Goal: Transaction & Acquisition: Book appointment/travel/reservation

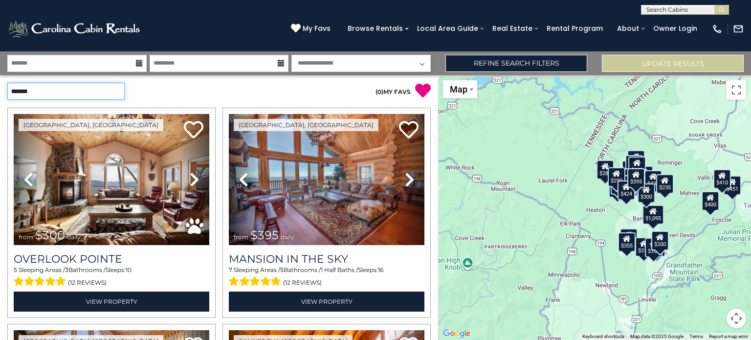
click at [118, 91] on select "**********" at bounding box center [65, 91] width 117 height 17
select select "**********"
click at [7, 83] on select "**********" at bounding box center [65, 91] width 117 height 17
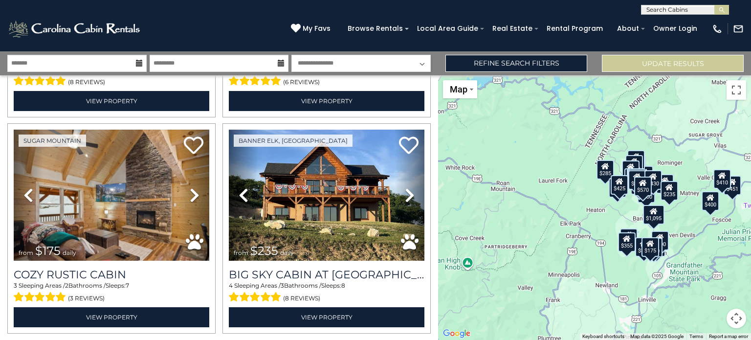
scroll to position [3040, 0]
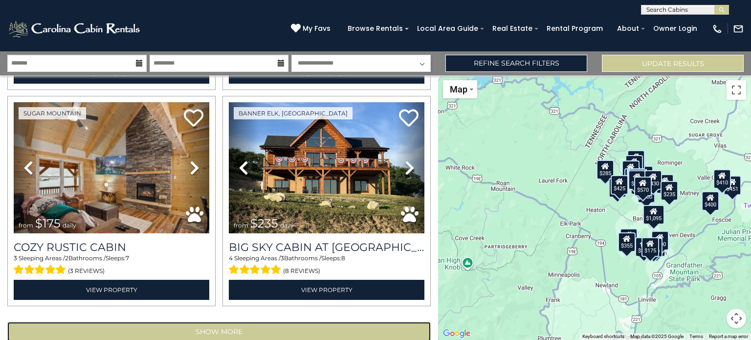
click at [222, 322] on button "Show More" at bounding box center [219, 332] width 424 height 20
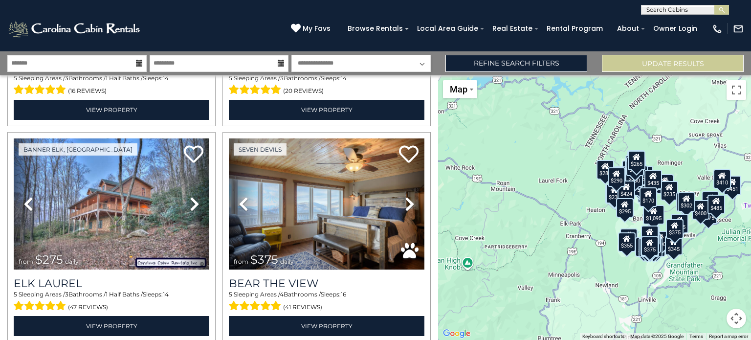
scroll to position [6260, 0]
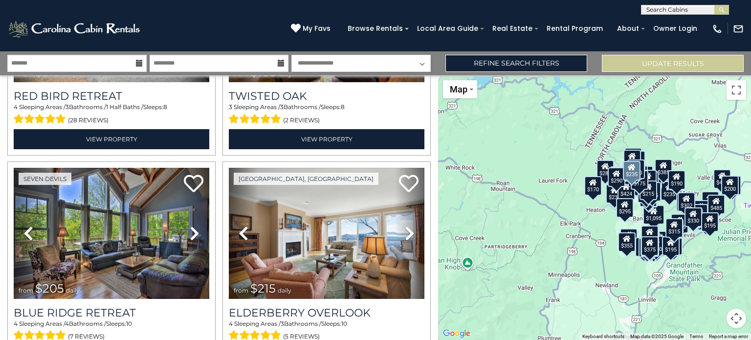
scroll to position [8138, 0]
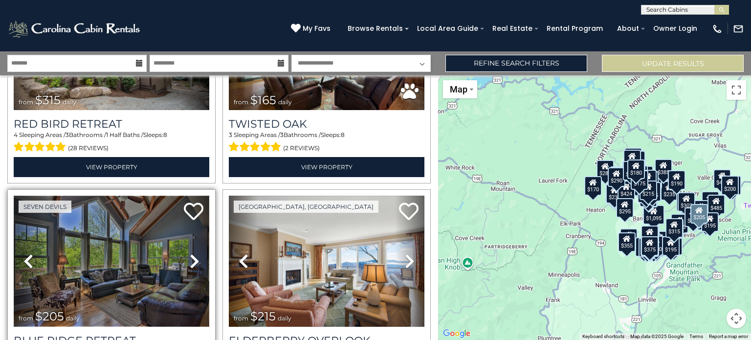
click at [163, 202] on img at bounding box center [112, 261] width 196 height 131
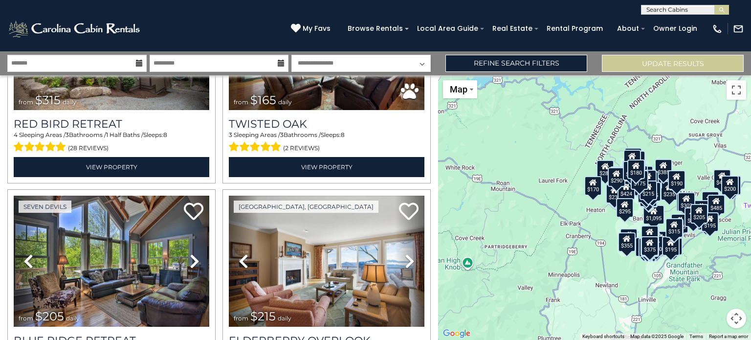
scroll to position [0, 0]
click at [692, 8] on input "text" at bounding box center [685, 12] width 86 height 10
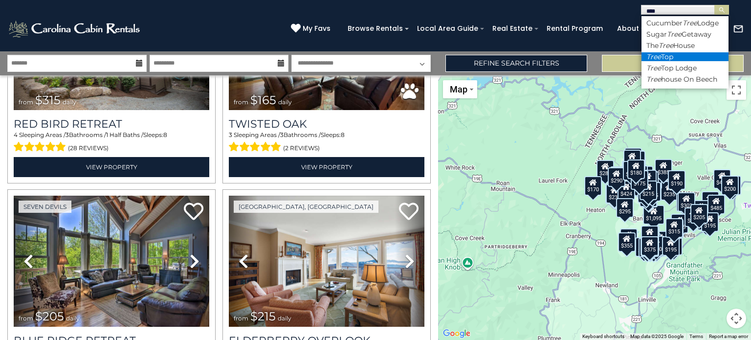
type input "****"
click at [672, 61] on li "Tree Top" at bounding box center [685, 56] width 87 height 9
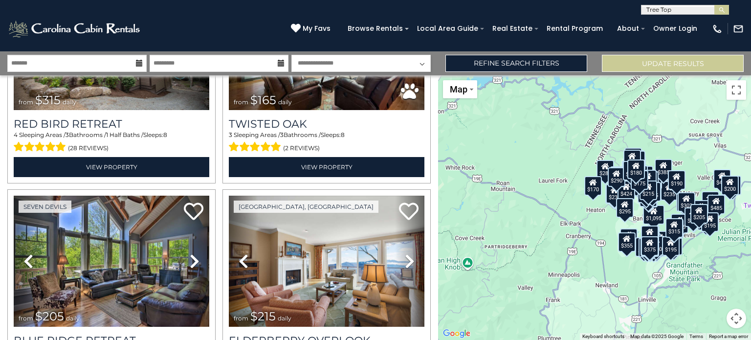
click at [715, 5] on button "submit" at bounding box center [722, 10] width 15 height 10
click at [722, 11] on img "submit" at bounding box center [721, 9] width 7 height 7
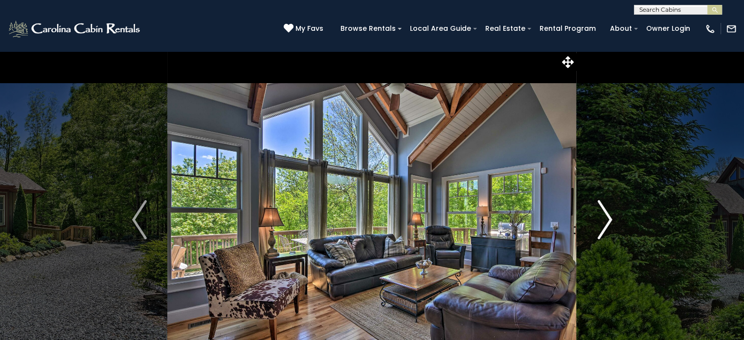
click at [610, 217] on img "Next" at bounding box center [604, 219] width 15 height 39
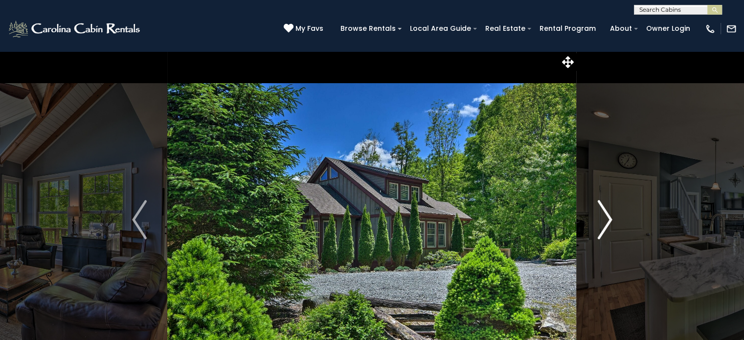
click at [610, 217] on img "Next" at bounding box center [604, 219] width 15 height 39
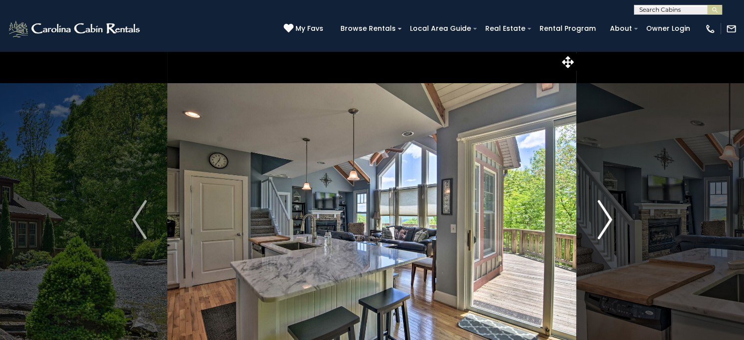
click at [610, 217] on img "Next" at bounding box center [604, 219] width 15 height 39
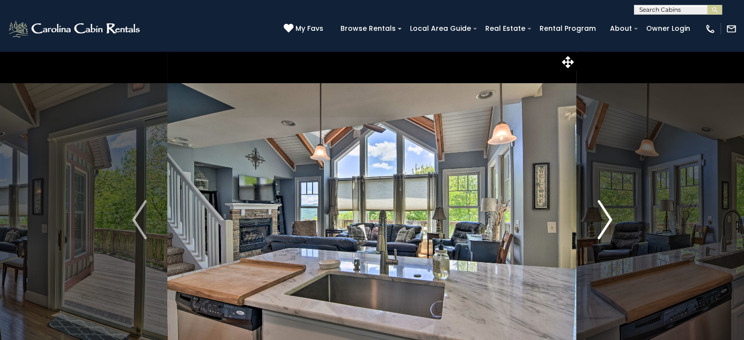
click at [610, 217] on img "Next" at bounding box center [604, 219] width 15 height 39
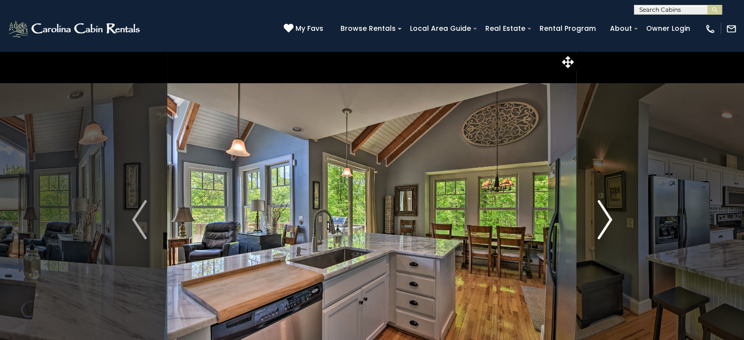
click at [610, 217] on img "Next" at bounding box center [604, 219] width 15 height 39
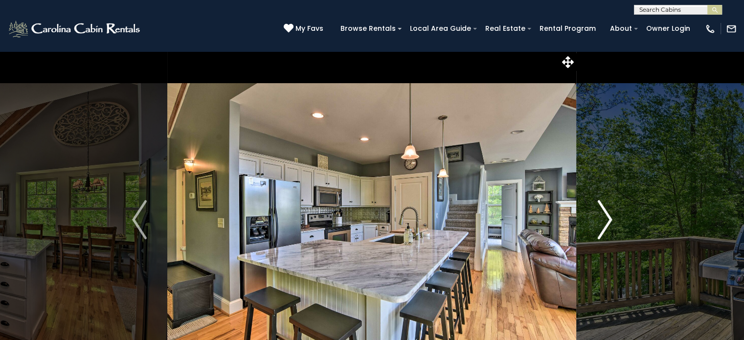
click at [610, 217] on img "Next" at bounding box center [604, 219] width 15 height 39
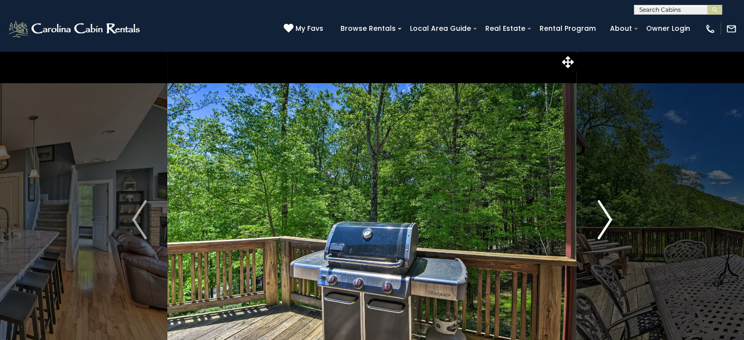
click at [610, 217] on img "Next" at bounding box center [604, 219] width 15 height 39
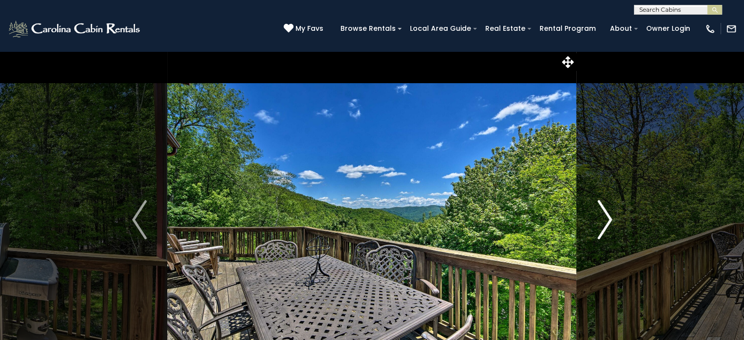
click at [610, 217] on img "Next" at bounding box center [604, 219] width 15 height 39
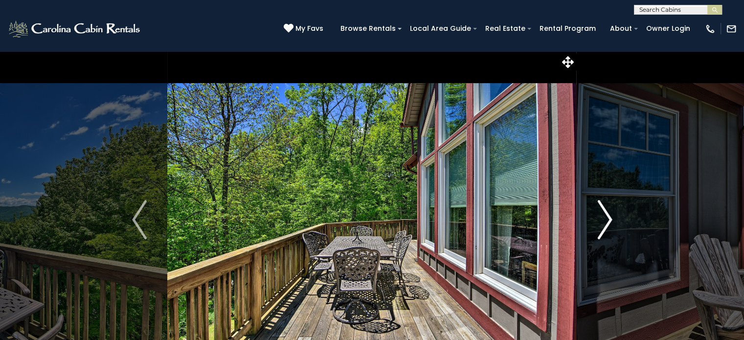
click at [610, 217] on img "Next" at bounding box center [604, 219] width 15 height 39
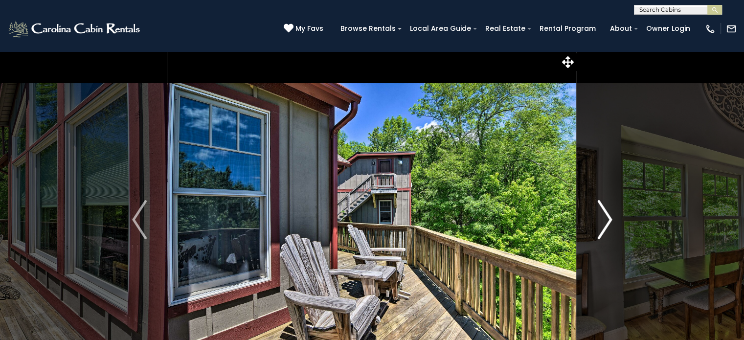
click at [610, 217] on img "Next" at bounding box center [604, 219] width 15 height 39
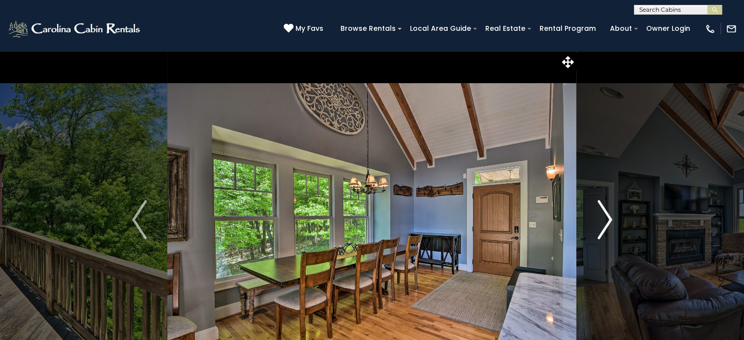
click at [610, 217] on img "Next" at bounding box center [604, 219] width 15 height 39
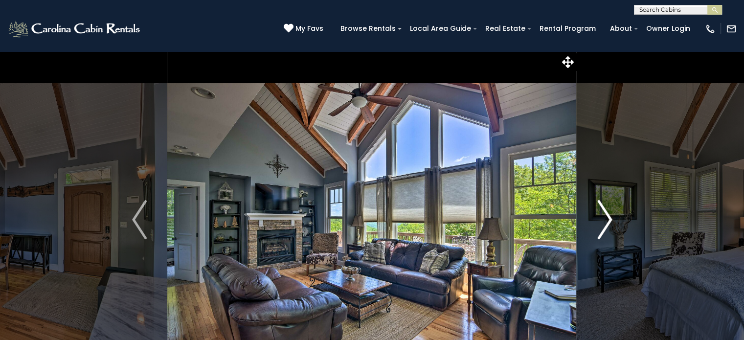
click at [610, 217] on img "Next" at bounding box center [604, 219] width 15 height 39
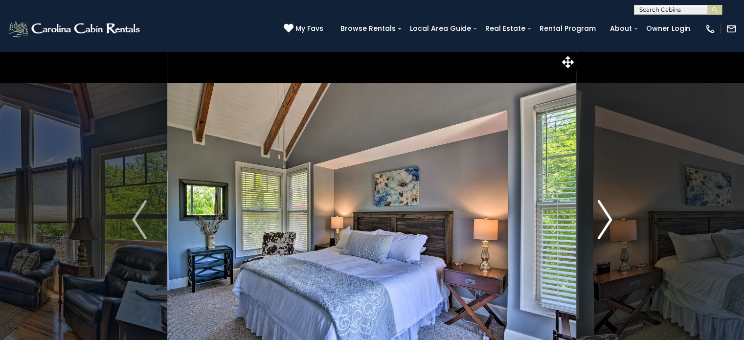
click at [610, 217] on img "Next" at bounding box center [604, 219] width 15 height 39
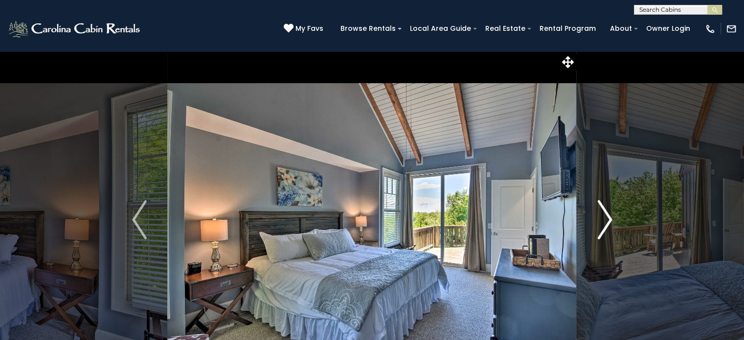
click at [610, 217] on img "Next" at bounding box center [604, 219] width 15 height 39
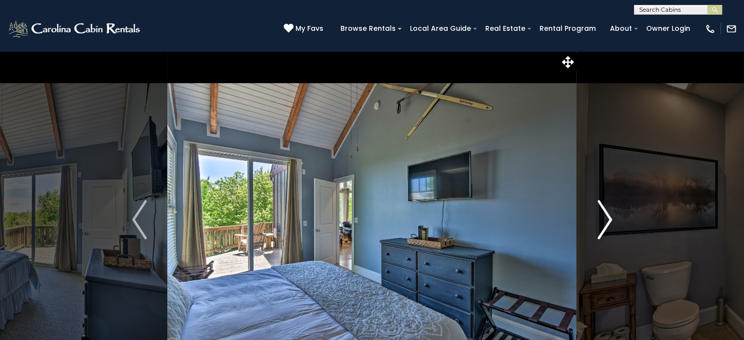
click at [610, 217] on img "Next" at bounding box center [604, 219] width 15 height 39
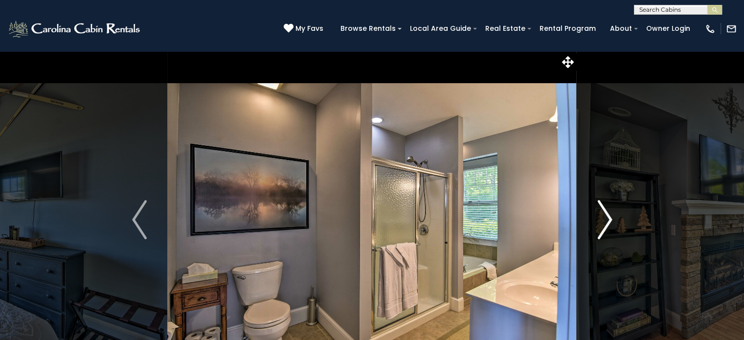
click at [610, 217] on img "Next" at bounding box center [604, 219] width 15 height 39
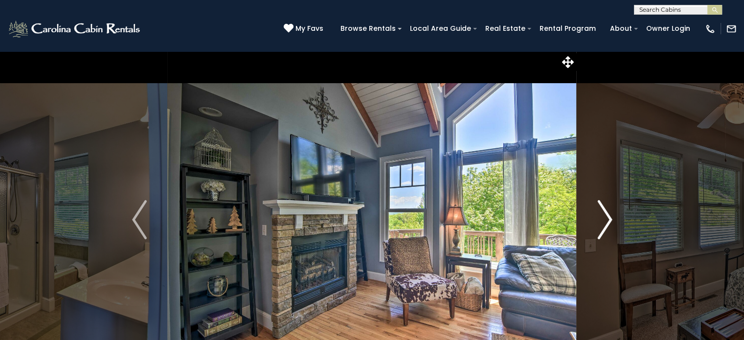
click at [610, 217] on img "Next" at bounding box center [604, 219] width 15 height 39
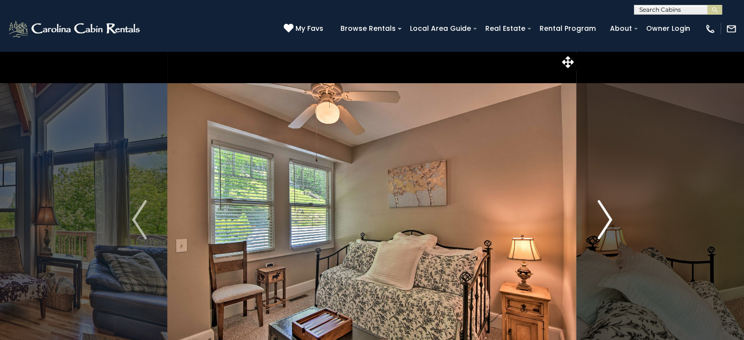
click at [610, 217] on img "Next" at bounding box center [604, 219] width 15 height 39
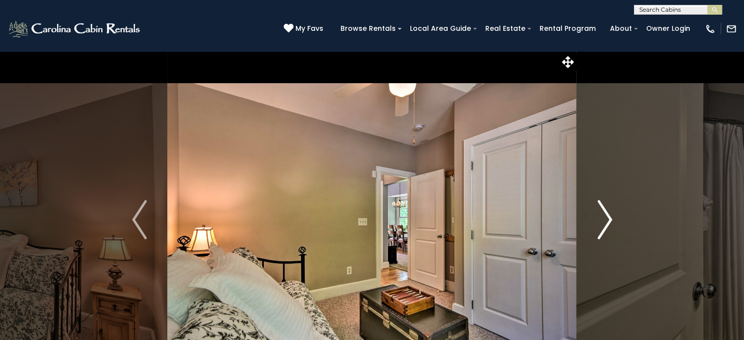
click at [610, 217] on img "Next" at bounding box center [604, 219] width 15 height 39
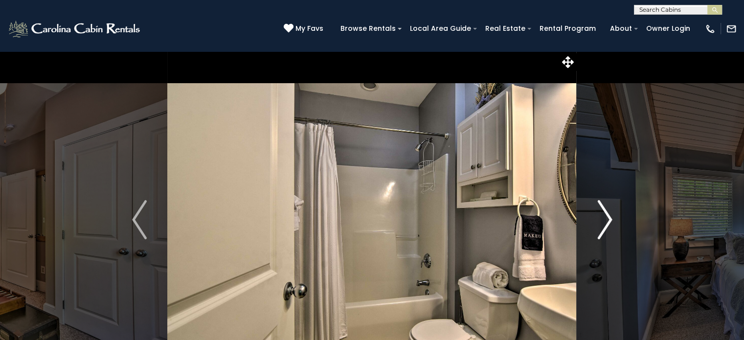
click at [610, 217] on img "Next" at bounding box center [604, 219] width 15 height 39
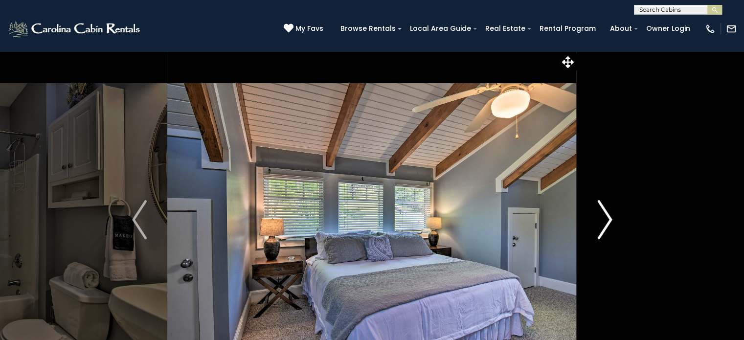
click at [610, 217] on img "Next" at bounding box center [604, 219] width 15 height 39
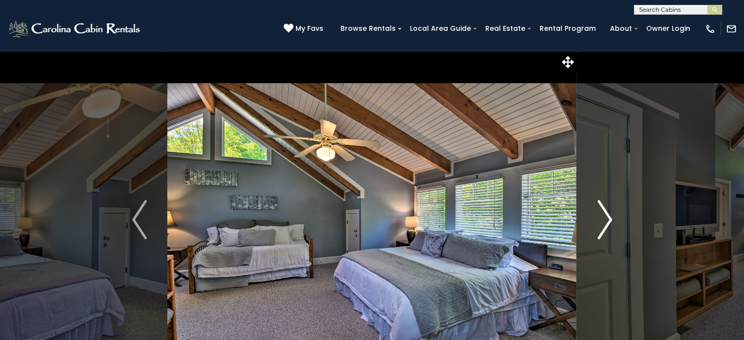
click at [610, 217] on img "Next" at bounding box center [604, 219] width 15 height 39
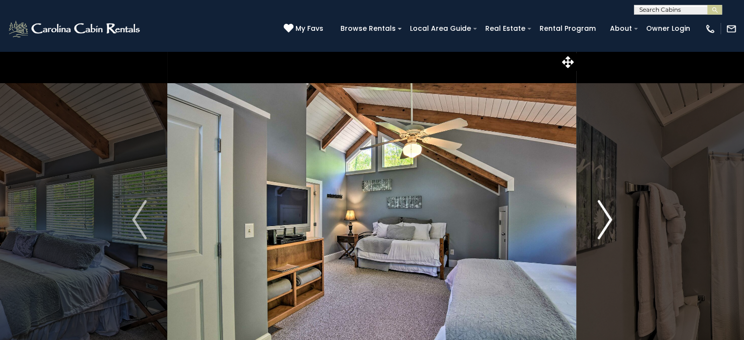
click at [610, 217] on img "Next" at bounding box center [604, 219] width 15 height 39
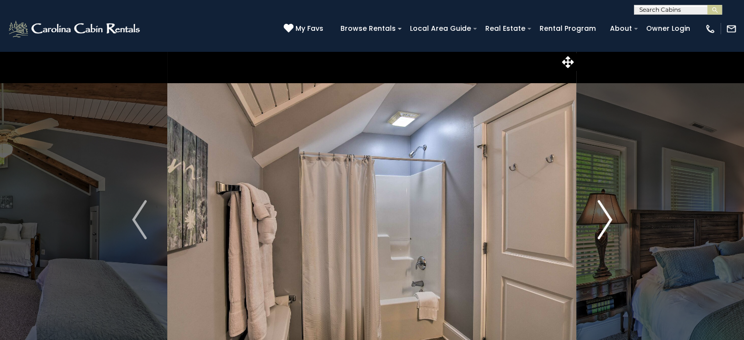
click at [610, 217] on img "Next" at bounding box center [604, 219] width 15 height 39
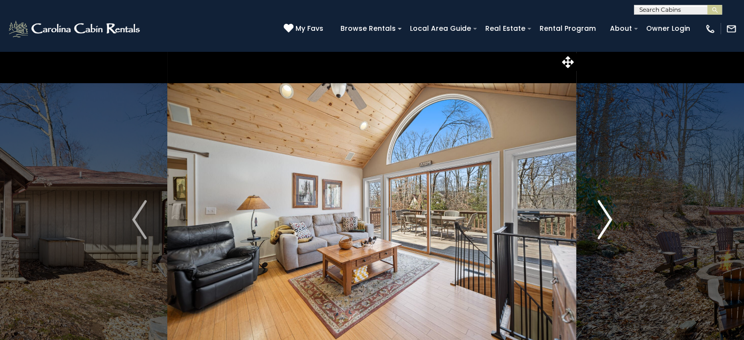
click at [608, 217] on img "Next" at bounding box center [604, 219] width 15 height 39
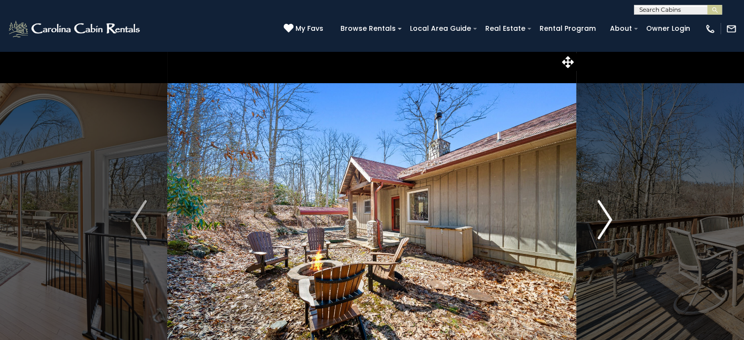
click at [608, 217] on img "Next" at bounding box center [604, 219] width 15 height 39
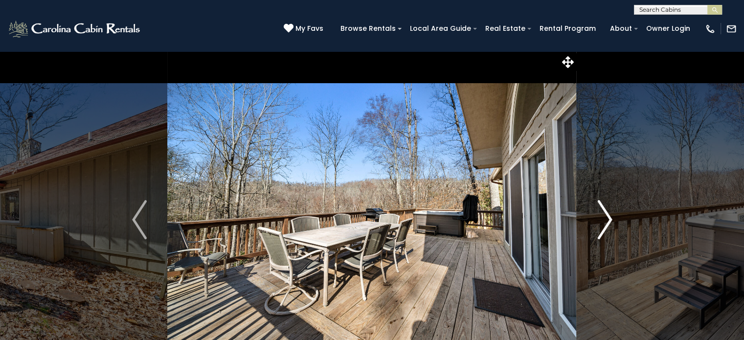
click at [608, 217] on img "Next" at bounding box center [604, 219] width 15 height 39
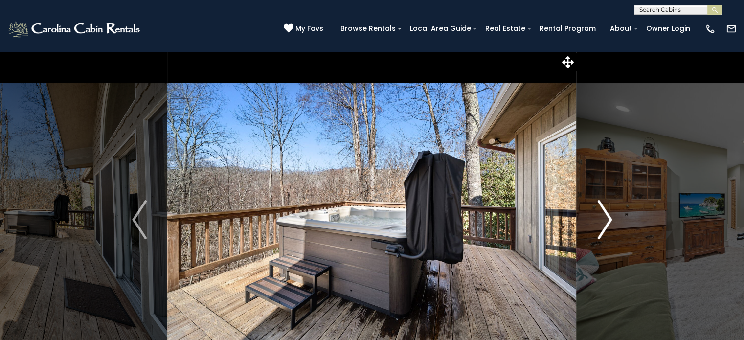
click at [608, 217] on img "Next" at bounding box center [604, 219] width 15 height 39
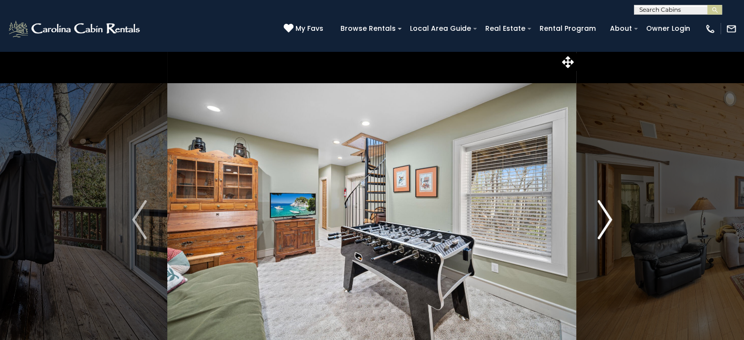
click at [608, 217] on img "Next" at bounding box center [604, 219] width 15 height 39
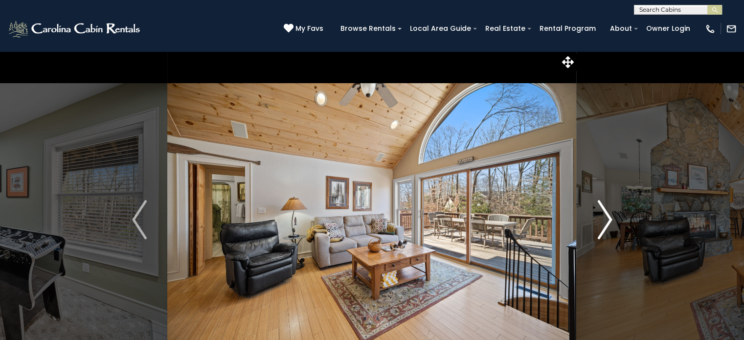
click at [608, 217] on img "Next" at bounding box center [604, 219] width 15 height 39
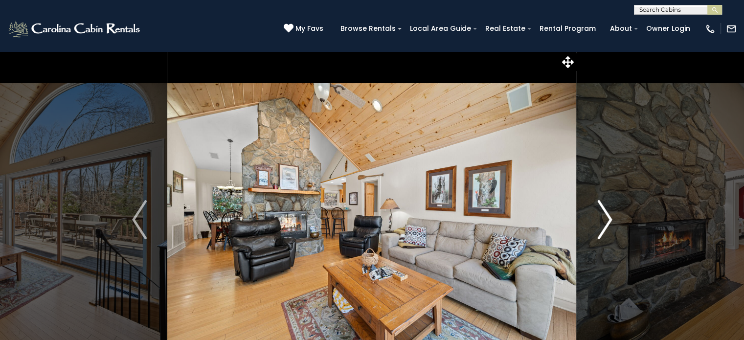
click at [608, 217] on img "Next" at bounding box center [604, 219] width 15 height 39
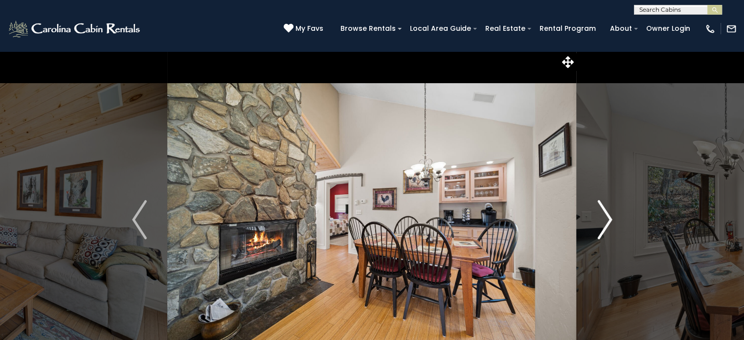
click at [608, 217] on img "Next" at bounding box center [604, 219] width 15 height 39
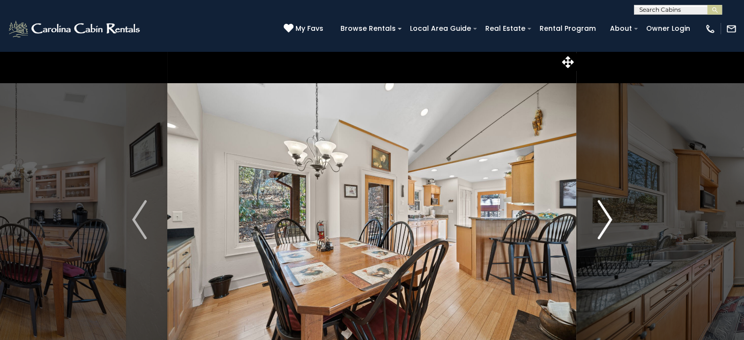
click at [608, 217] on img "Next" at bounding box center [604, 219] width 15 height 39
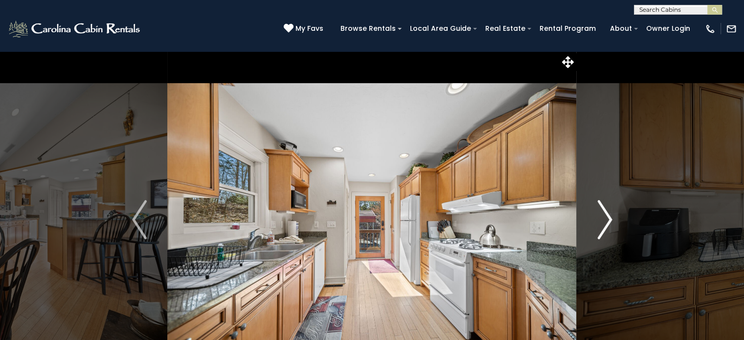
click at [608, 217] on img "Next" at bounding box center [604, 219] width 15 height 39
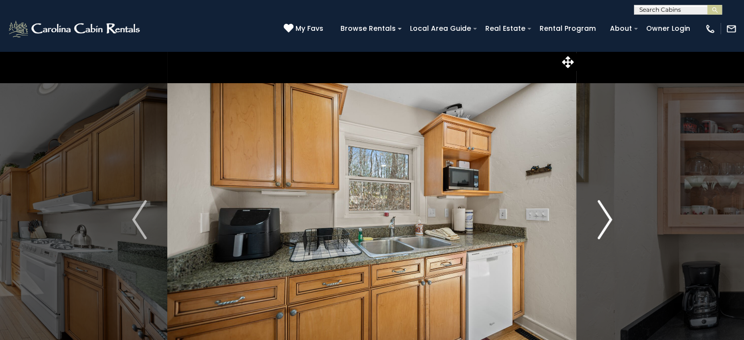
click at [608, 217] on img "Next" at bounding box center [604, 219] width 15 height 39
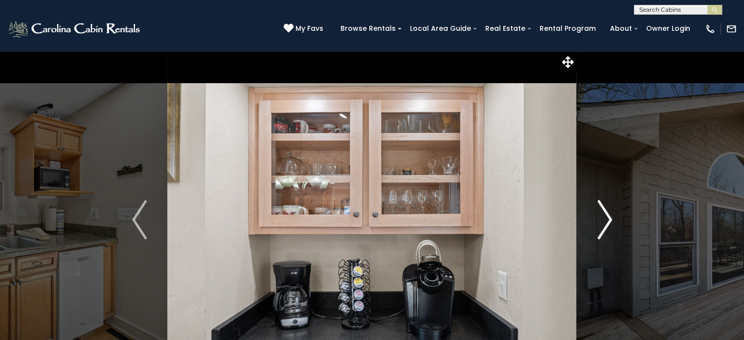
click at [608, 217] on img "Next" at bounding box center [604, 219] width 15 height 39
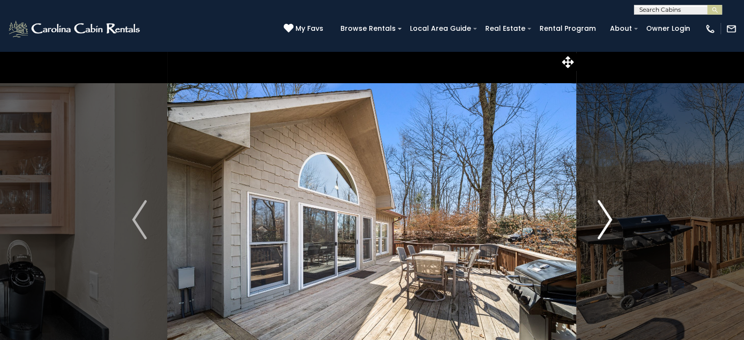
click at [608, 217] on img "Next" at bounding box center [604, 219] width 15 height 39
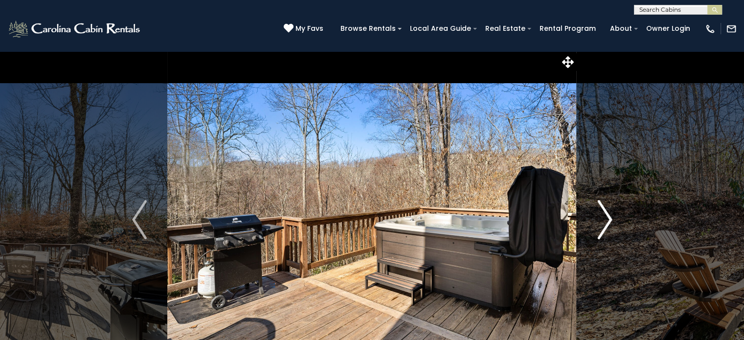
click at [608, 217] on img "Next" at bounding box center [604, 219] width 15 height 39
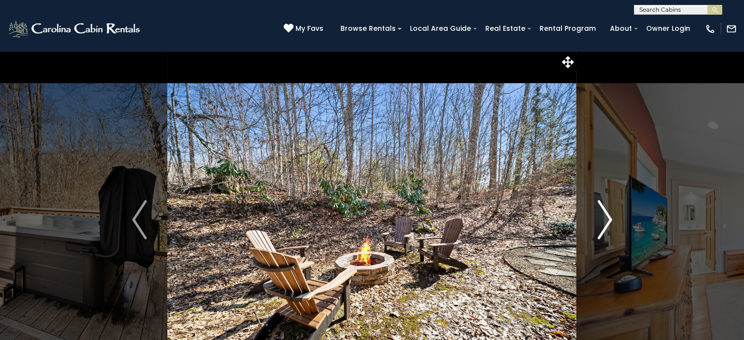
click at [608, 217] on img "Next" at bounding box center [604, 219] width 15 height 39
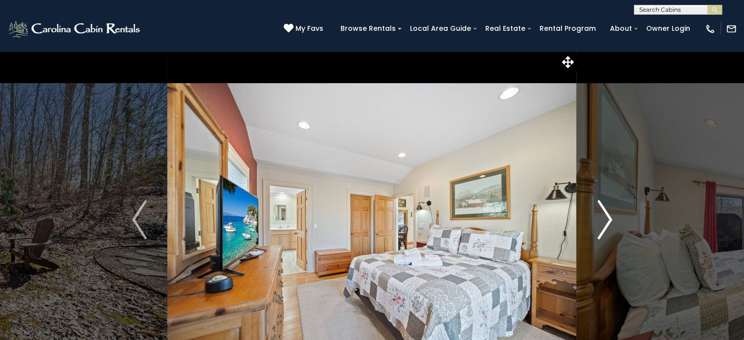
click at [608, 217] on img "Next" at bounding box center [604, 219] width 15 height 39
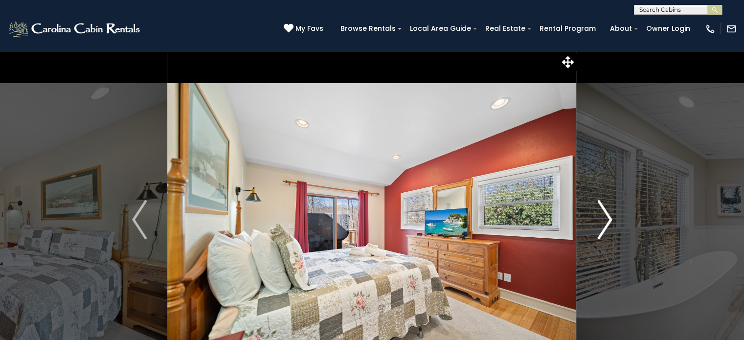
click at [608, 217] on img "Next" at bounding box center [604, 219] width 15 height 39
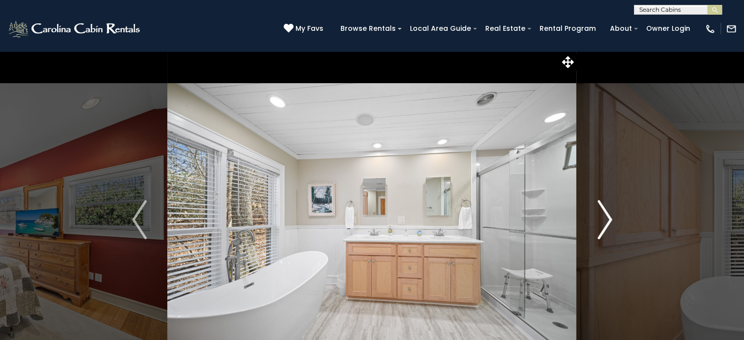
click at [608, 217] on img "Next" at bounding box center [604, 219] width 15 height 39
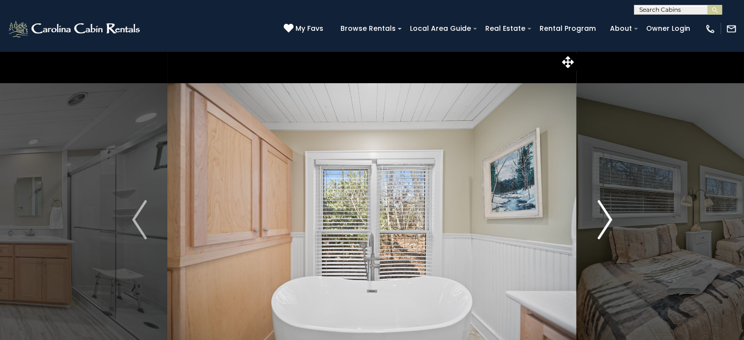
click at [608, 217] on img "Next" at bounding box center [604, 219] width 15 height 39
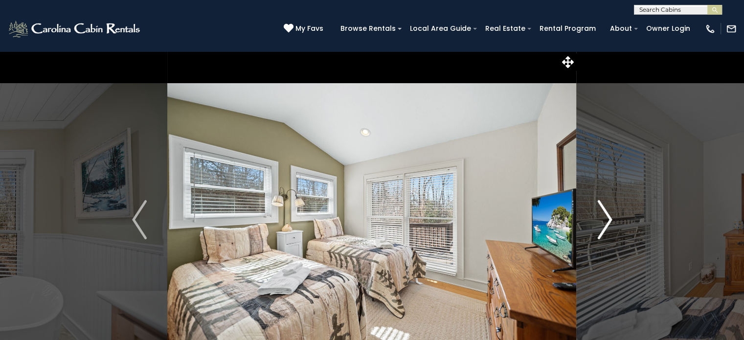
click at [608, 217] on img "Next" at bounding box center [604, 219] width 15 height 39
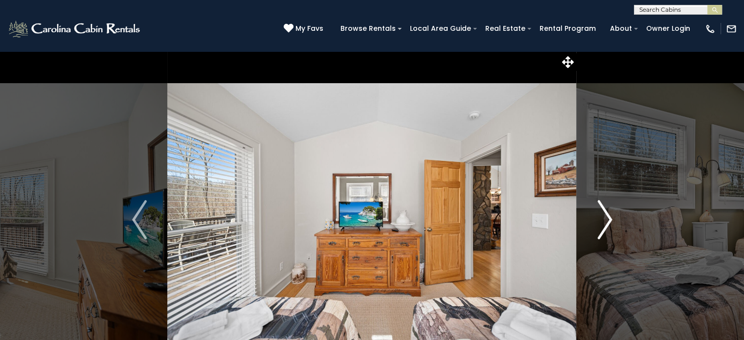
click at [608, 217] on img "Next" at bounding box center [604, 219] width 15 height 39
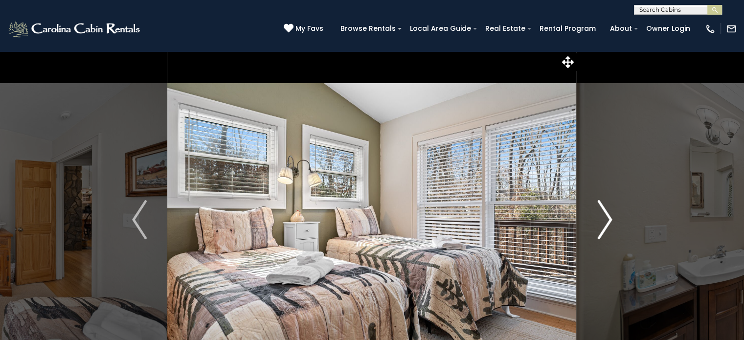
click at [608, 217] on img "Next" at bounding box center [604, 219] width 15 height 39
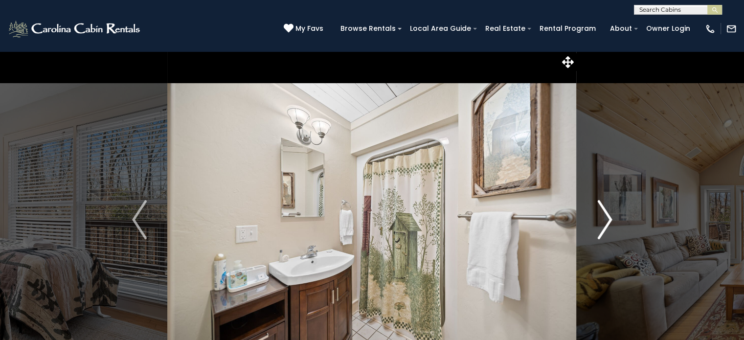
click at [608, 217] on img "Next" at bounding box center [604, 219] width 15 height 39
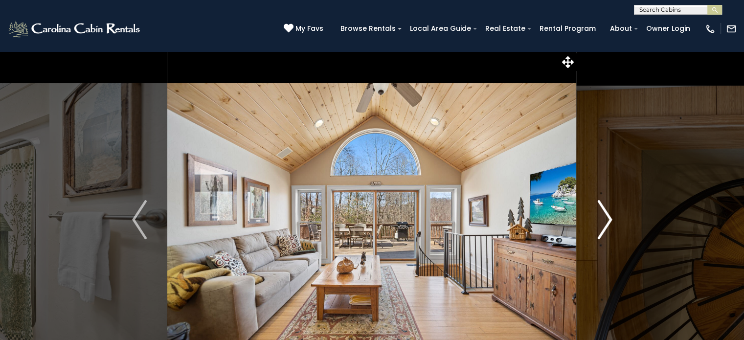
click at [608, 217] on img "Next" at bounding box center [604, 219] width 15 height 39
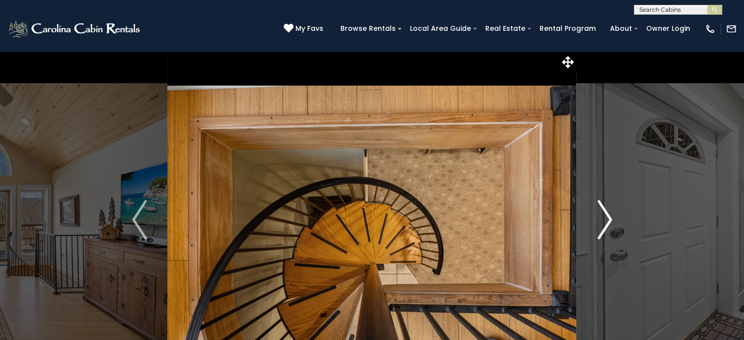
click at [608, 217] on img "Next" at bounding box center [604, 219] width 15 height 39
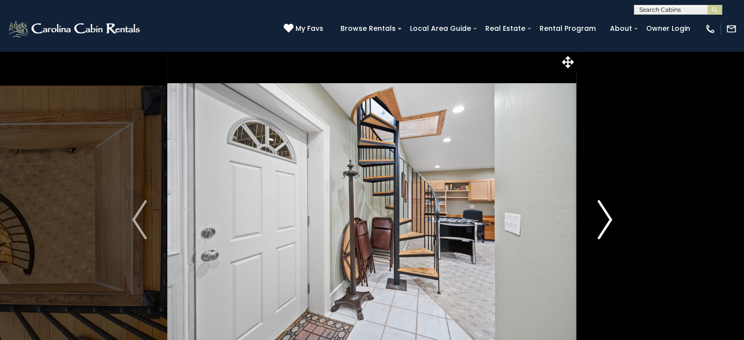
click at [608, 217] on img "Next" at bounding box center [604, 219] width 15 height 39
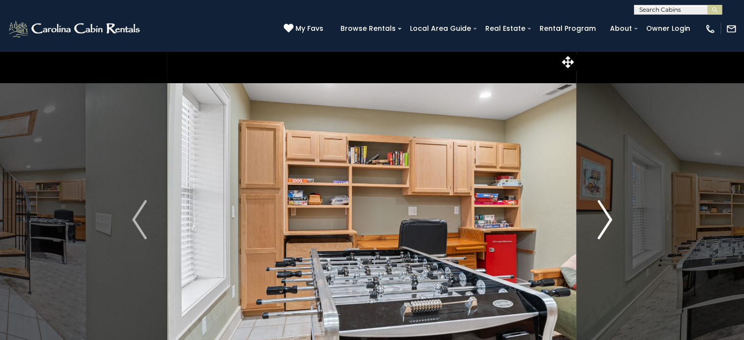
click at [608, 217] on img "Next" at bounding box center [604, 219] width 15 height 39
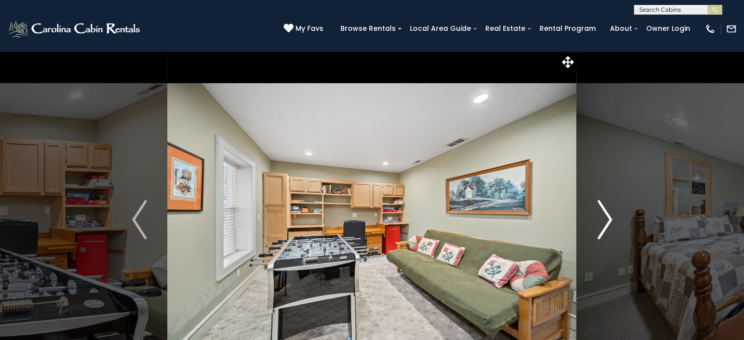
click at [608, 217] on img "Next" at bounding box center [604, 219] width 15 height 39
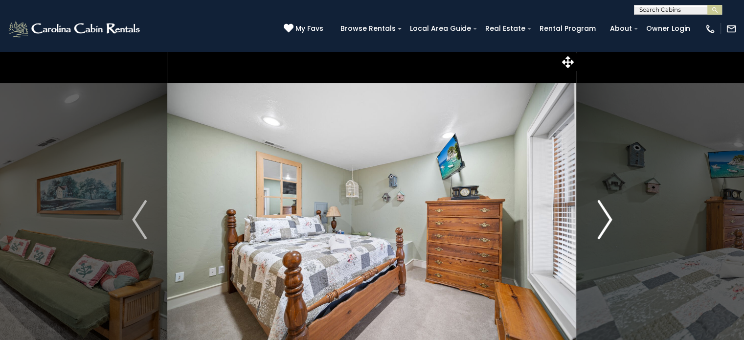
click at [608, 217] on img "Next" at bounding box center [604, 219] width 15 height 39
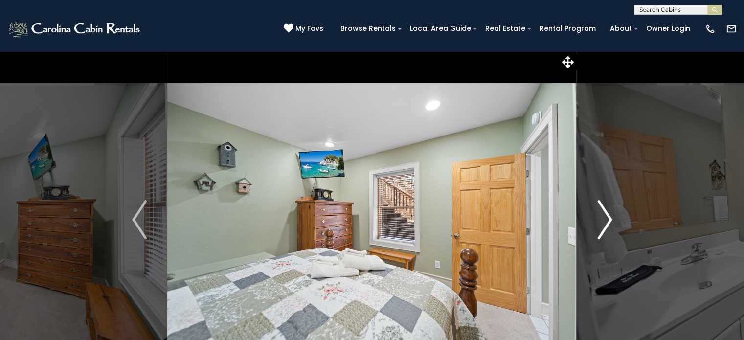
click at [608, 217] on img "Next" at bounding box center [604, 219] width 15 height 39
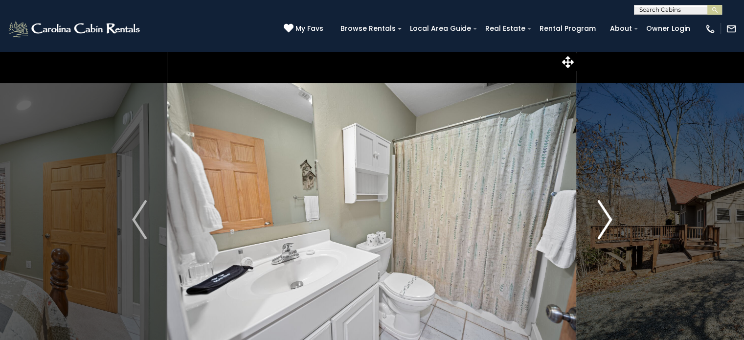
click at [608, 217] on img "Next" at bounding box center [604, 219] width 15 height 39
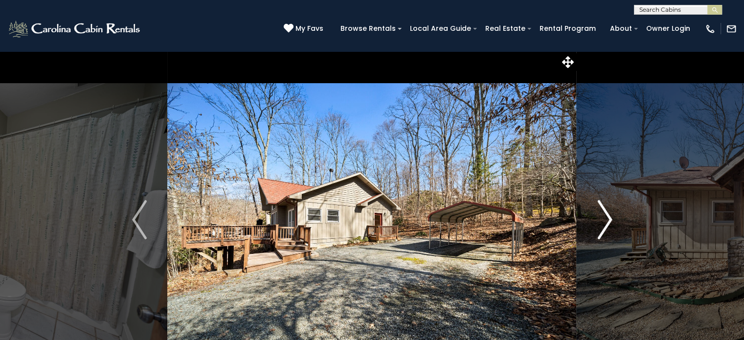
click at [608, 217] on img "Next" at bounding box center [604, 219] width 15 height 39
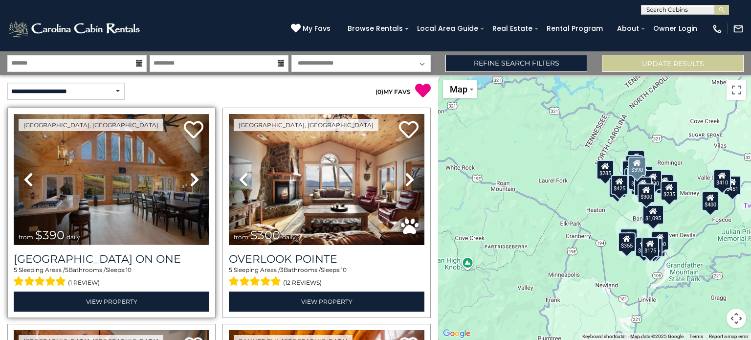
click at [133, 201] on img at bounding box center [112, 179] width 196 height 131
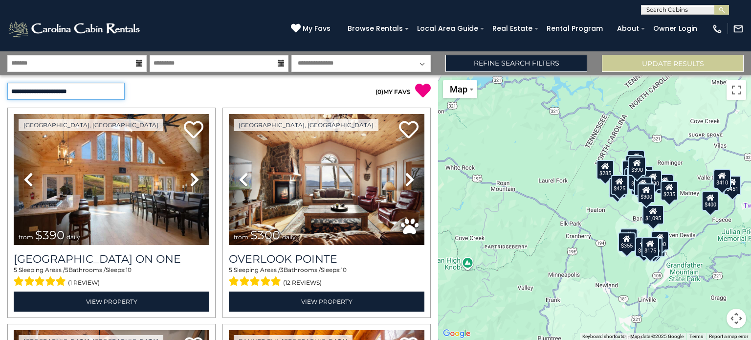
click at [118, 90] on select "**********" at bounding box center [65, 91] width 117 height 17
select select "**********"
click at [7, 83] on select "**********" at bounding box center [65, 91] width 117 height 17
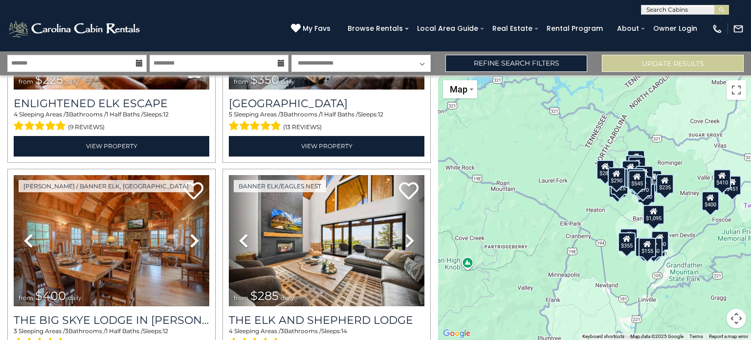
scroll to position [391, 0]
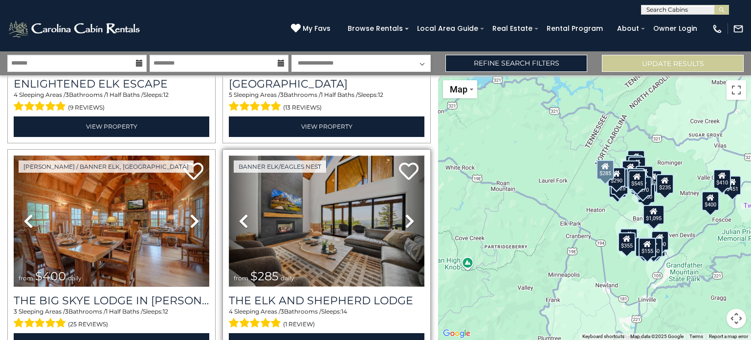
click at [286, 217] on img at bounding box center [327, 221] width 196 height 131
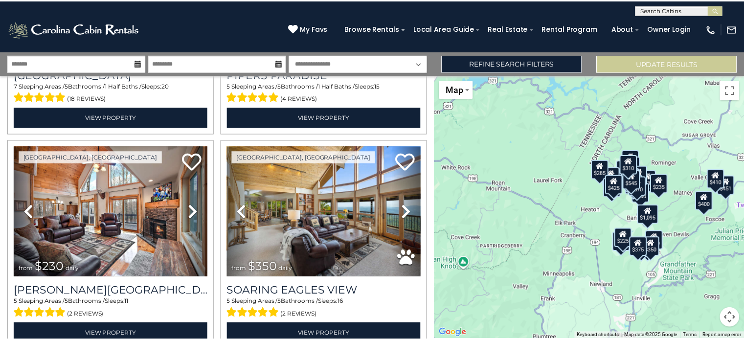
scroll to position [1917, 0]
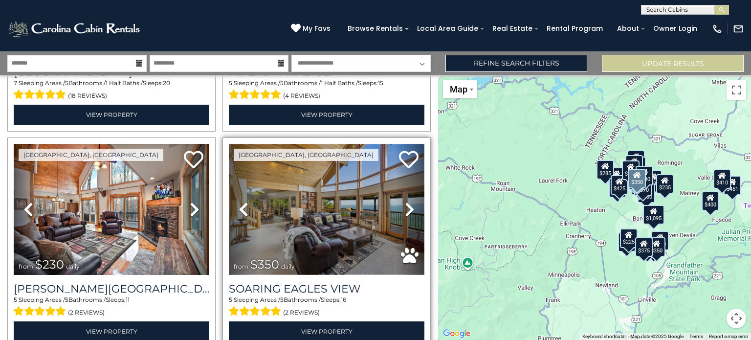
click at [339, 176] on img at bounding box center [327, 209] width 196 height 131
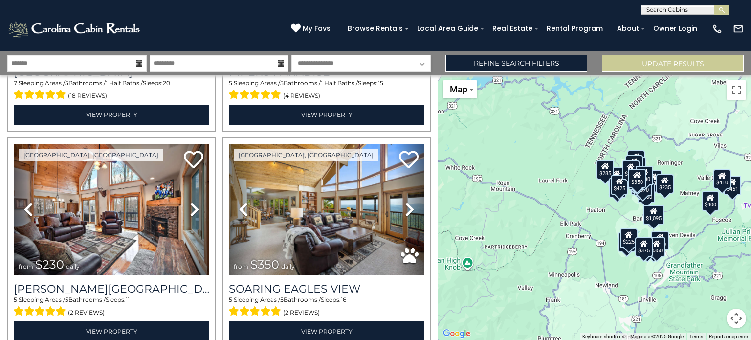
click at [138, 62] on icon at bounding box center [139, 63] width 7 height 7
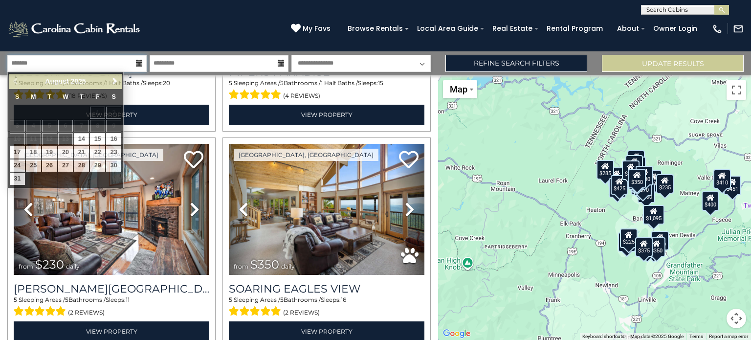
click at [119, 66] on input "text" at bounding box center [76, 63] width 139 height 17
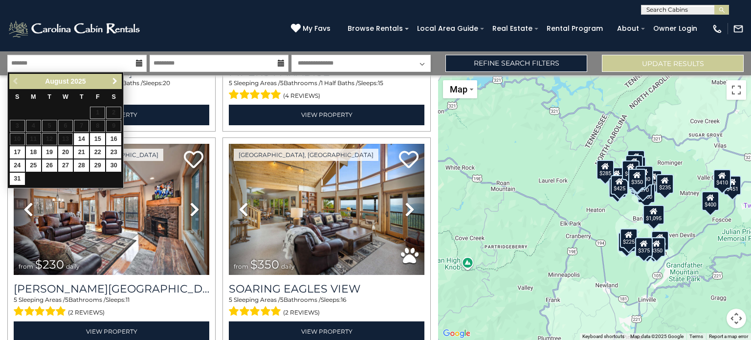
click at [115, 84] on span "Next" at bounding box center [115, 81] width 8 height 8
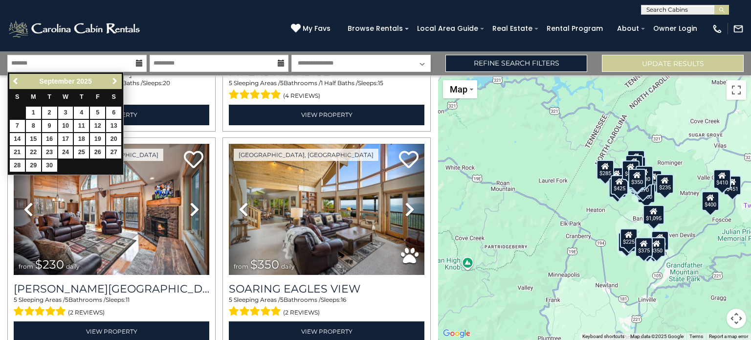
click at [115, 84] on span "Next" at bounding box center [115, 81] width 8 height 8
click at [81, 125] on link "9" at bounding box center [81, 126] width 15 height 12
type input "*******"
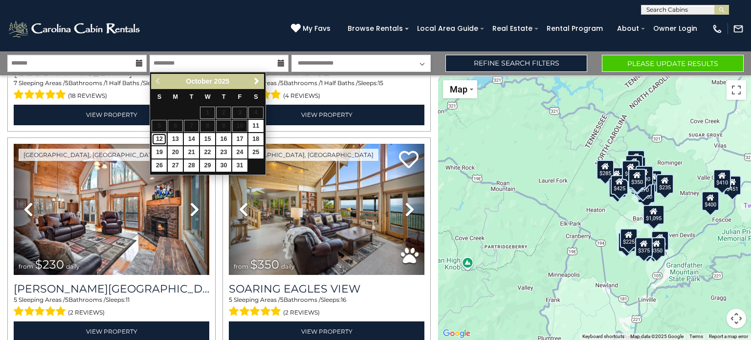
click at [158, 137] on link "12" at bounding box center [159, 139] width 15 height 12
type input "********"
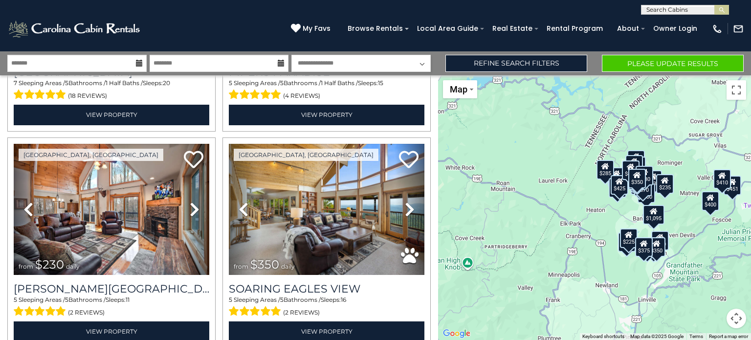
click at [425, 64] on select "**********" at bounding box center [360, 63] width 139 height 17
select select "*"
click at [291, 55] on select "**********" at bounding box center [360, 63] width 139 height 17
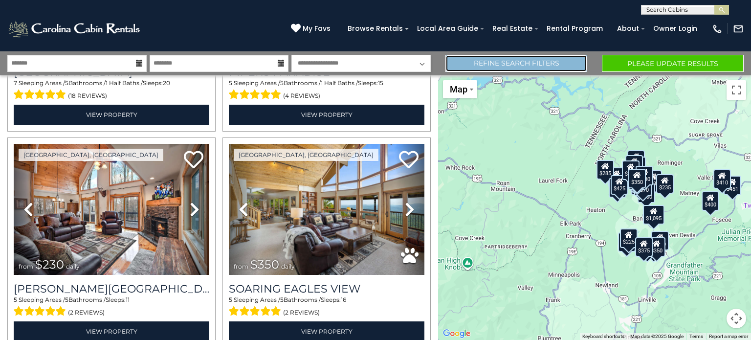
click at [468, 65] on link "Refine Search Filters" at bounding box center [517, 63] width 142 height 17
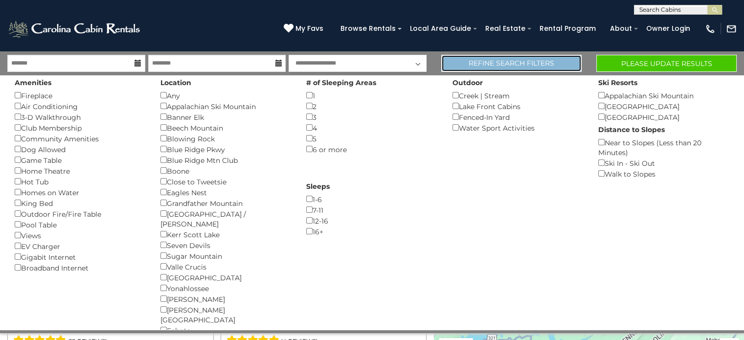
scroll to position [1904, 0]
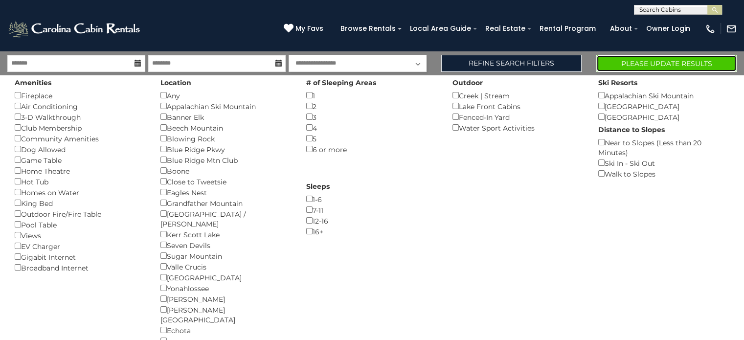
click at [650, 60] on button "Please Update Results" at bounding box center [666, 63] width 140 height 17
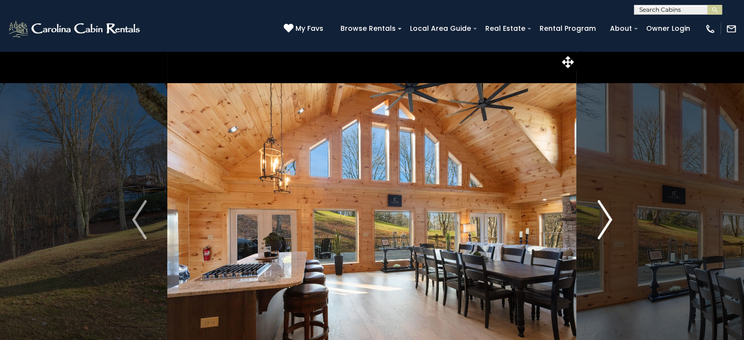
click at [606, 221] on img "Next" at bounding box center [604, 219] width 15 height 39
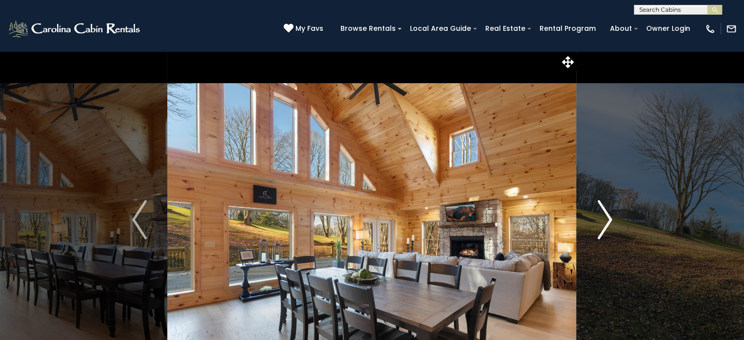
click at [606, 221] on img "Next" at bounding box center [604, 219] width 15 height 39
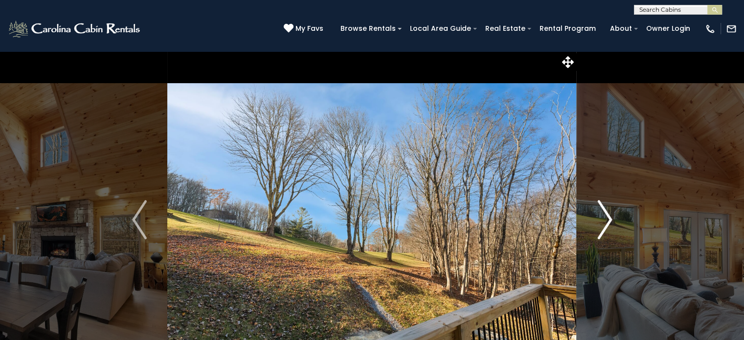
click at [606, 221] on img "Next" at bounding box center [604, 219] width 15 height 39
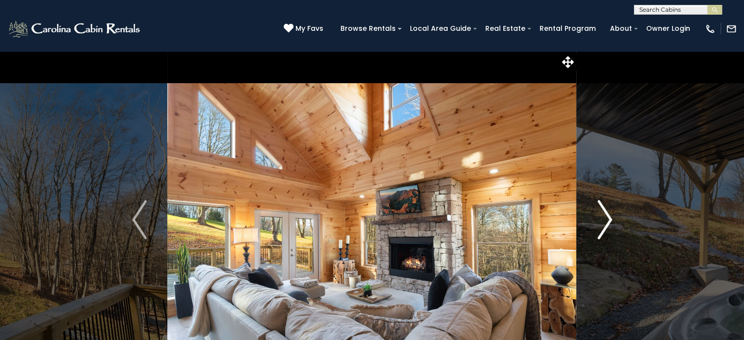
click at [606, 221] on img "Next" at bounding box center [604, 219] width 15 height 39
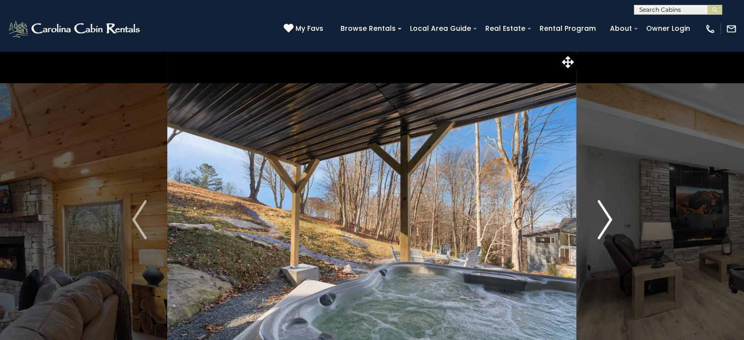
click at [606, 221] on img "Next" at bounding box center [604, 219] width 15 height 39
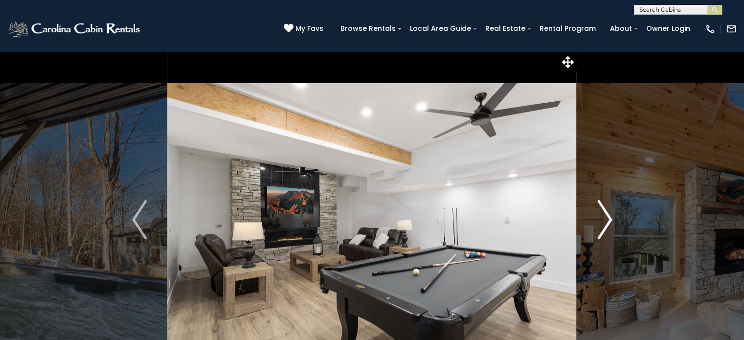
click at [606, 221] on img "Next" at bounding box center [604, 219] width 15 height 39
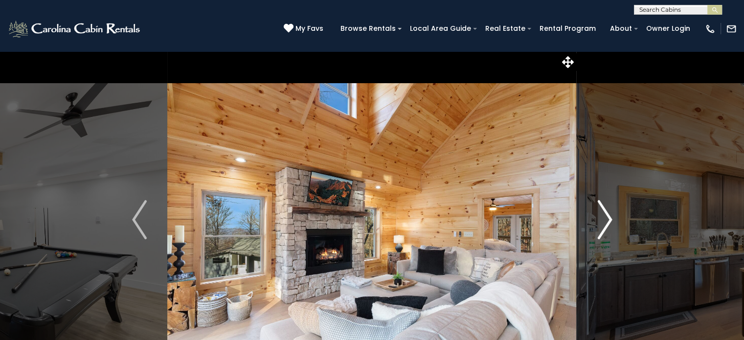
click at [606, 221] on img "Next" at bounding box center [604, 219] width 15 height 39
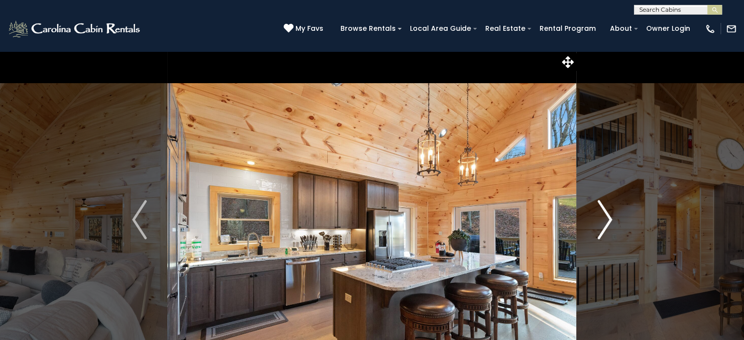
click at [606, 221] on img "Next" at bounding box center [604, 219] width 15 height 39
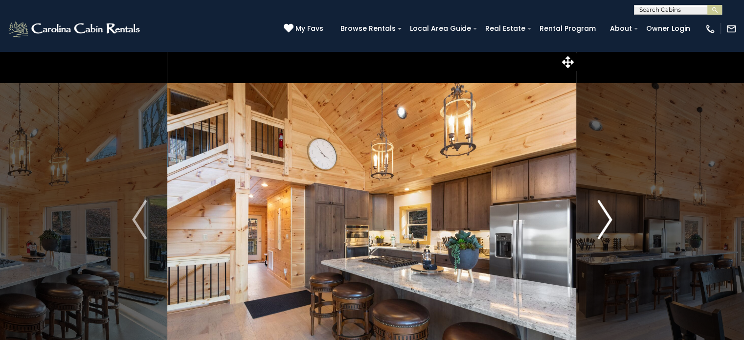
click at [606, 221] on img "Next" at bounding box center [604, 219] width 15 height 39
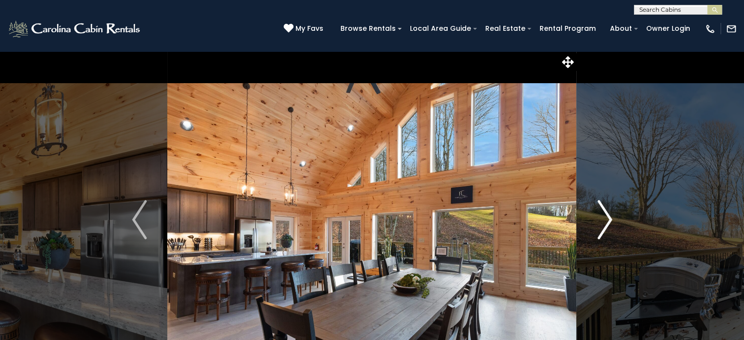
click at [606, 221] on img "Next" at bounding box center [604, 219] width 15 height 39
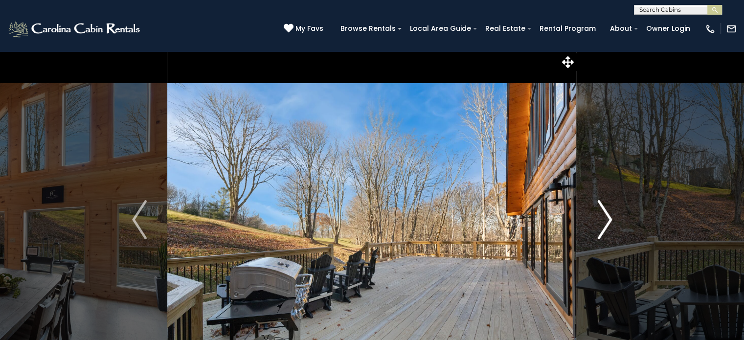
click at [606, 221] on img "Next" at bounding box center [604, 219] width 15 height 39
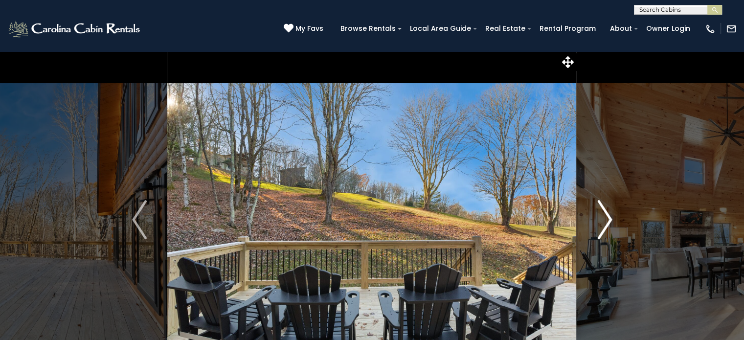
click at [606, 221] on img "Next" at bounding box center [604, 219] width 15 height 39
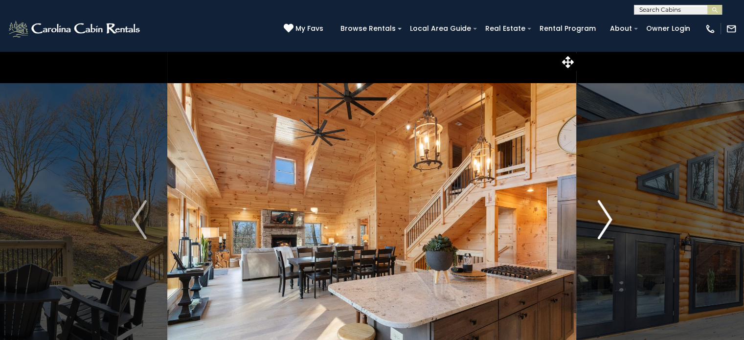
click at [606, 221] on img "Next" at bounding box center [604, 219] width 15 height 39
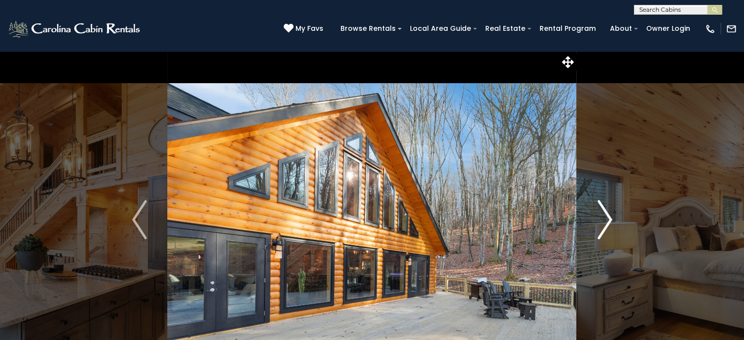
click at [606, 221] on img "Next" at bounding box center [604, 219] width 15 height 39
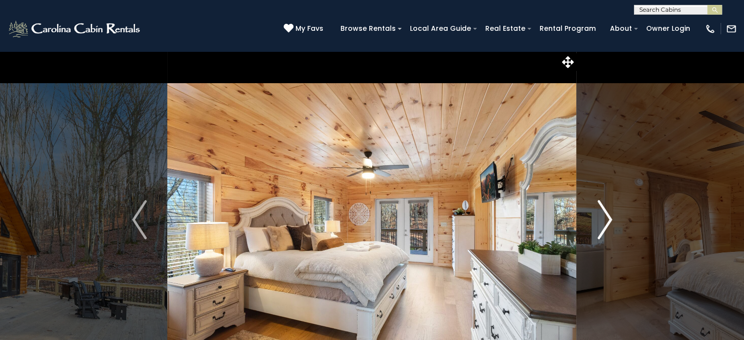
click at [606, 221] on img "Next" at bounding box center [604, 219] width 15 height 39
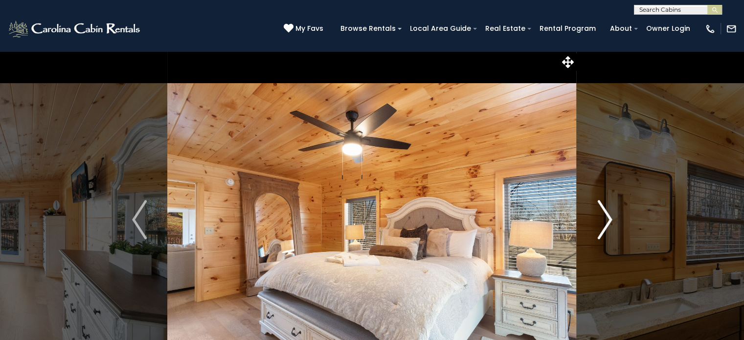
click at [606, 221] on img "Next" at bounding box center [604, 219] width 15 height 39
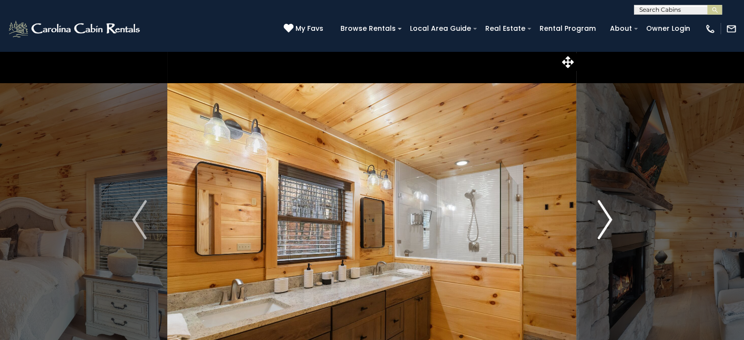
click at [606, 221] on img "Next" at bounding box center [604, 219] width 15 height 39
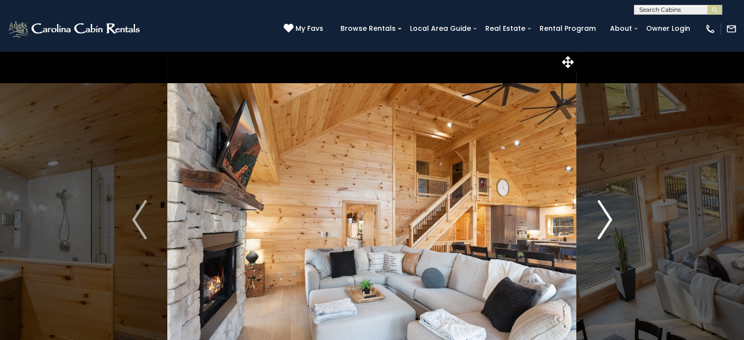
click at [606, 221] on img "Next" at bounding box center [604, 219] width 15 height 39
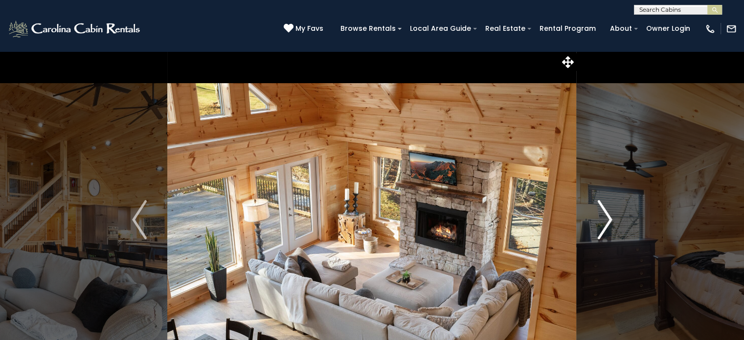
click at [606, 221] on img "Next" at bounding box center [604, 219] width 15 height 39
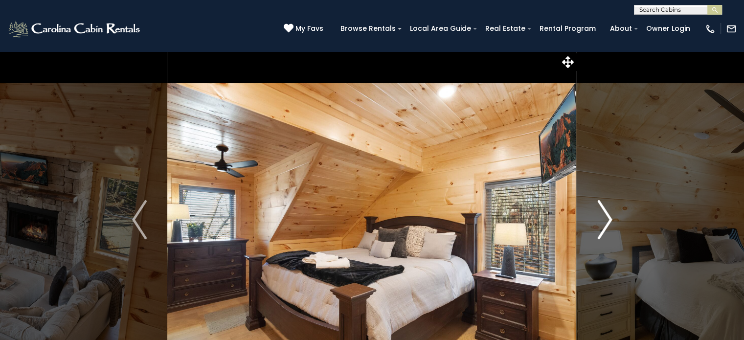
click at [606, 221] on img "Next" at bounding box center [604, 219] width 15 height 39
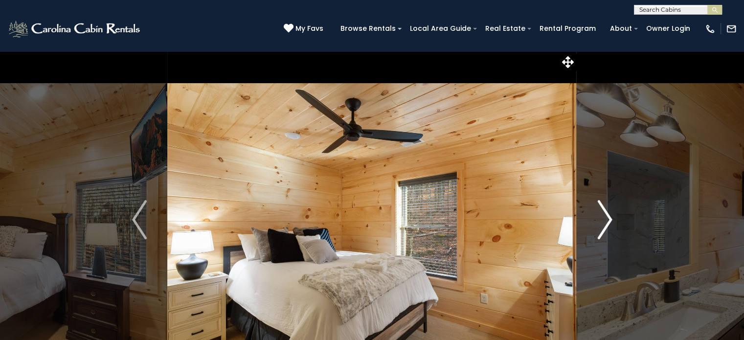
click at [606, 221] on img "Next" at bounding box center [604, 219] width 15 height 39
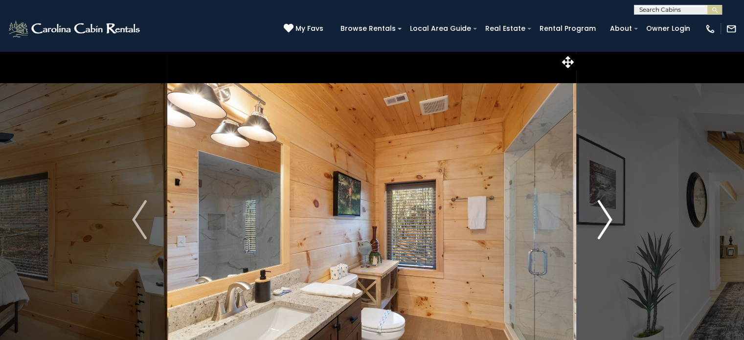
click at [606, 221] on img "Next" at bounding box center [604, 219] width 15 height 39
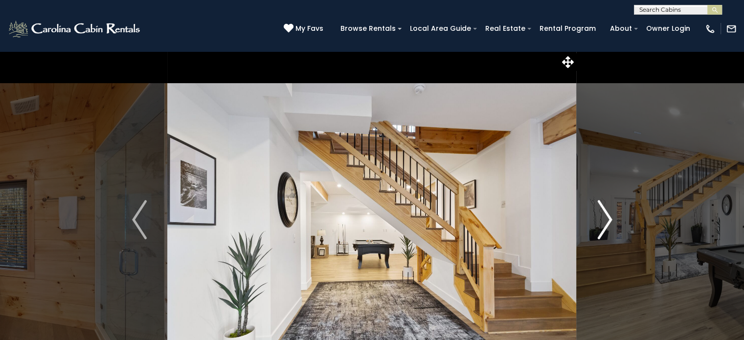
click at [606, 221] on img "Next" at bounding box center [604, 219] width 15 height 39
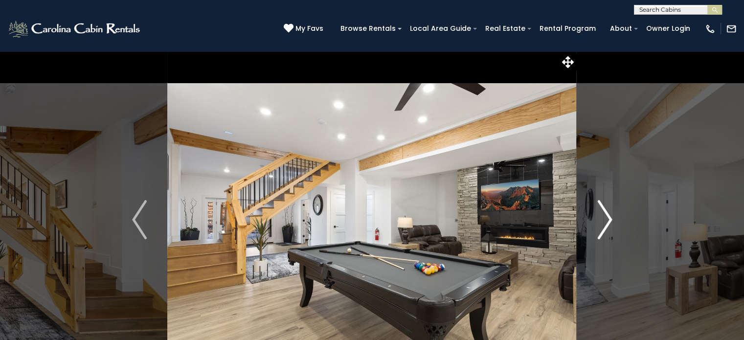
click at [606, 221] on img "Next" at bounding box center [604, 219] width 15 height 39
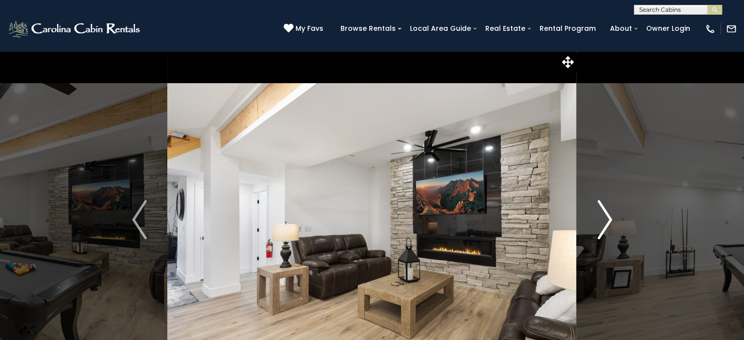
click at [606, 221] on img "Next" at bounding box center [604, 219] width 15 height 39
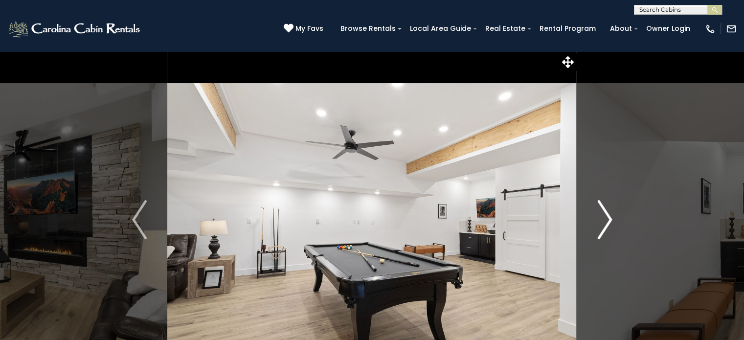
click at [606, 221] on img "Next" at bounding box center [604, 219] width 15 height 39
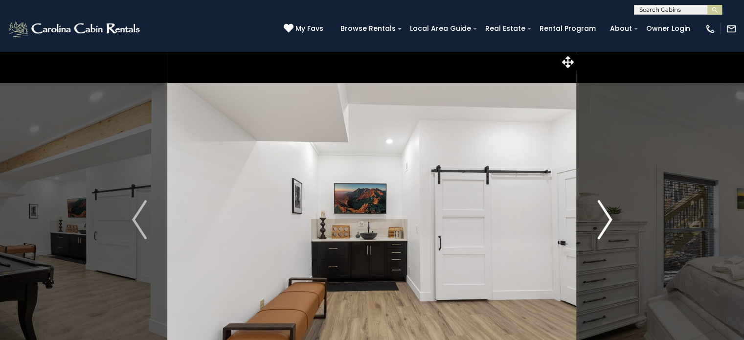
click at [606, 221] on img "Next" at bounding box center [604, 219] width 15 height 39
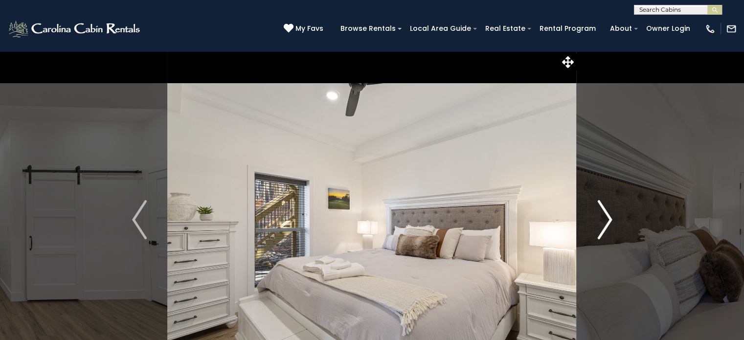
click at [606, 221] on img "Next" at bounding box center [604, 219] width 15 height 39
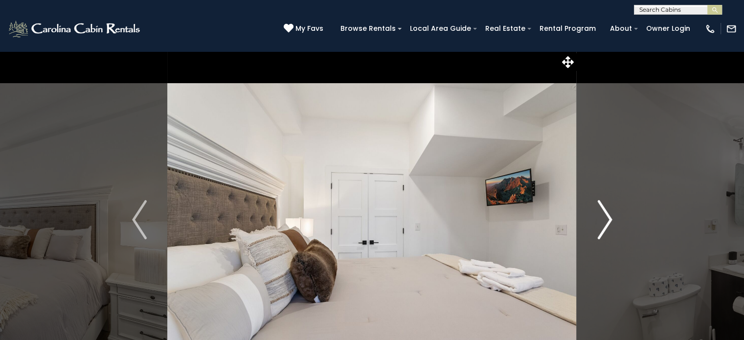
click at [606, 221] on img "Next" at bounding box center [604, 219] width 15 height 39
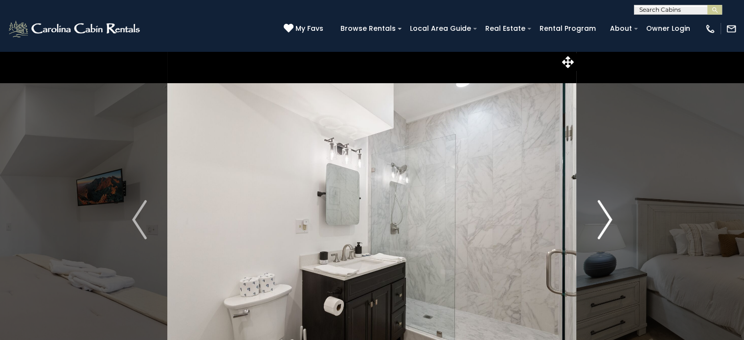
click at [606, 221] on img "Next" at bounding box center [604, 219] width 15 height 39
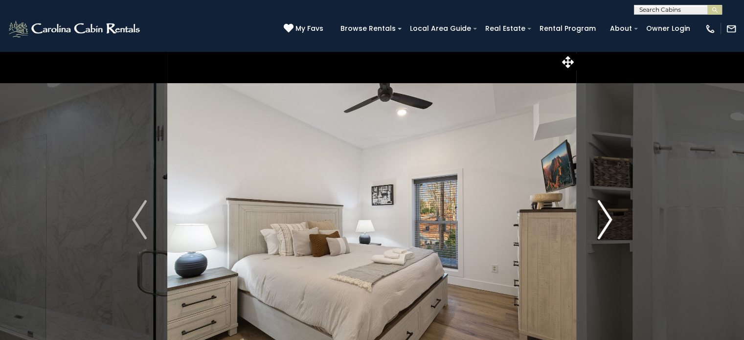
click at [606, 221] on img "Next" at bounding box center [604, 219] width 15 height 39
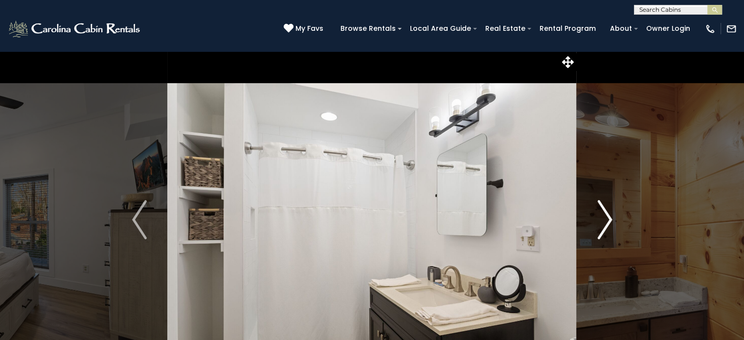
click at [606, 221] on img "Next" at bounding box center [604, 219] width 15 height 39
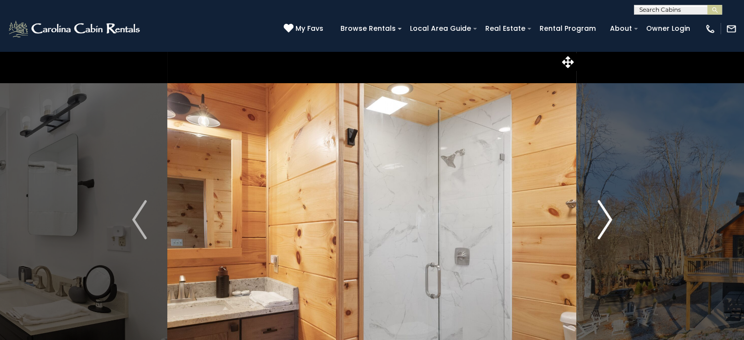
click at [606, 221] on img "Next" at bounding box center [604, 219] width 15 height 39
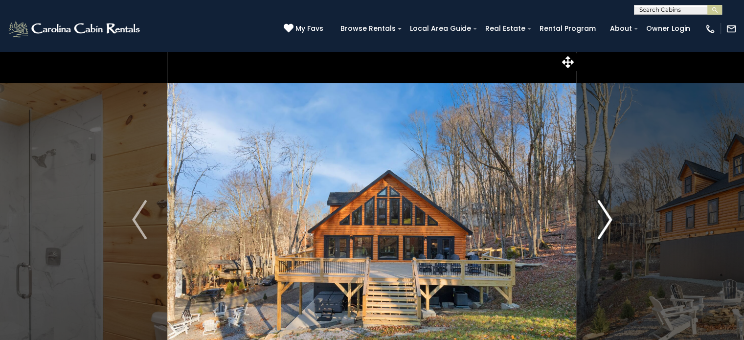
click at [606, 221] on img "Next" at bounding box center [604, 219] width 15 height 39
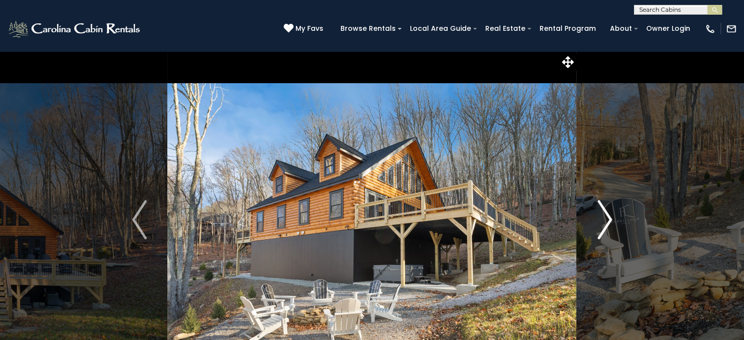
click at [606, 221] on img "Next" at bounding box center [604, 219] width 15 height 39
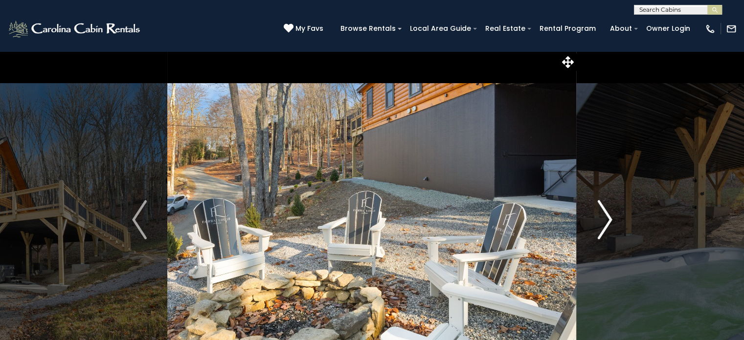
click at [606, 221] on img "Next" at bounding box center [604, 219] width 15 height 39
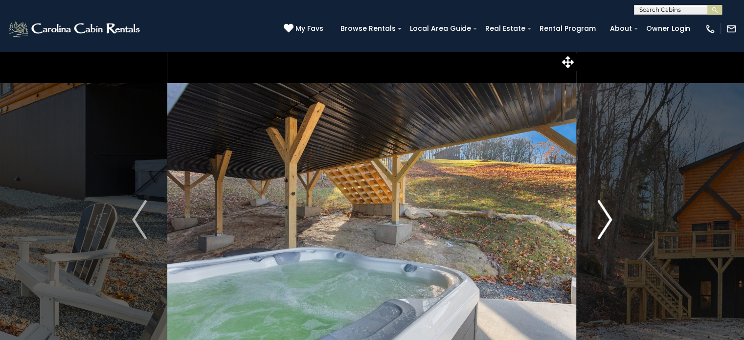
click at [606, 221] on img "Next" at bounding box center [604, 219] width 15 height 39
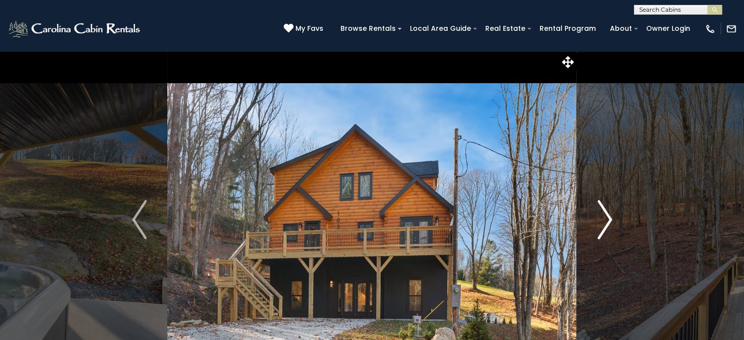
click at [606, 221] on img "Next" at bounding box center [604, 219] width 15 height 39
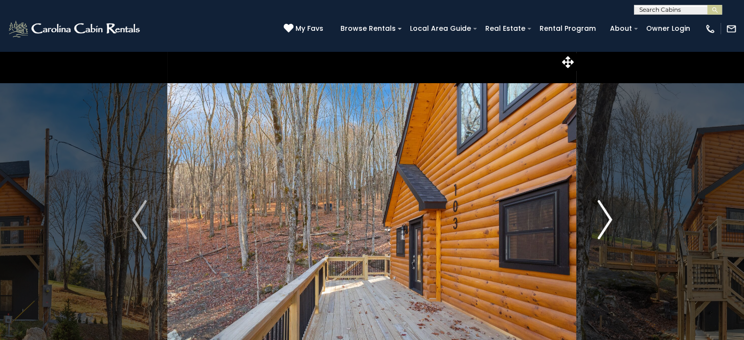
click at [606, 221] on img "Next" at bounding box center [604, 219] width 15 height 39
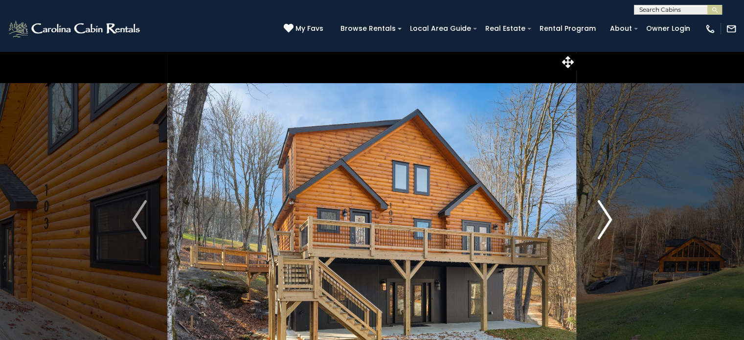
click at [606, 221] on img "Next" at bounding box center [604, 219] width 15 height 39
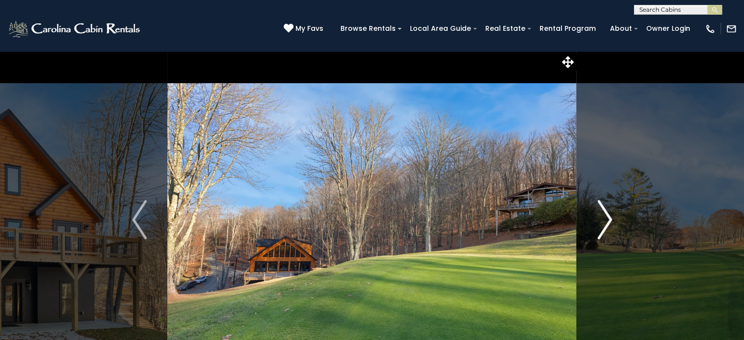
click at [606, 221] on img "Next" at bounding box center [604, 219] width 15 height 39
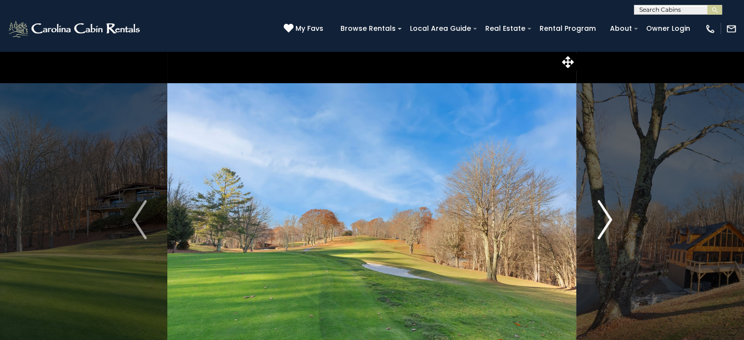
click at [606, 221] on img "Next" at bounding box center [604, 219] width 15 height 39
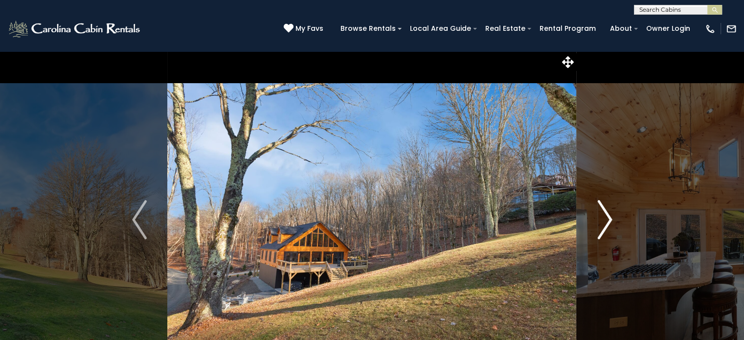
click at [606, 221] on img "Next" at bounding box center [604, 219] width 15 height 39
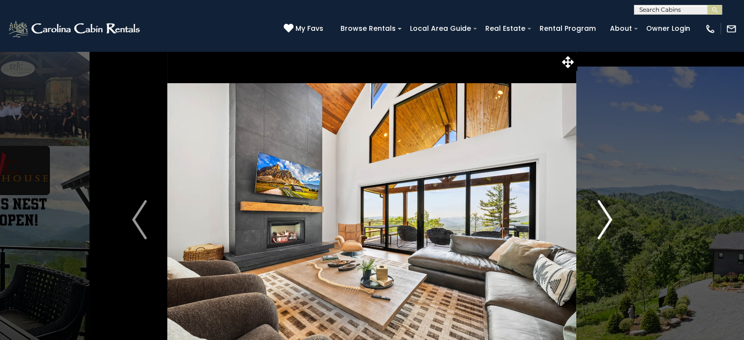
click at [606, 219] on img "Next" at bounding box center [604, 219] width 15 height 39
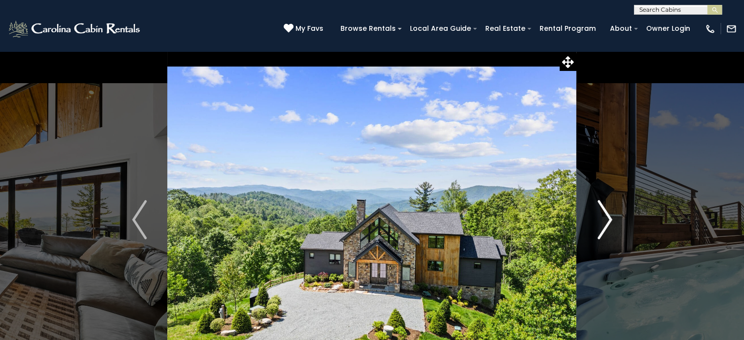
click at [606, 219] on img "Next" at bounding box center [604, 219] width 15 height 39
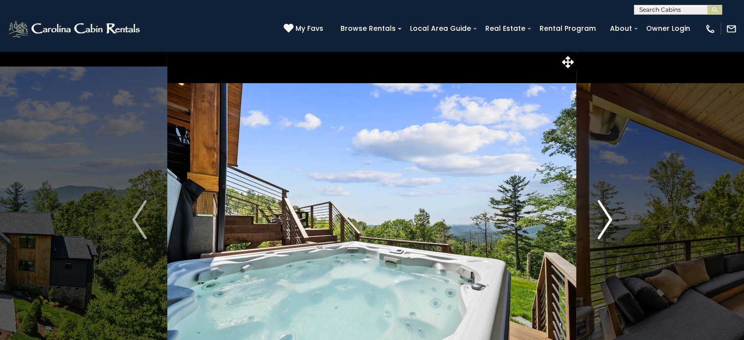
click at [606, 219] on img "Next" at bounding box center [604, 219] width 15 height 39
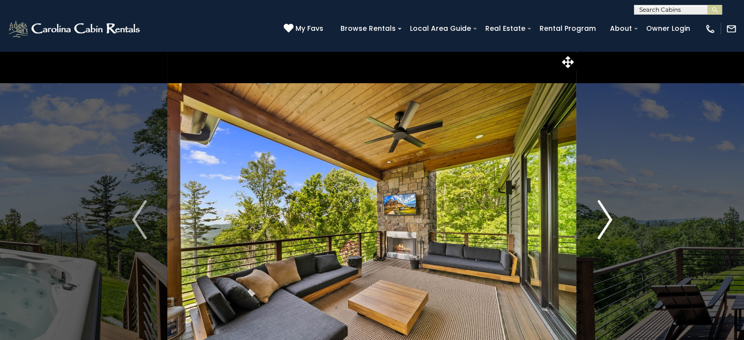
click at [606, 219] on img "Next" at bounding box center [604, 219] width 15 height 39
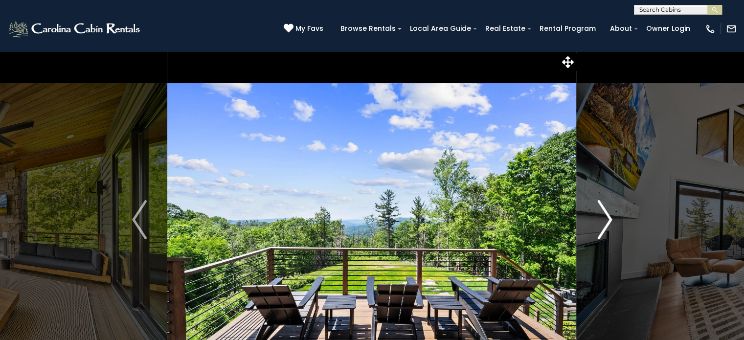
click at [606, 219] on img "Next" at bounding box center [604, 219] width 15 height 39
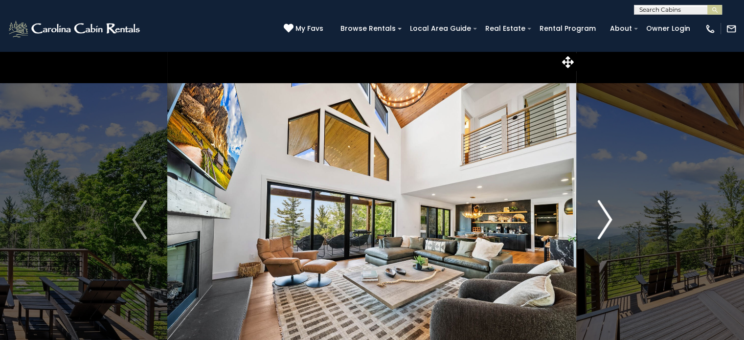
click at [606, 219] on img "Next" at bounding box center [604, 219] width 15 height 39
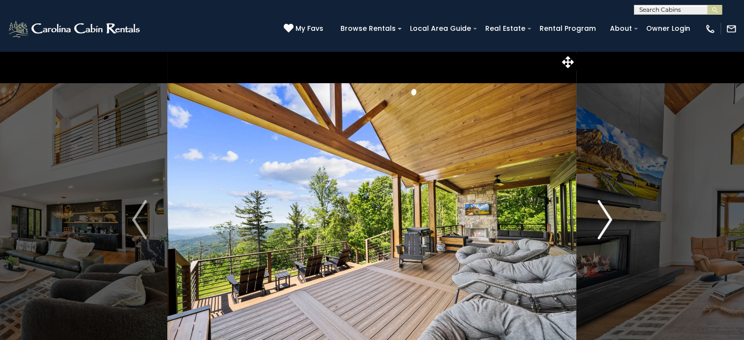
click at [606, 219] on img "Next" at bounding box center [604, 219] width 15 height 39
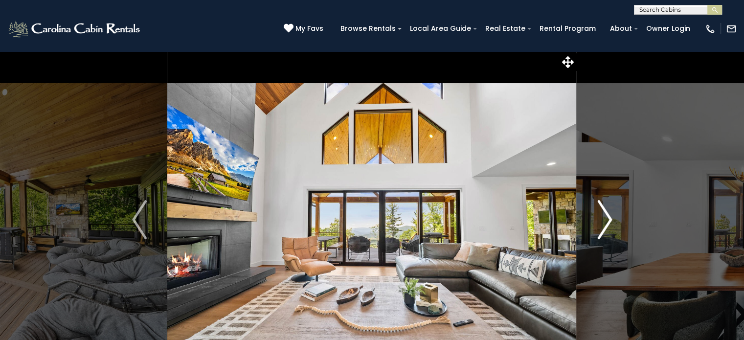
click at [606, 219] on img "Next" at bounding box center [604, 219] width 15 height 39
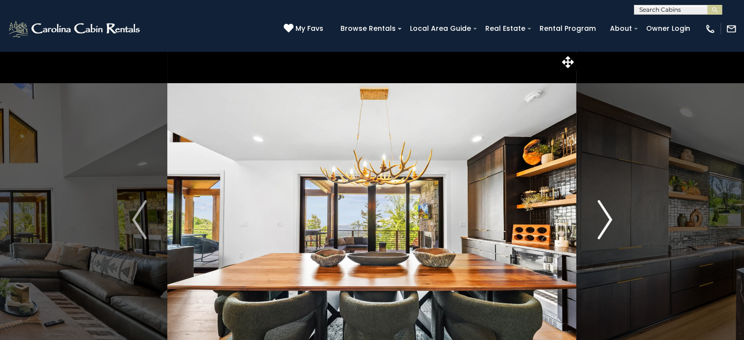
click at [606, 219] on img "Next" at bounding box center [604, 219] width 15 height 39
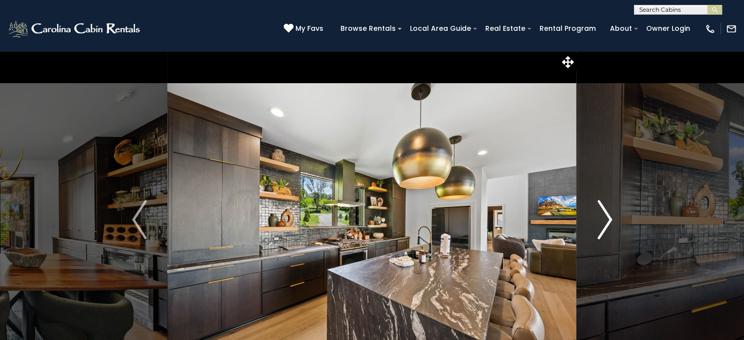
click at [606, 219] on img "Next" at bounding box center [604, 219] width 15 height 39
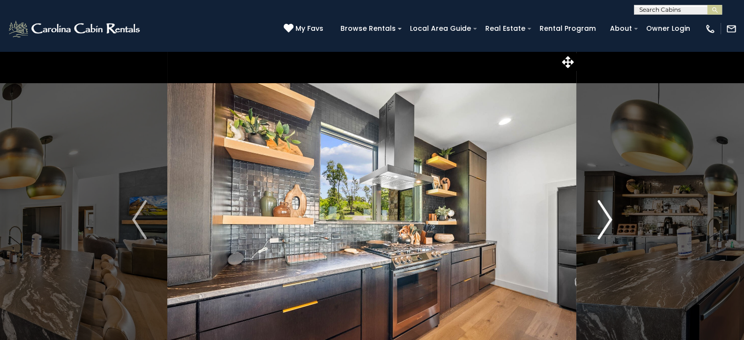
click at [606, 219] on img "Next" at bounding box center [604, 219] width 15 height 39
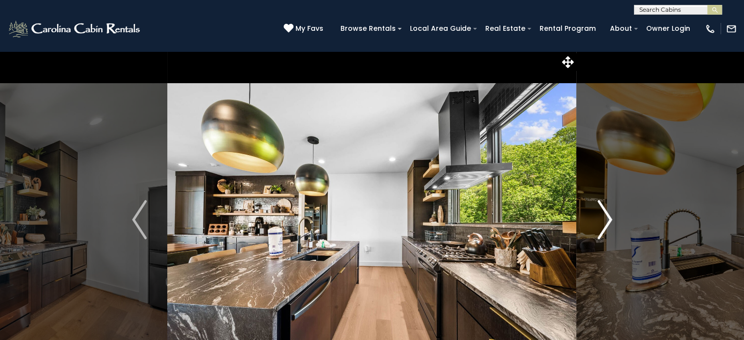
click at [606, 219] on img "Next" at bounding box center [604, 219] width 15 height 39
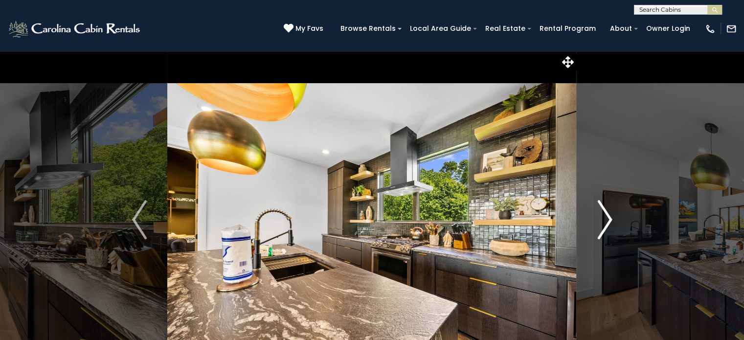
click at [606, 219] on img "Next" at bounding box center [604, 219] width 15 height 39
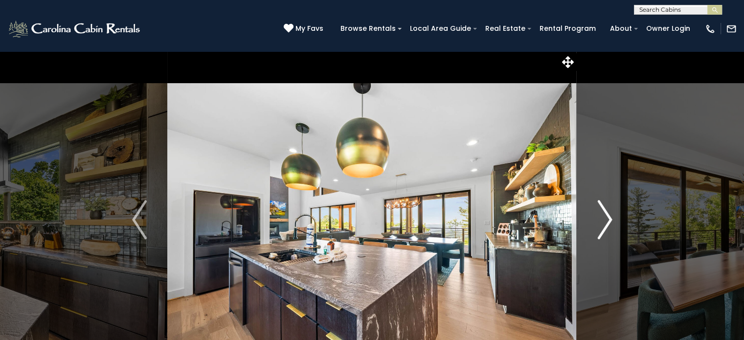
click at [606, 219] on img "Next" at bounding box center [604, 219] width 15 height 39
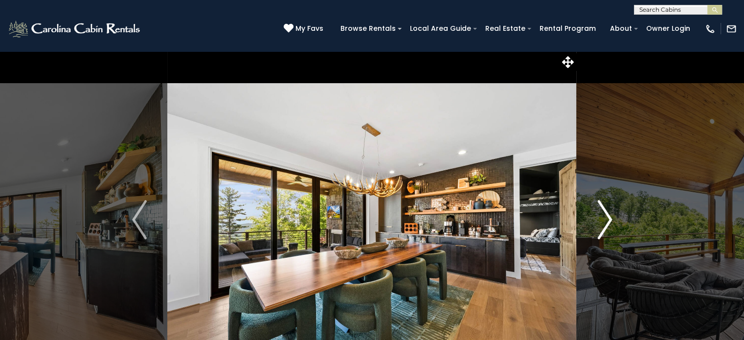
click at [606, 219] on img "Next" at bounding box center [604, 219] width 15 height 39
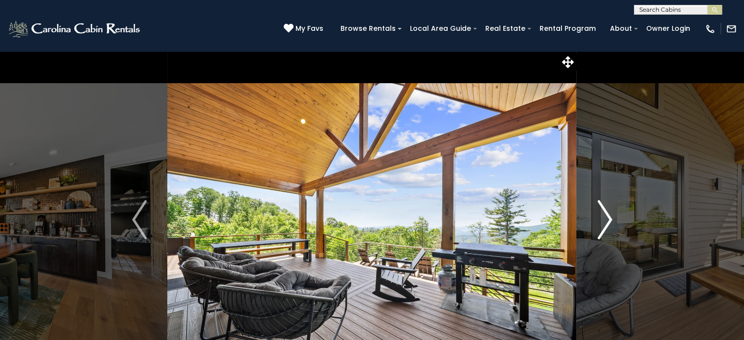
click at [606, 219] on img "Next" at bounding box center [604, 219] width 15 height 39
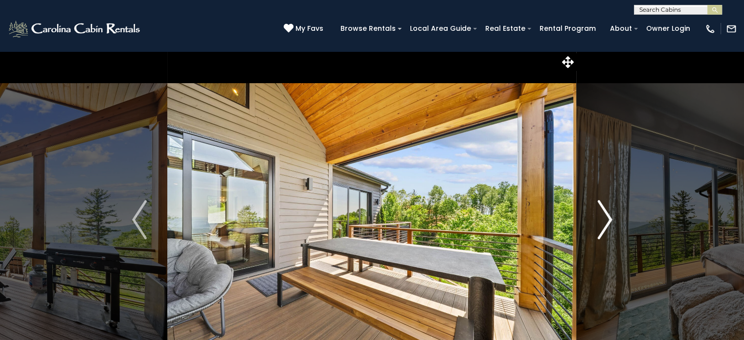
click at [606, 219] on img "Next" at bounding box center [604, 219] width 15 height 39
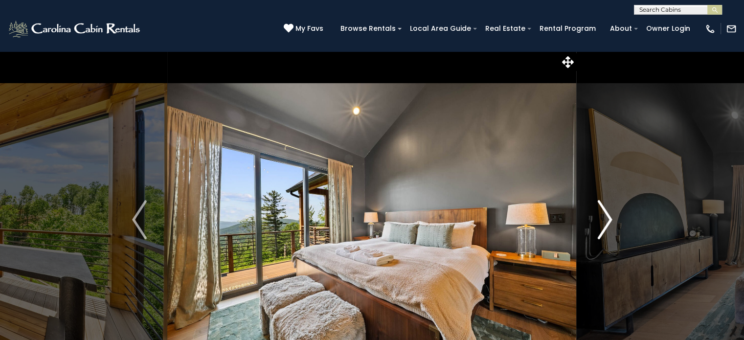
click at [606, 219] on img "Next" at bounding box center [604, 219] width 15 height 39
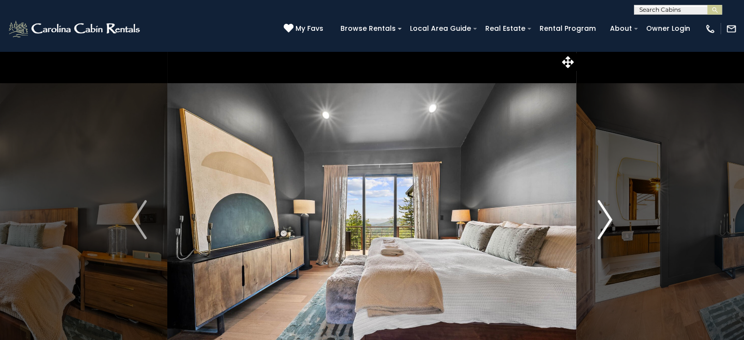
click at [606, 219] on img "Next" at bounding box center [604, 219] width 15 height 39
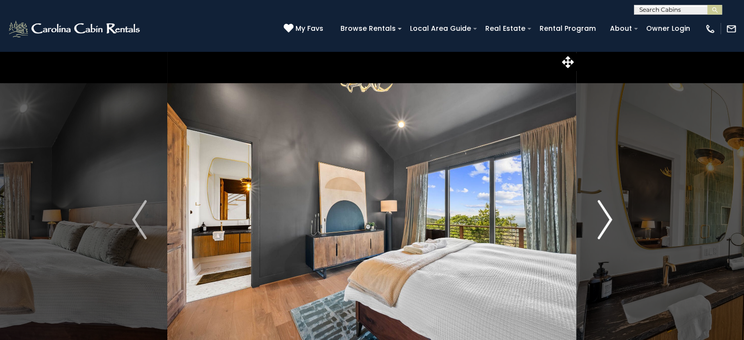
click at [606, 219] on img "Next" at bounding box center [604, 219] width 15 height 39
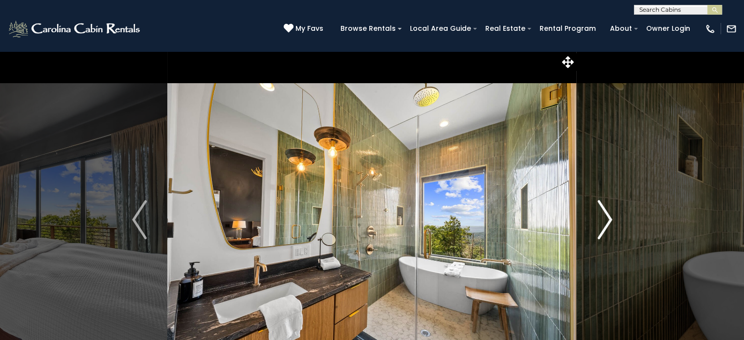
click at [606, 219] on img "Next" at bounding box center [604, 219] width 15 height 39
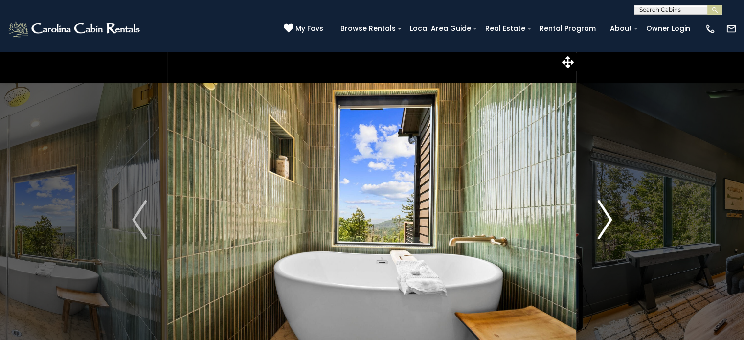
click at [606, 219] on img "Next" at bounding box center [604, 219] width 15 height 39
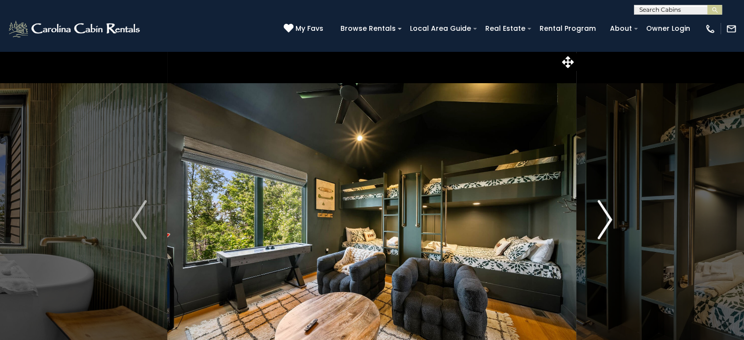
click at [606, 219] on img "Next" at bounding box center [604, 219] width 15 height 39
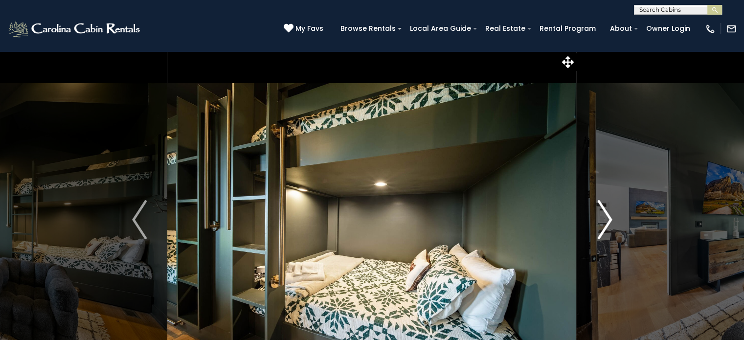
click at [606, 219] on img "Next" at bounding box center [604, 219] width 15 height 39
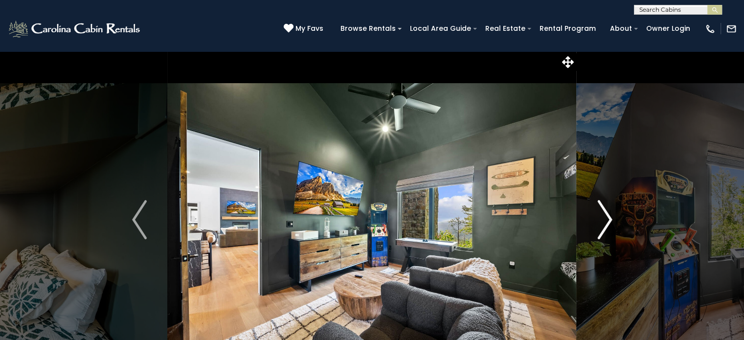
click at [606, 219] on img "Next" at bounding box center [604, 219] width 15 height 39
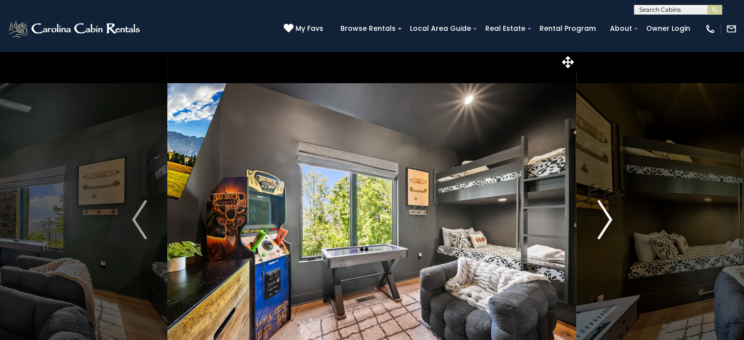
click at [606, 219] on img "Next" at bounding box center [604, 219] width 15 height 39
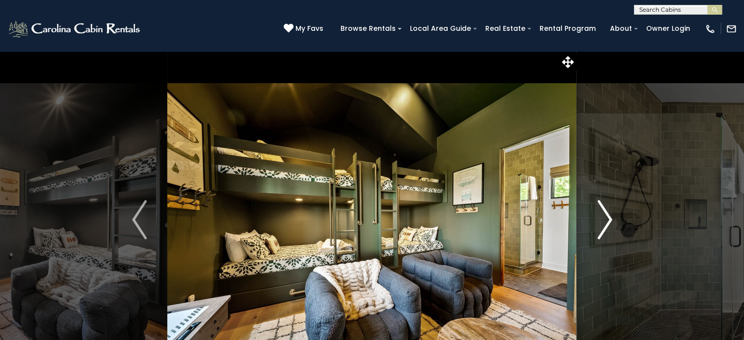
click at [606, 219] on img "Next" at bounding box center [604, 219] width 15 height 39
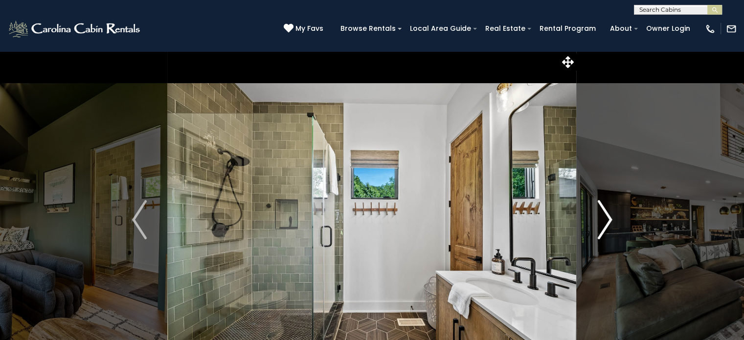
click at [606, 219] on img "Next" at bounding box center [604, 219] width 15 height 39
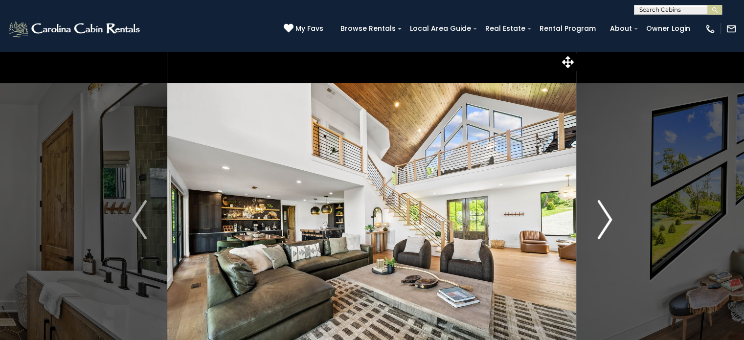
click at [606, 219] on img "Next" at bounding box center [604, 219] width 15 height 39
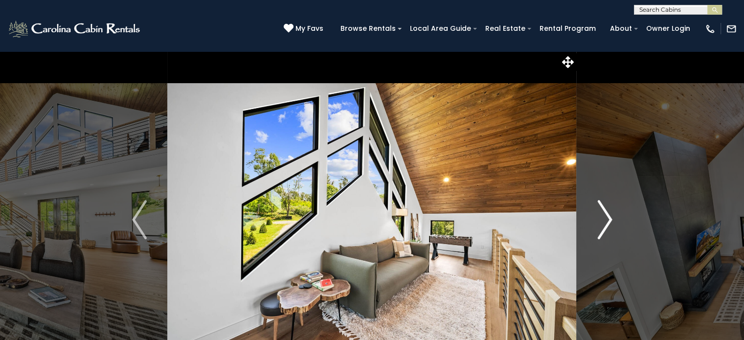
click at [606, 219] on img "Next" at bounding box center [604, 219] width 15 height 39
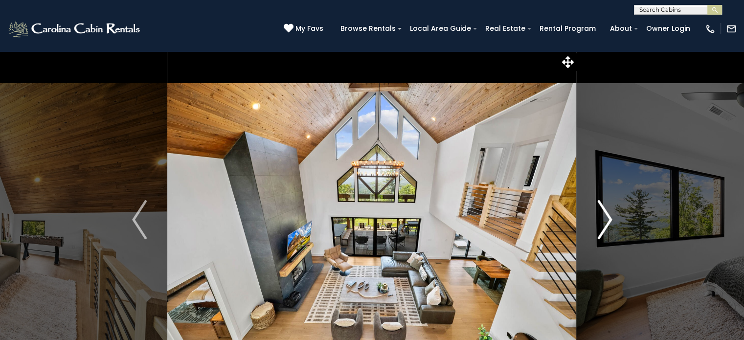
click at [606, 219] on img "Next" at bounding box center [604, 219] width 15 height 39
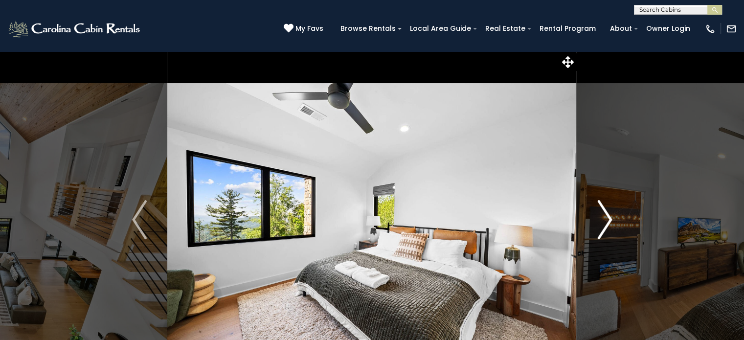
click at [606, 219] on img "Next" at bounding box center [604, 219] width 15 height 39
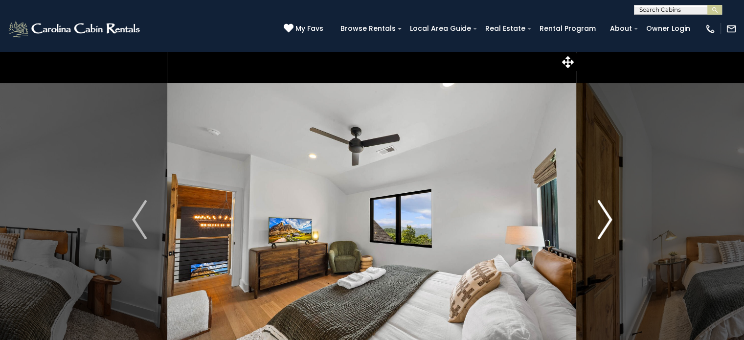
click at [606, 219] on img "Next" at bounding box center [604, 219] width 15 height 39
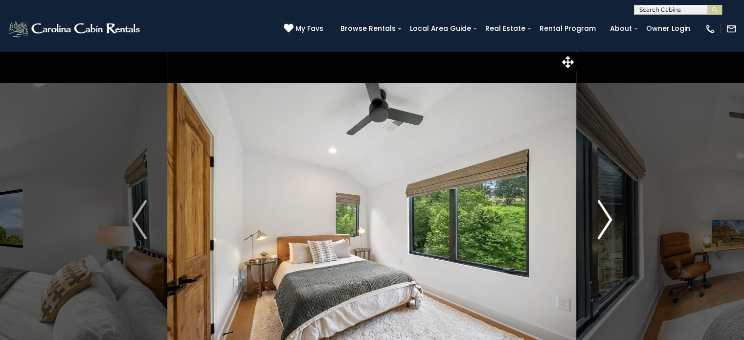
click at [606, 219] on img "Next" at bounding box center [604, 219] width 15 height 39
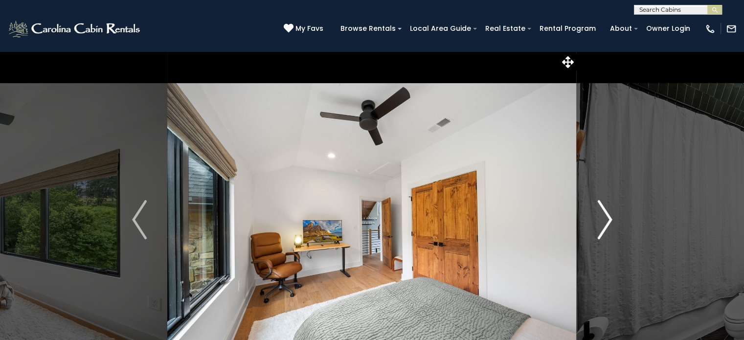
click at [606, 219] on img "Next" at bounding box center [604, 219] width 15 height 39
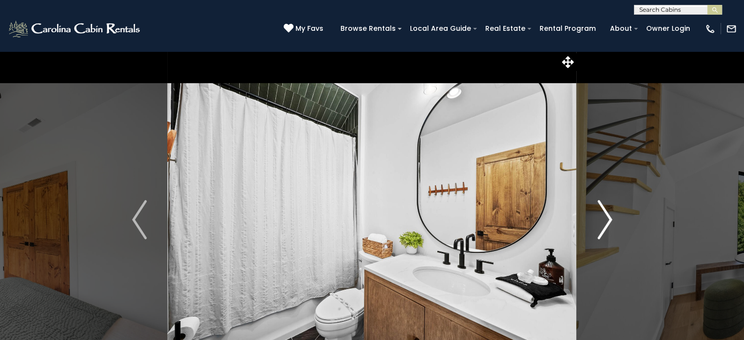
click at [606, 219] on img "Next" at bounding box center [604, 219] width 15 height 39
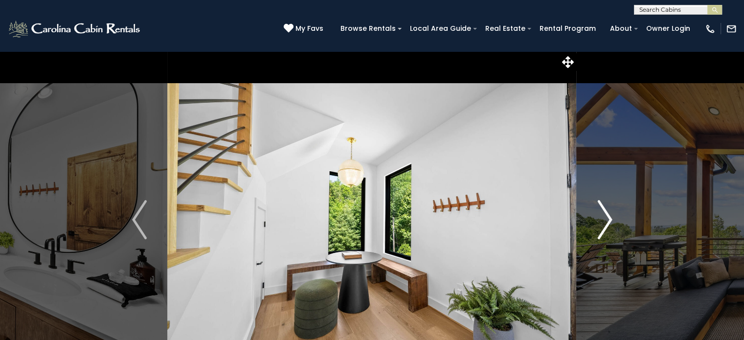
click at [606, 219] on img "Next" at bounding box center [604, 219] width 15 height 39
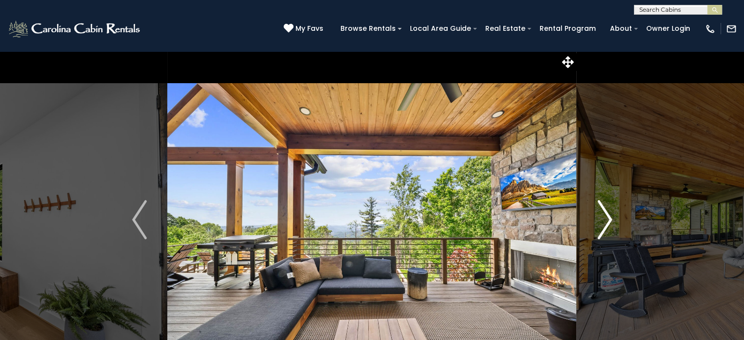
click at [606, 219] on img "Next" at bounding box center [604, 219] width 15 height 39
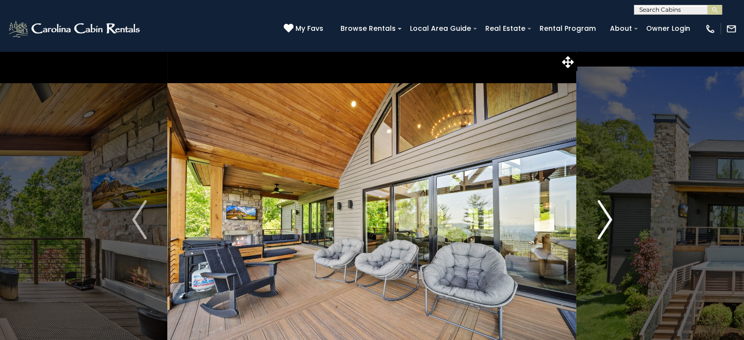
click at [606, 219] on img "Next" at bounding box center [604, 219] width 15 height 39
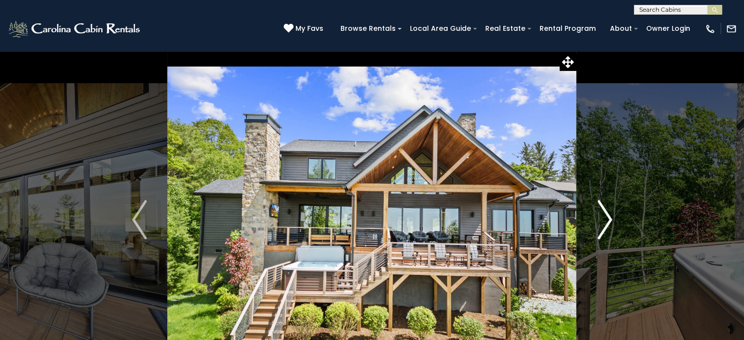
click at [607, 219] on img "Next" at bounding box center [604, 219] width 15 height 39
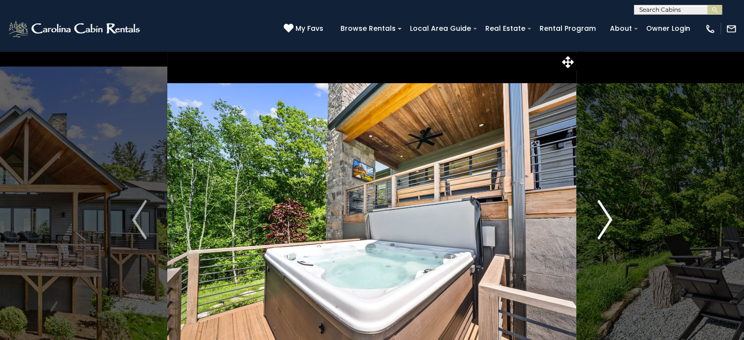
click at [607, 219] on img "Next" at bounding box center [604, 219] width 15 height 39
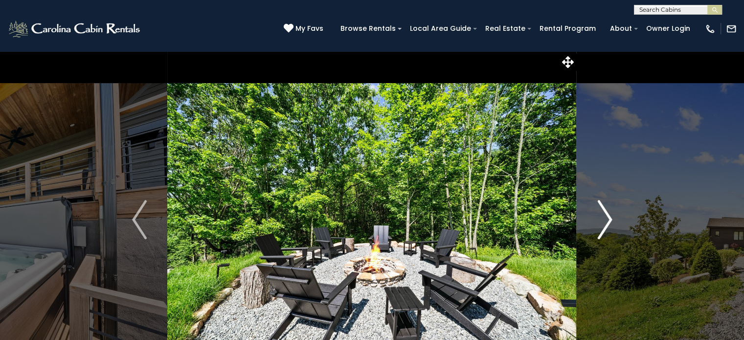
click at [607, 219] on img "Next" at bounding box center [604, 219] width 15 height 39
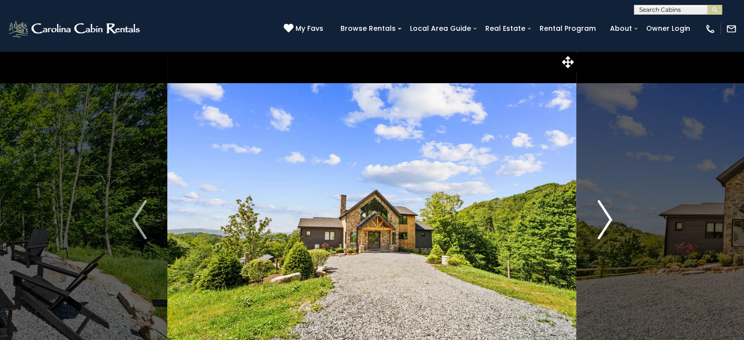
click at [607, 219] on img "Next" at bounding box center [604, 219] width 15 height 39
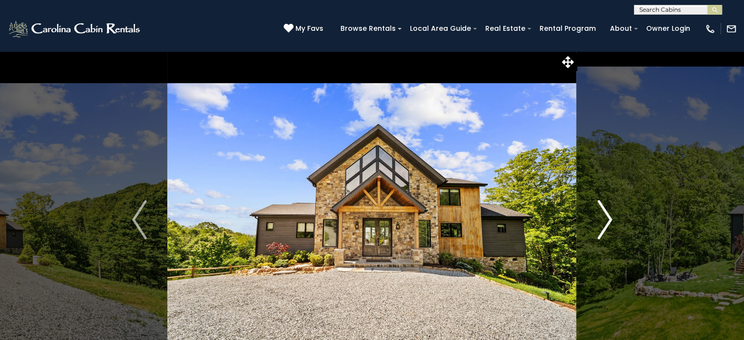
click at [607, 219] on img "Next" at bounding box center [604, 219] width 15 height 39
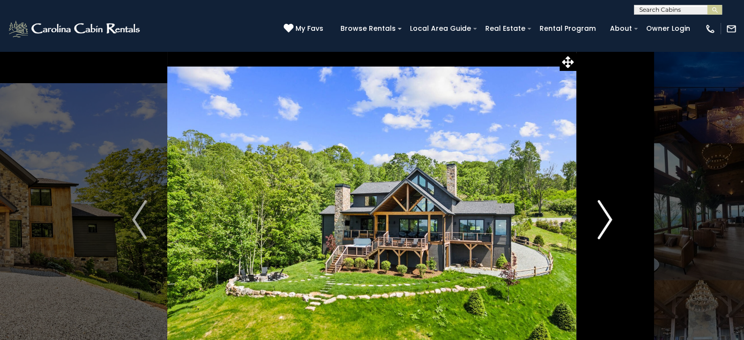
click at [607, 219] on img "Next" at bounding box center [604, 219] width 15 height 39
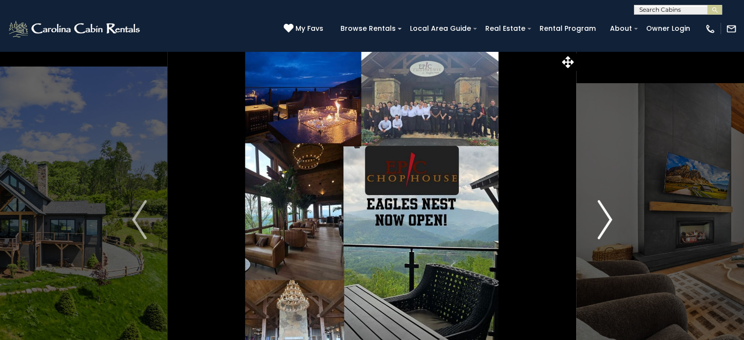
click at [607, 219] on img "Next" at bounding box center [604, 219] width 15 height 39
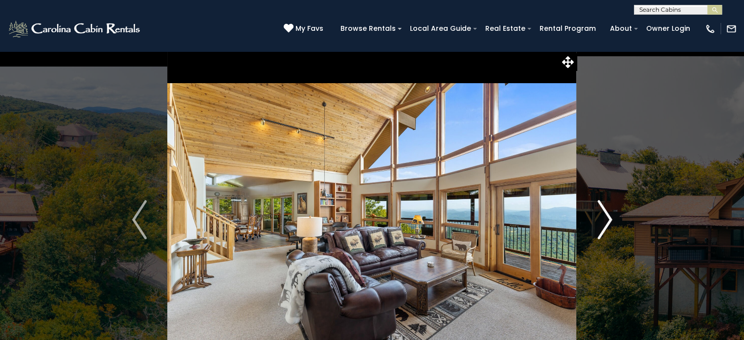
click at [609, 222] on img "Next" at bounding box center [604, 219] width 15 height 39
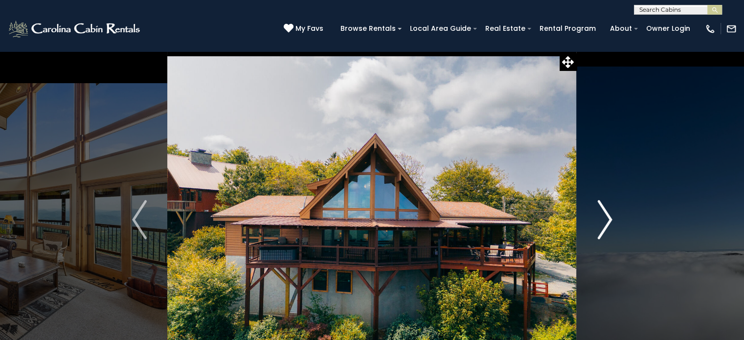
click at [609, 222] on img "Next" at bounding box center [604, 219] width 15 height 39
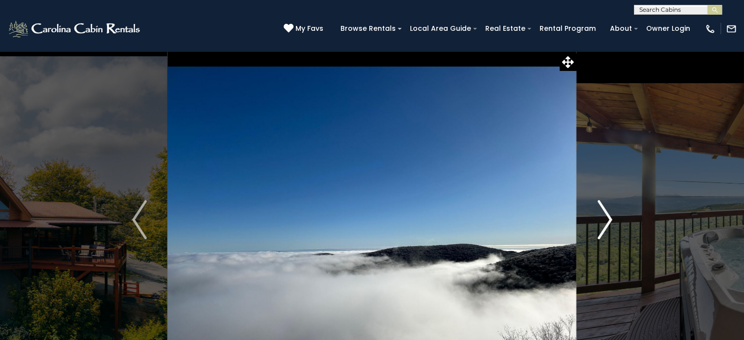
click at [609, 222] on img "Next" at bounding box center [604, 219] width 15 height 39
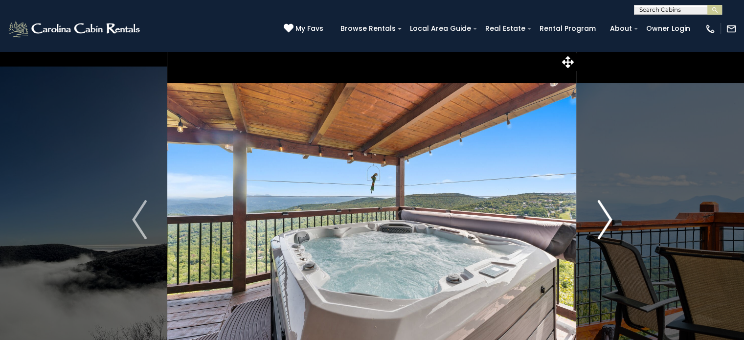
click at [609, 222] on img "Next" at bounding box center [604, 219] width 15 height 39
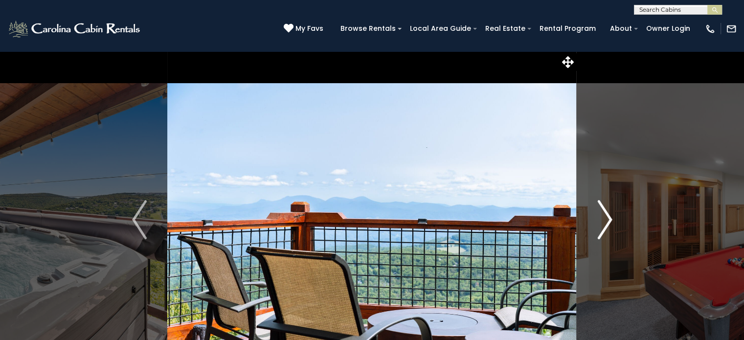
click at [609, 222] on img "Next" at bounding box center [604, 219] width 15 height 39
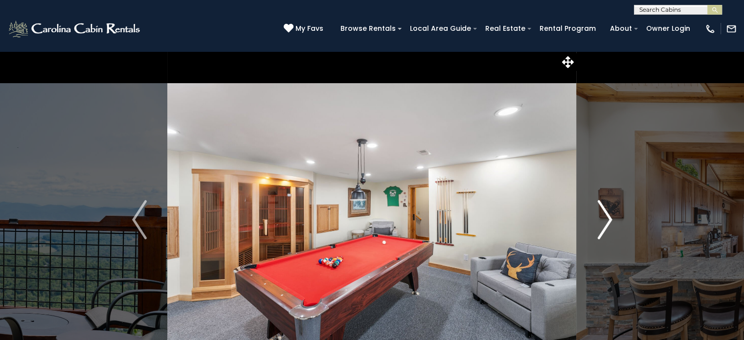
click at [609, 222] on img "Next" at bounding box center [604, 219] width 15 height 39
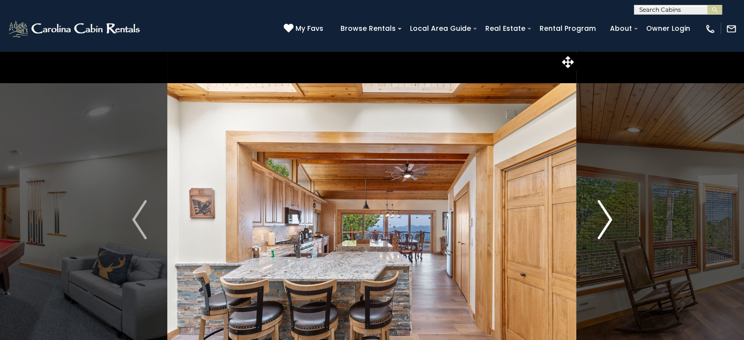
click at [609, 222] on img "Next" at bounding box center [604, 219] width 15 height 39
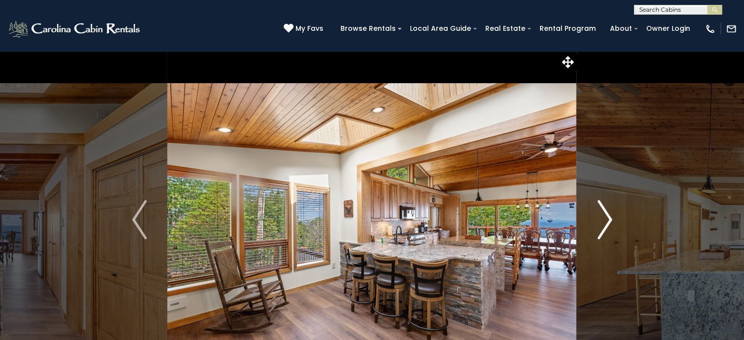
click at [609, 222] on img "Next" at bounding box center [604, 219] width 15 height 39
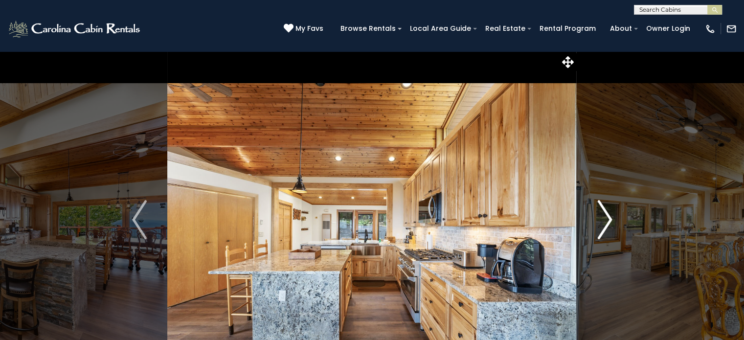
click at [609, 222] on img "Next" at bounding box center [604, 219] width 15 height 39
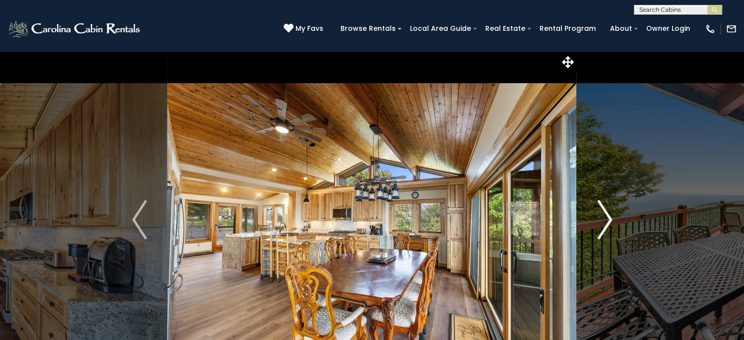
click at [609, 222] on img "Next" at bounding box center [604, 219] width 15 height 39
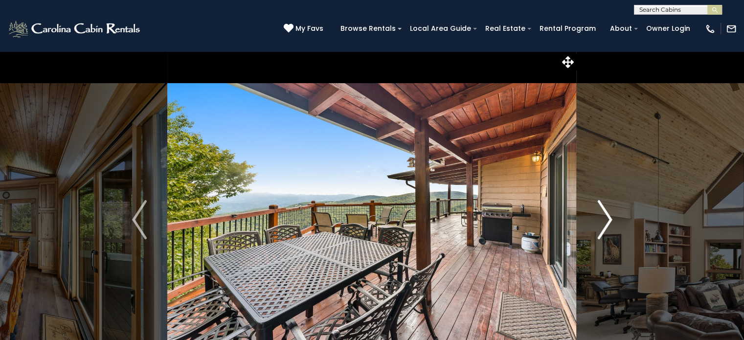
click at [609, 222] on img "Next" at bounding box center [604, 219] width 15 height 39
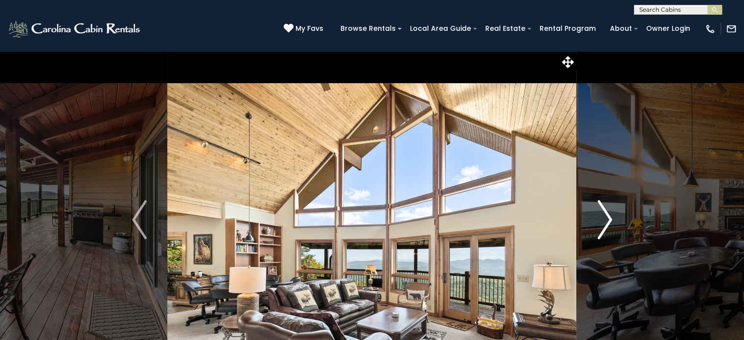
click at [609, 222] on img "Next" at bounding box center [604, 219] width 15 height 39
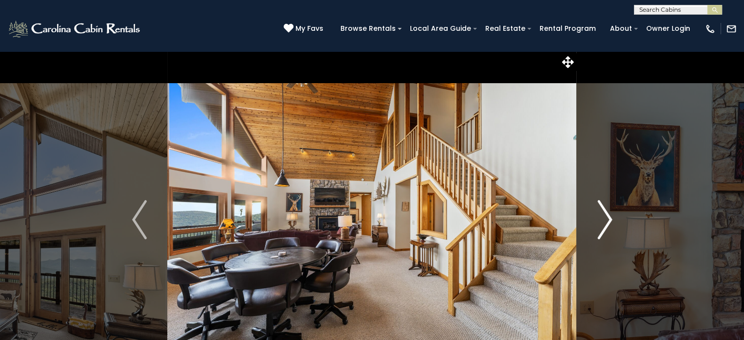
click at [609, 222] on img "Next" at bounding box center [604, 219] width 15 height 39
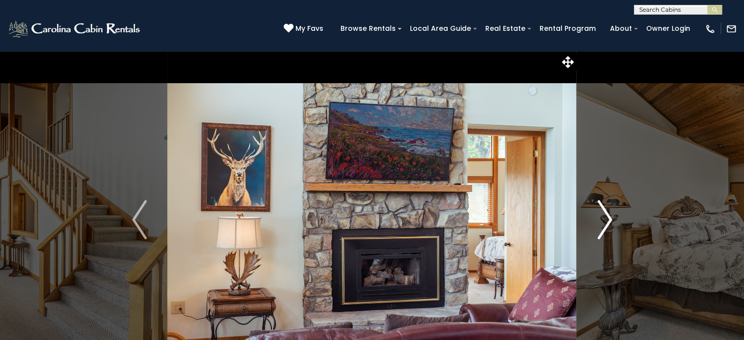
click at [609, 222] on img "Next" at bounding box center [604, 219] width 15 height 39
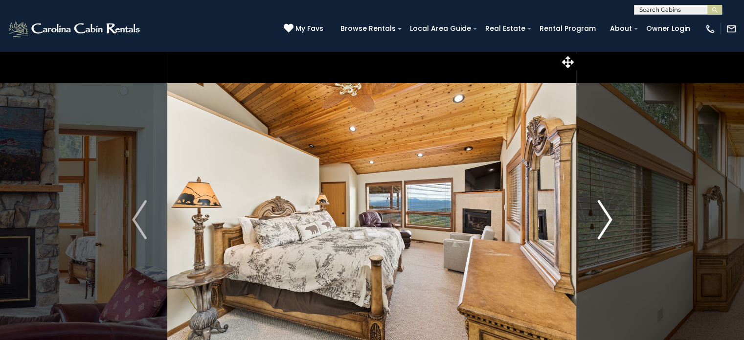
click at [609, 222] on img "Next" at bounding box center [604, 219] width 15 height 39
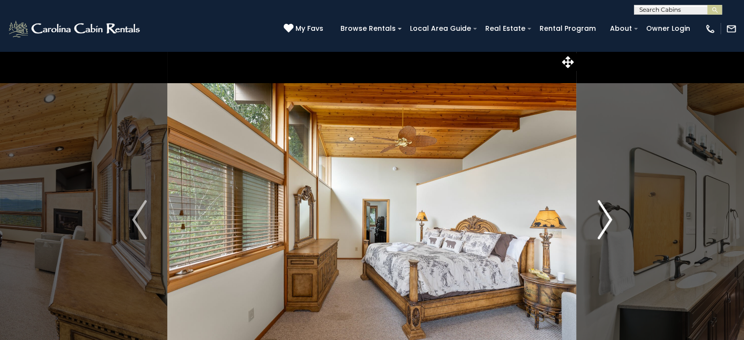
click at [609, 222] on img "Next" at bounding box center [604, 219] width 15 height 39
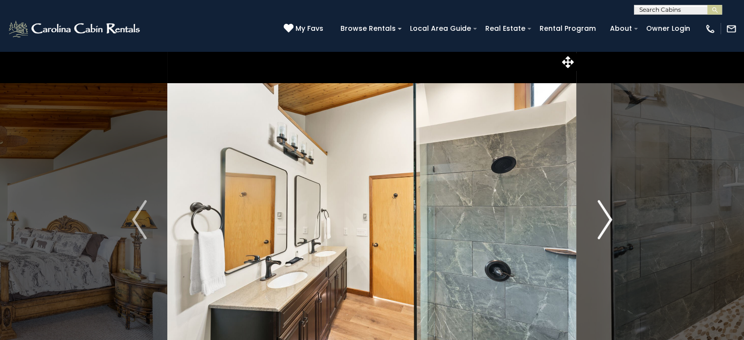
click at [609, 222] on img "Next" at bounding box center [604, 219] width 15 height 39
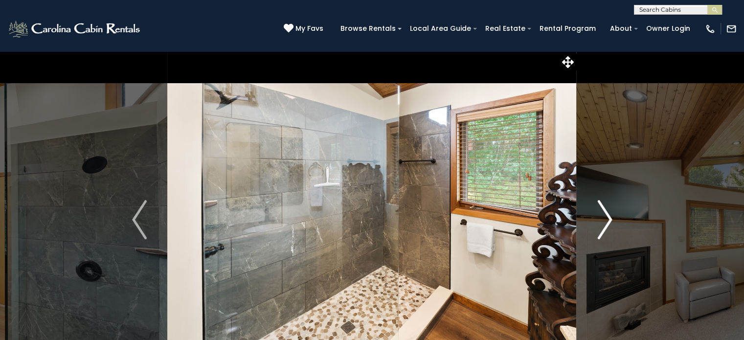
click at [609, 222] on img "Next" at bounding box center [604, 219] width 15 height 39
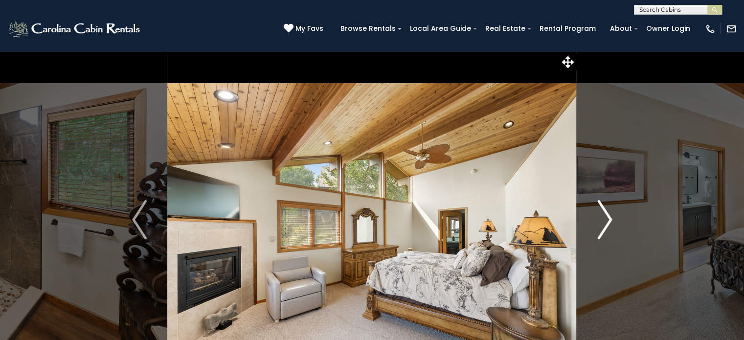
click at [609, 222] on img "Next" at bounding box center [604, 219] width 15 height 39
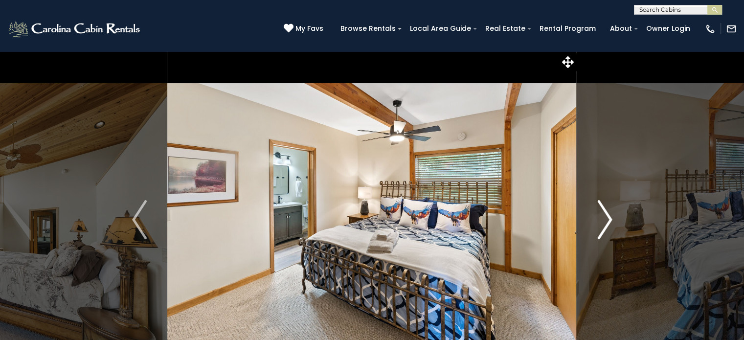
click at [609, 222] on img "Next" at bounding box center [604, 219] width 15 height 39
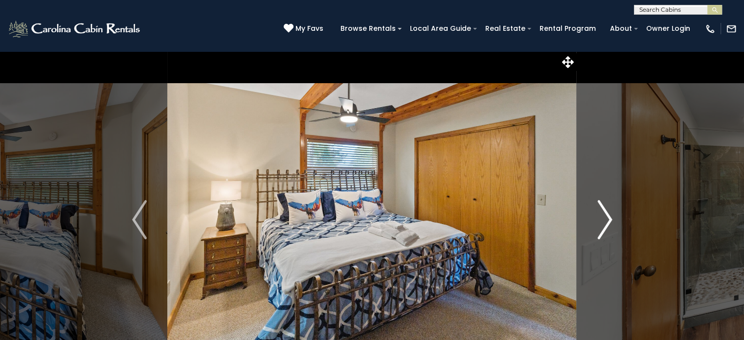
click at [609, 222] on img "Next" at bounding box center [604, 219] width 15 height 39
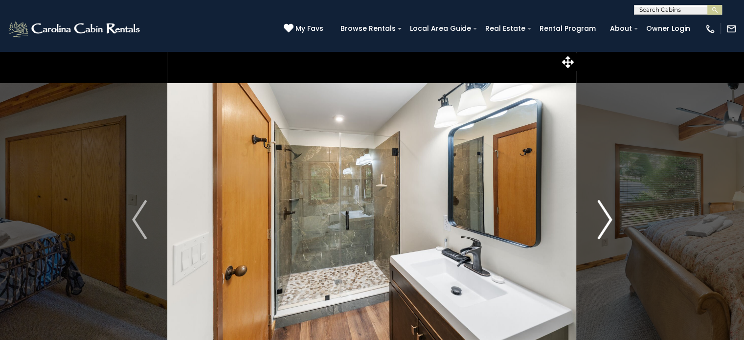
click at [609, 222] on img "Next" at bounding box center [604, 219] width 15 height 39
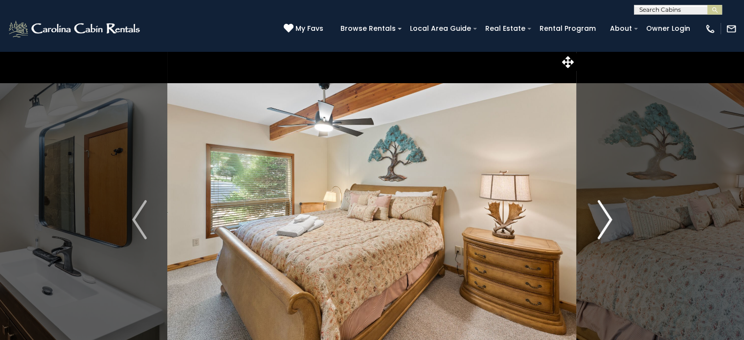
click at [609, 222] on img "Next" at bounding box center [604, 219] width 15 height 39
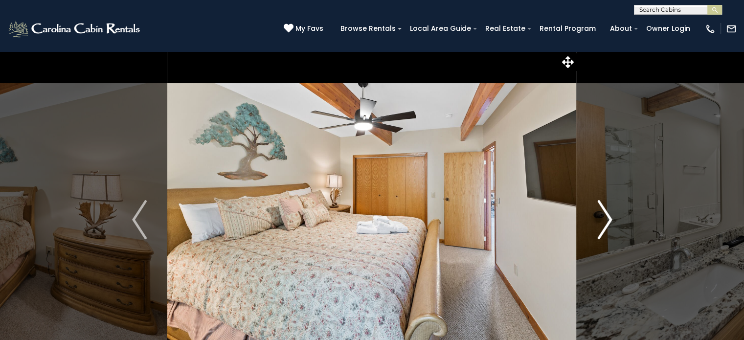
click at [609, 222] on img "Next" at bounding box center [604, 219] width 15 height 39
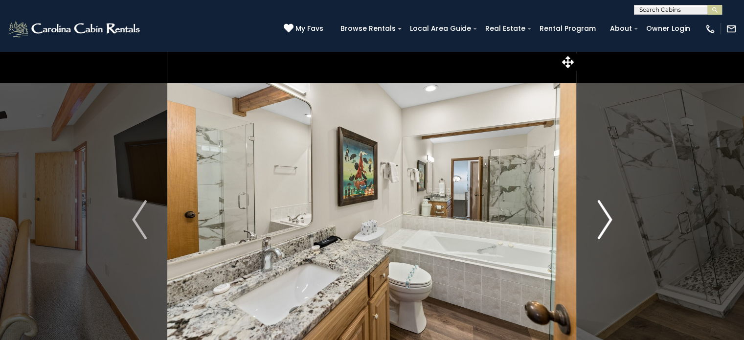
click at [609, 222] on img "Next" at bounding box center [604, 219] width 15 height 39
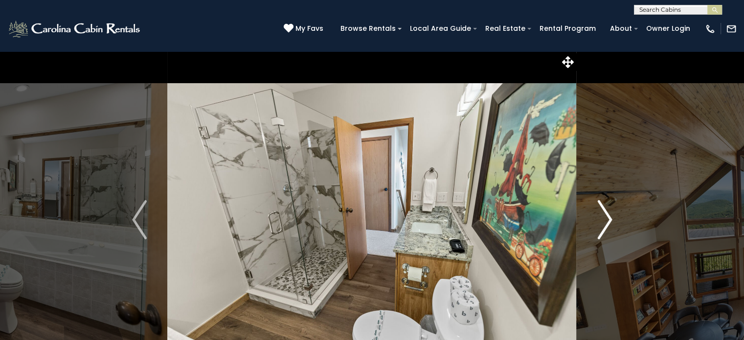
click at [609, 222] on img "Next" at bounding box center [604, 219] width 15 height 39
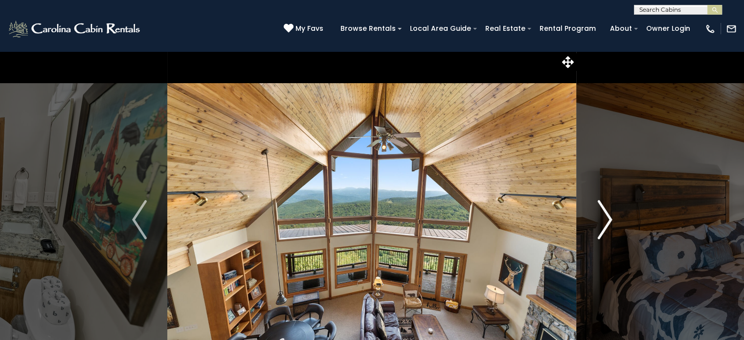
click at [609, 222] on img "Next" at bounding box center [604, 219] width 15 height 39
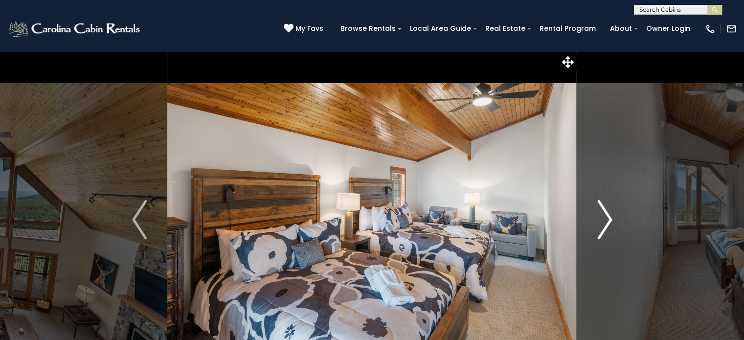
click at [609, 222] on img "Next" at bounding box center [604, 219] width 15 height 39
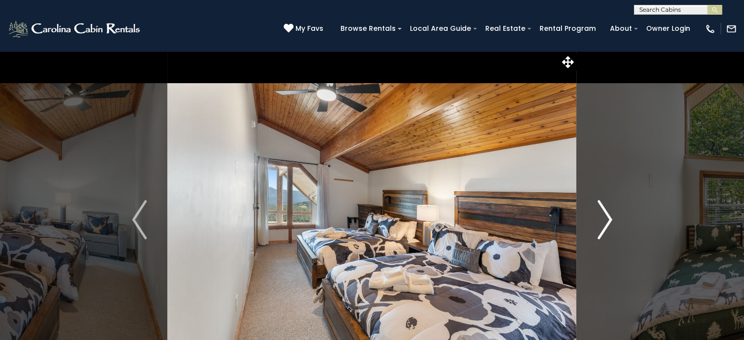
click at [609, 222] on img "Next" at bounding box center [604, 219] width 15 height 39
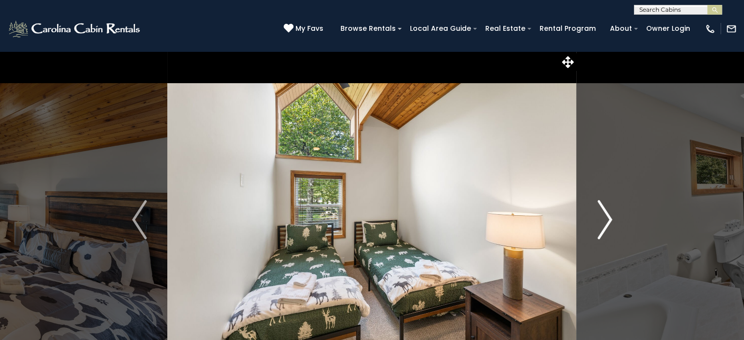
click at [609, 222] on img "Next" at bounding box center [604, 219] width 15 height 39
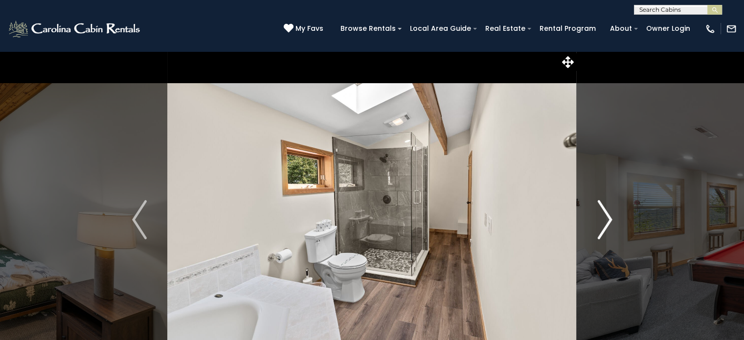
click at [609, 222] on img "Next" at bounding box center [604, 219] width 15 height 39
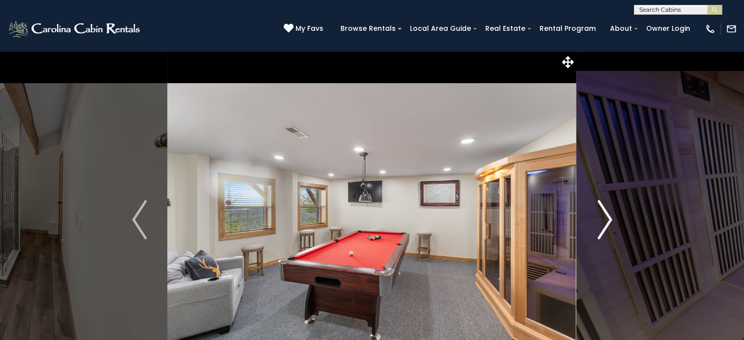
click at [609, 222] on img "Next" at bounding box center [604, 219] width 15 height 39
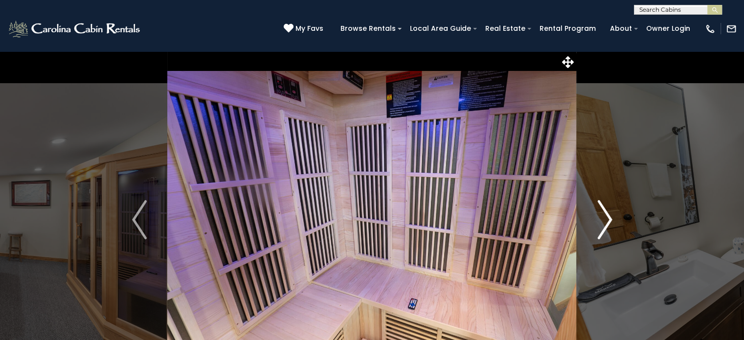
click at [609, 222] on img "Next" at bounding box center [604, 219] width 15 height 39
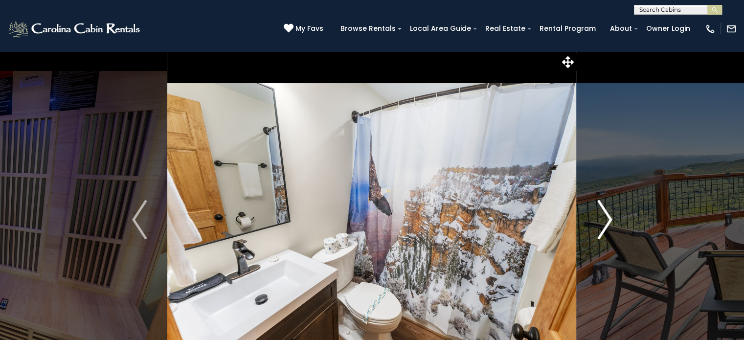
click at [609, 222] on img "Next" at bounding box center [604, 219] width 15 height 39
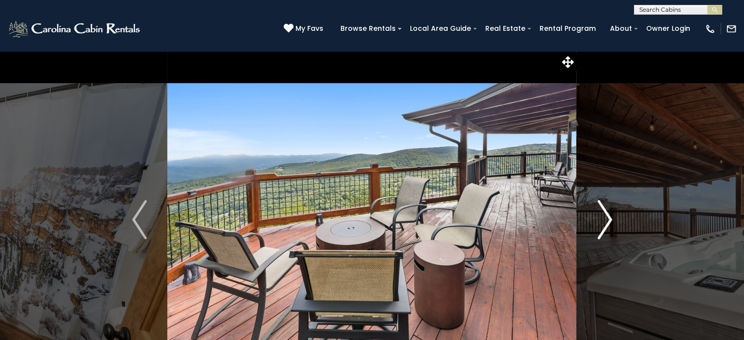
click at [609, 222] on img "Next" at bounding box center [604, 219] width 15 height 39
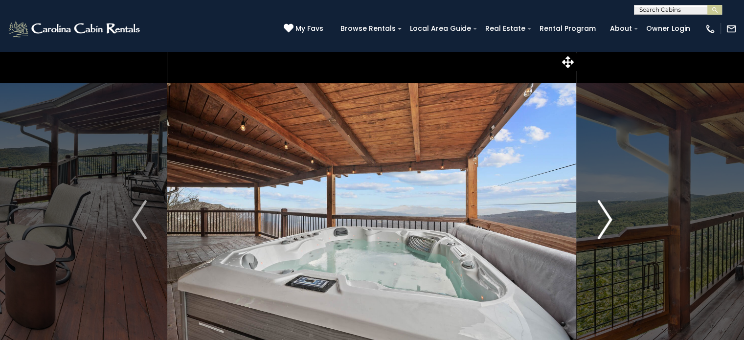
click at [609, 222] on img "Next" at bounding box center [604, 219] width 15 height 39
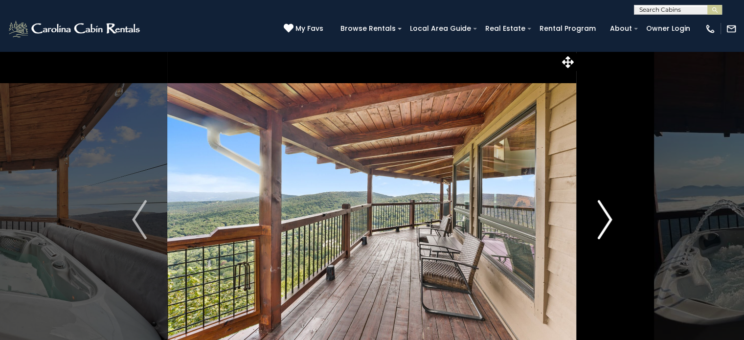
click at [609, 222] on img "Next" at bounding box center [604, 219] width 15 height 39
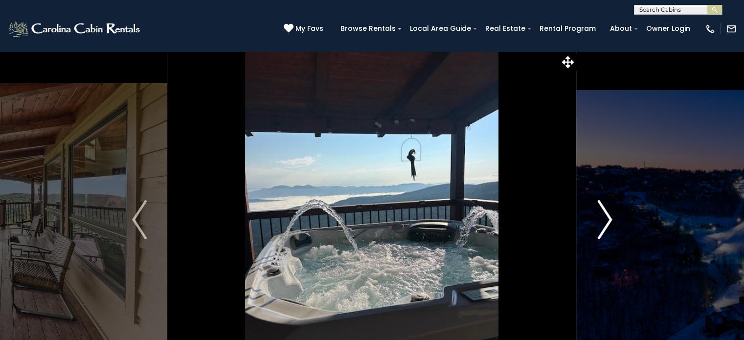
click at [609, 222] on img "Next" at bounding box center [604, 219] width 15 height 39
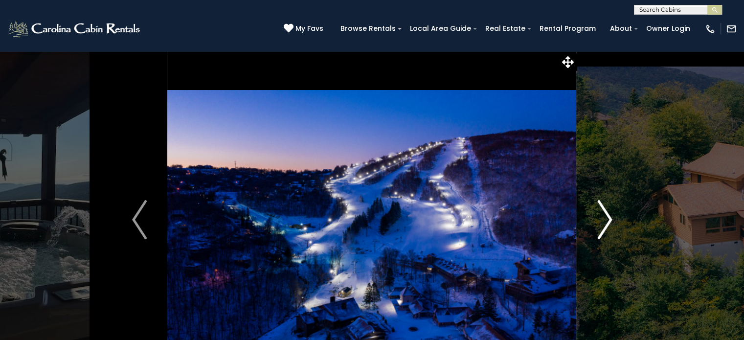
click at [609, 222] on img "Next" at bounding box center [604, 219] width 15 height 39
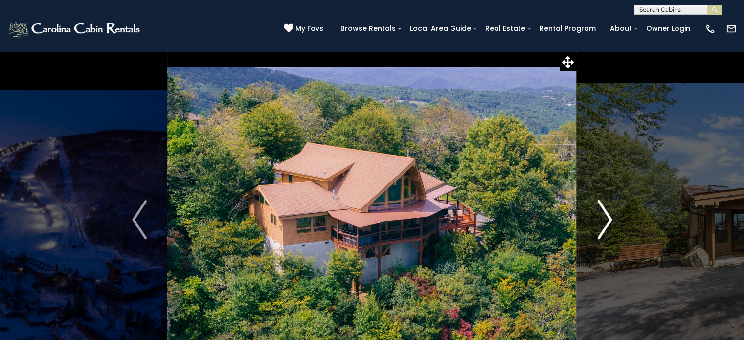
click at [609, 222] on img "Next" at bounding box center [604, 219] width 15 height 39
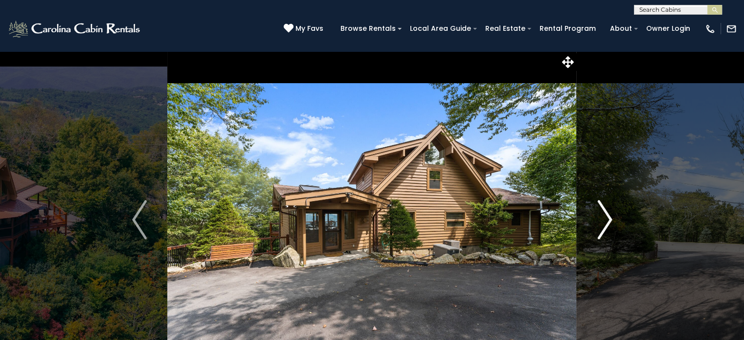
click at [609, 222] on img "Next" at bounding box center [604, 219] width 15 height 39
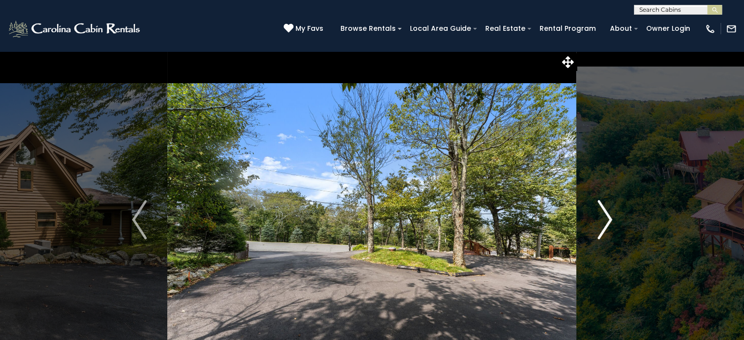
click at [609, 222] on img "Next" at bounding box center [604, 219] width 15 height 39
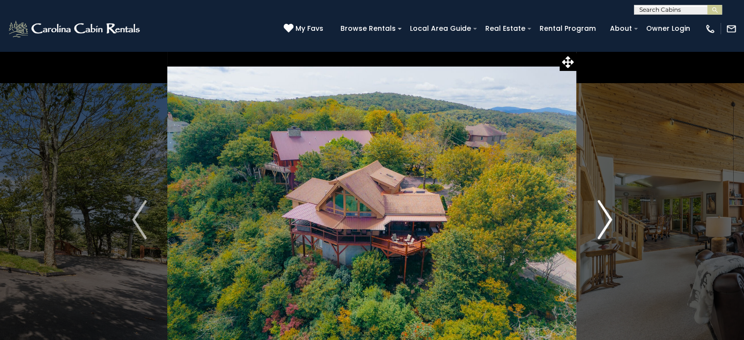
click at [609, 222] on img "Next" at bounding box center [604, 219] width 15 height 39
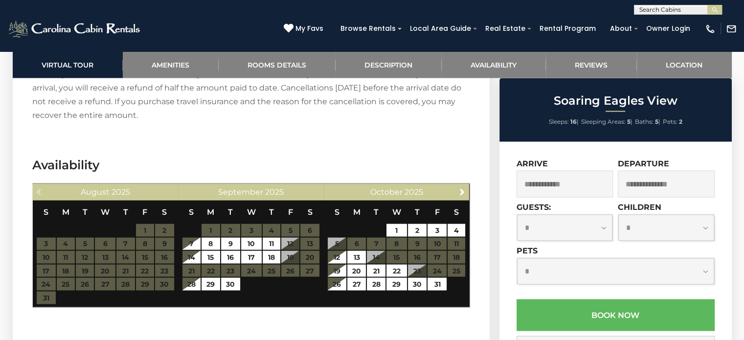
scroll to position [1944, 0]
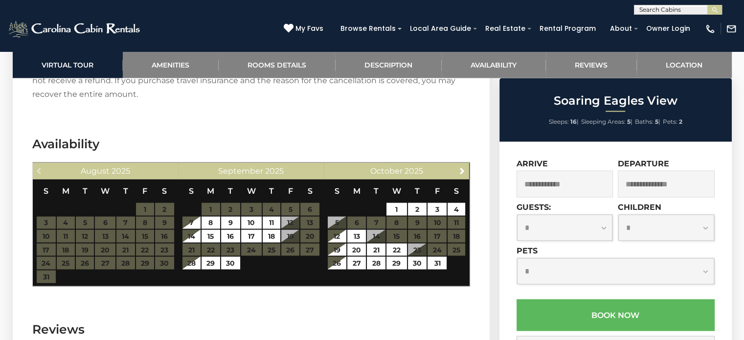
click at [415, 221] on table "S M T W T F S 1 2 3 4 5 6 7 8 9 10 11 12 13 14 15 16 17 18 19 20 21 22 23 24 25…" at bounding box center [396, 229] width 138 height 100
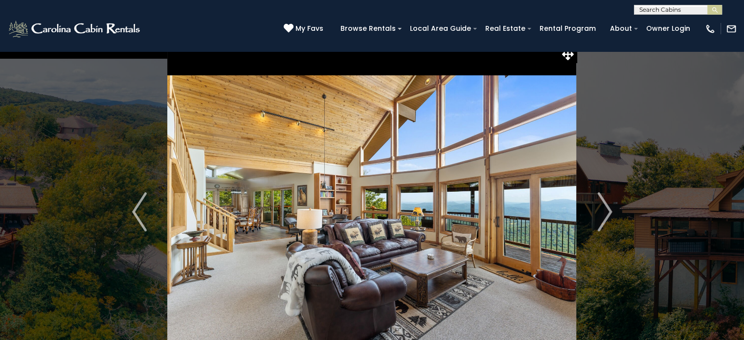
scroll to position [0, 0]
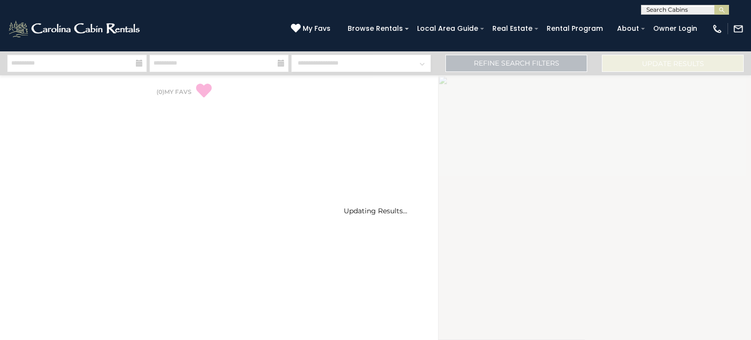
select select "*"
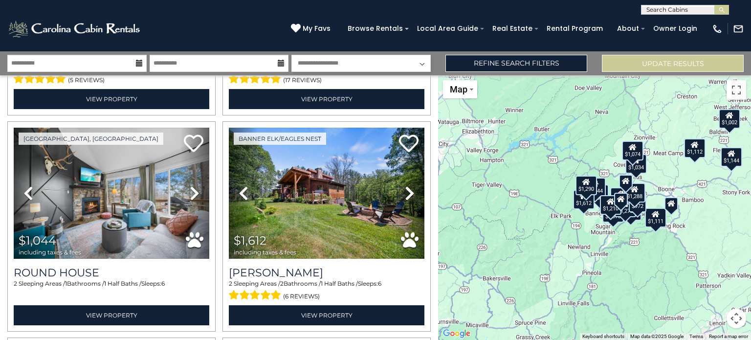
scroll to position [1498, 0]
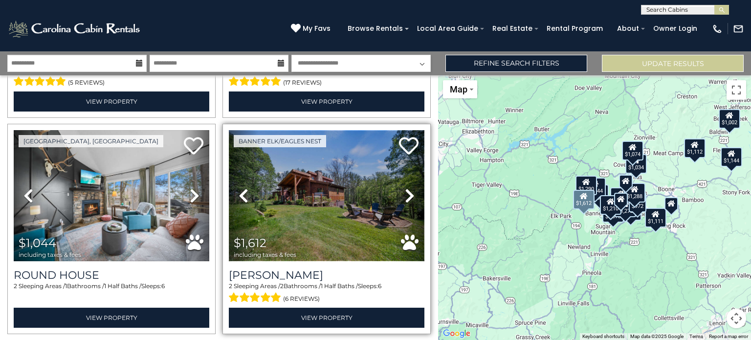
click at [308, 176] on img at bounding box center [327, 195] width 196 height 131
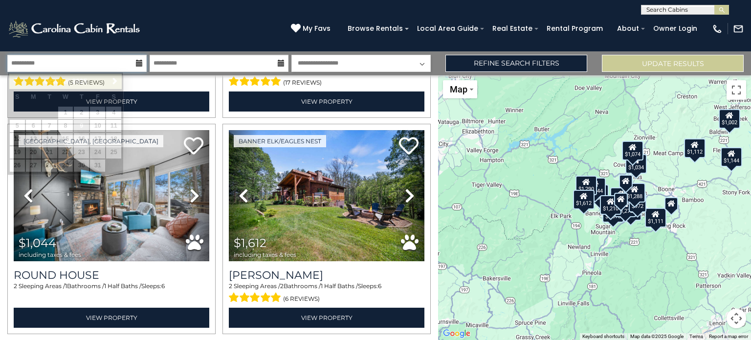
click at [113, 62] on input "**********" at bounding box center [76, 63] width 139 height 17
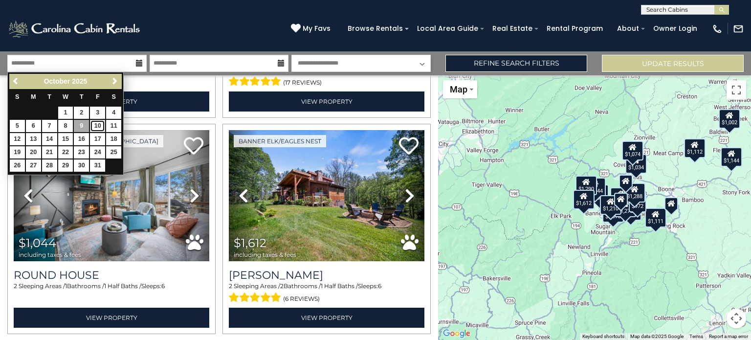
click at [95, 124] on link "10" at bounding box center [97, 126] width 15 height 12
type input "********"
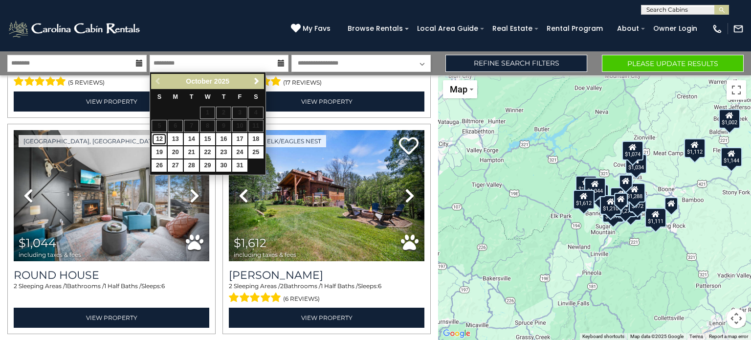
click at [158, 134] on link "12" at bounding box center [159, 139] width 15 height 12
type input "********"
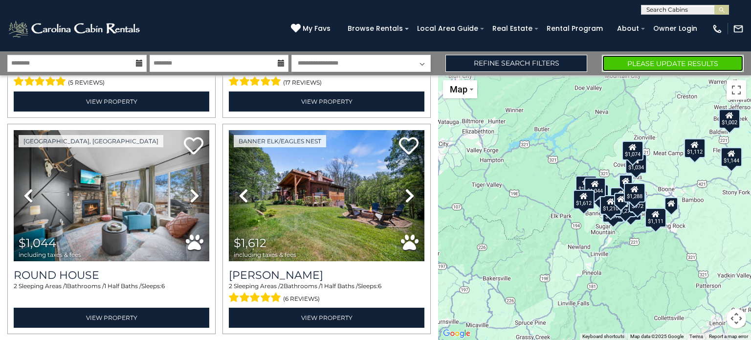
click at [625, 60] on button "Please Update Results" at bounding box center [673, 63] width 142 height 17
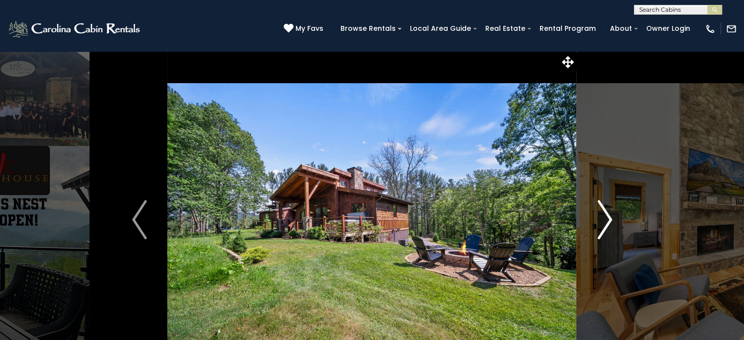
click at [603, 224] on img "Next" at bounding box center [604, 219] width 15 height 39
click at [137, 223] on img "Previous" at bounding box center [139, 219] width 15 height 39
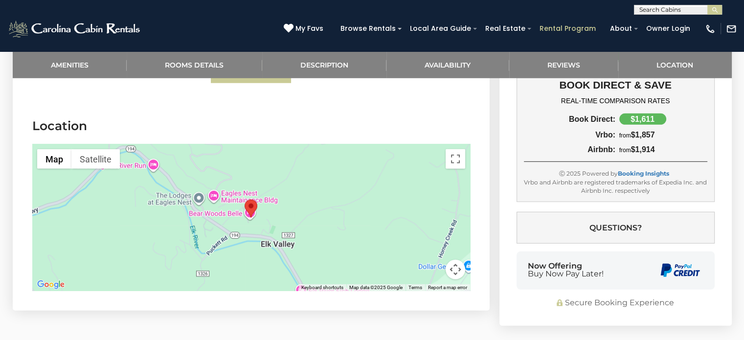
scroll to position [2778, 0]
click at [269, 188] on div at bounding box center [251, 218] width 438 height 147
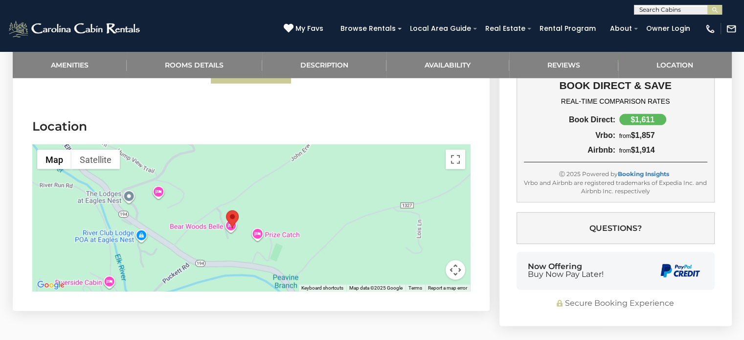
click at [264, 189] on div at bounding box center [251, 218] width 438 height 147
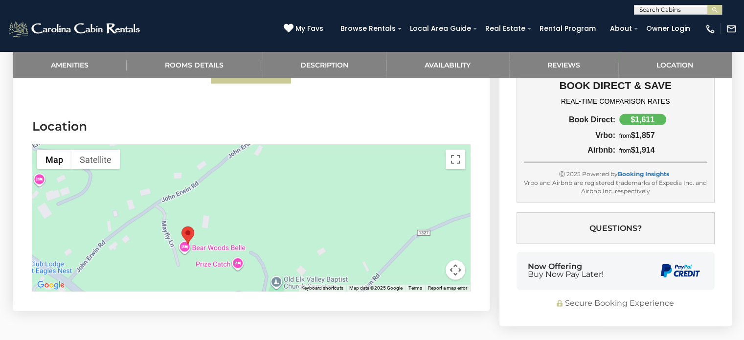
drag, startPoint x: 287, startPoint y: 200, endPoint x: 270, endPoint y: 193, distance: 18.0
click at [270, 193] on div at bounding box center [251, 218] width 438 height 147
click at [222, 244] on div at bounding box center [251, 218] width 438 height 147
click at [237, 241] on div at bounding box center [251, 218] width 438 height 147
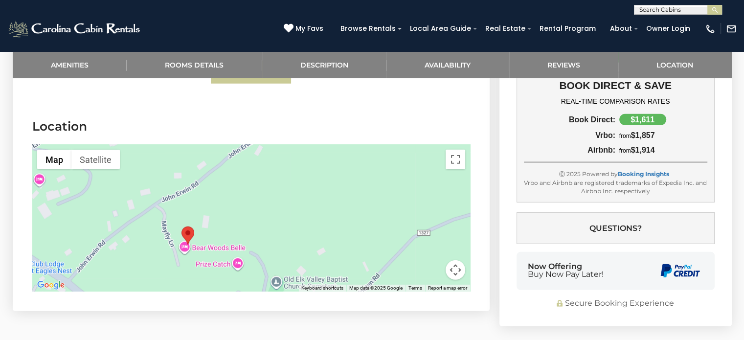
click at [237, 241] on div at bounding box center [251, 218] width 438 height 147
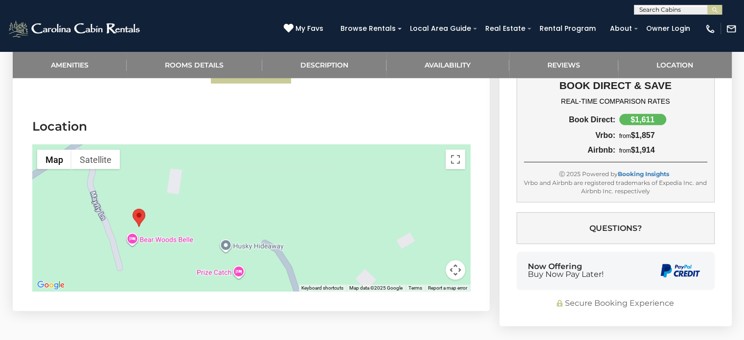
click at [238, 248] on div at bounding box center [251, 218] width 438 height 147
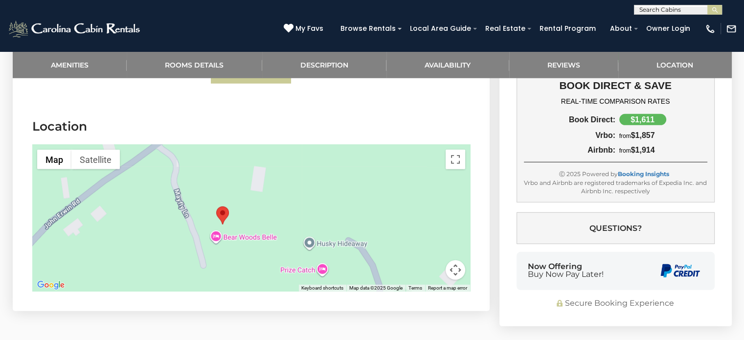
drag, startPoint x: 181, startPoint y: 203, endPoint x: 268, endPoint y: 133, distance: 111.9
click at [268, 145] on div at bounding box center [251, 218] width 438 height 147
click at [456, 150] on button "Toggle fullscreen view" at bounding box center [456, 160] width 20 height 20
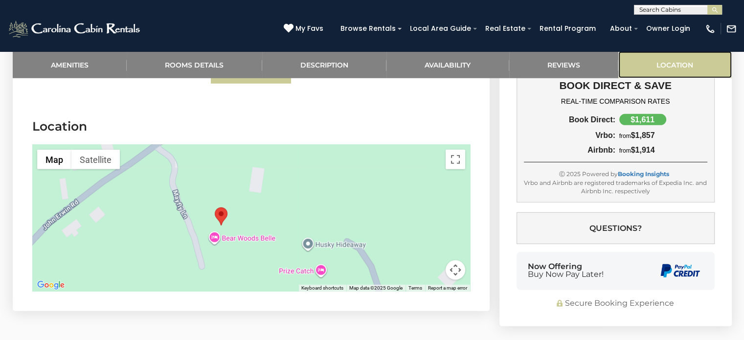
click at [679, 67] on link "Location" at bounding box center [674, 64] width 113 height 27
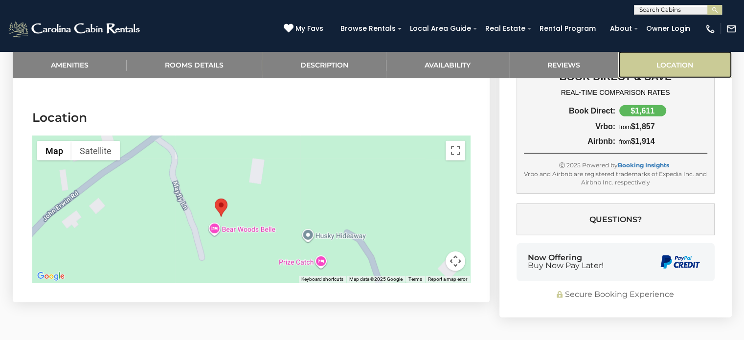
scroll to position [2787, 0]
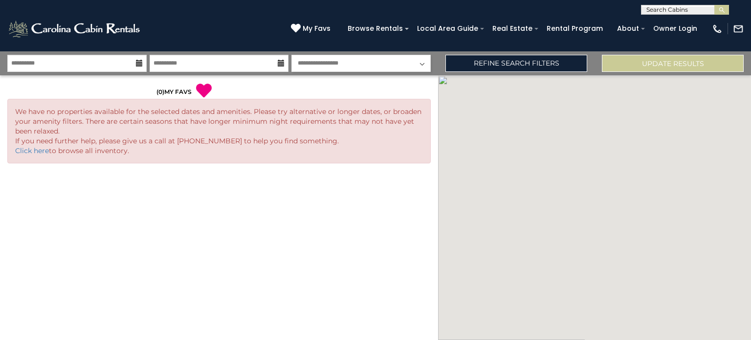
select select "*"
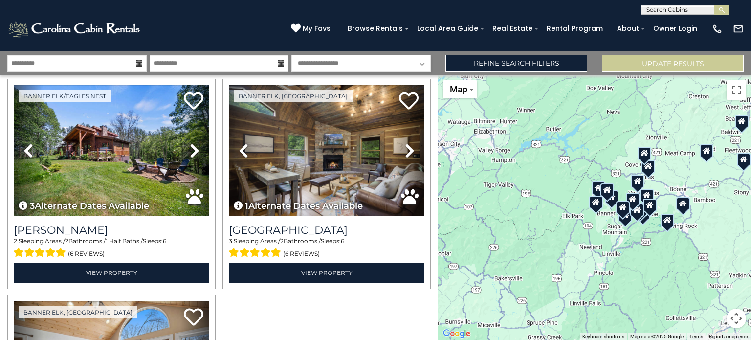
scroll to position [1956, 0]
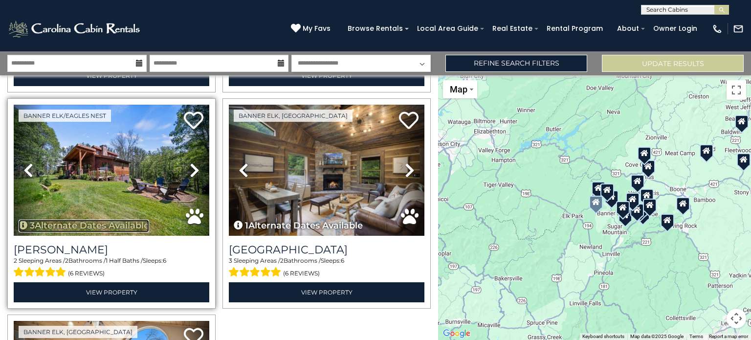
click at [51, 220] on button "3 Alternate Dates Available" at bounding box center [84, 226] width 131 height 13
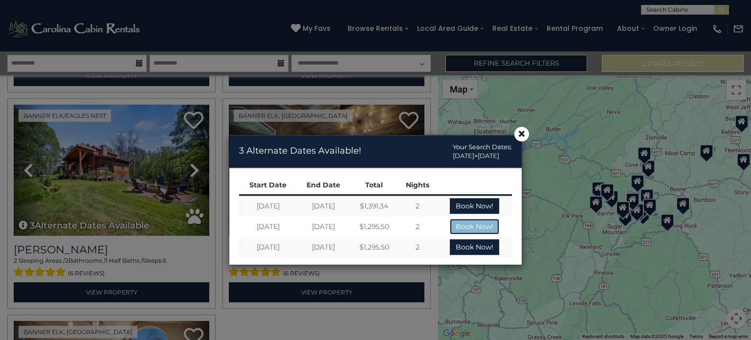
click at [471, 224] on link "Book Now!" at bounding box center [474, 227] width 49 height 16
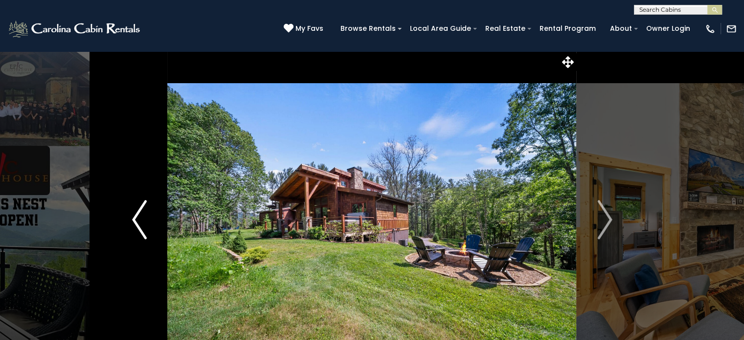
click at [138, 212] on img "Previous" at bounding box center [139, 219] width 15 height 39
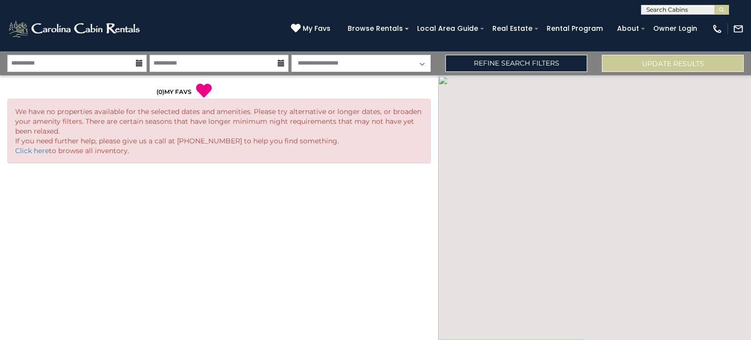
select select "*"
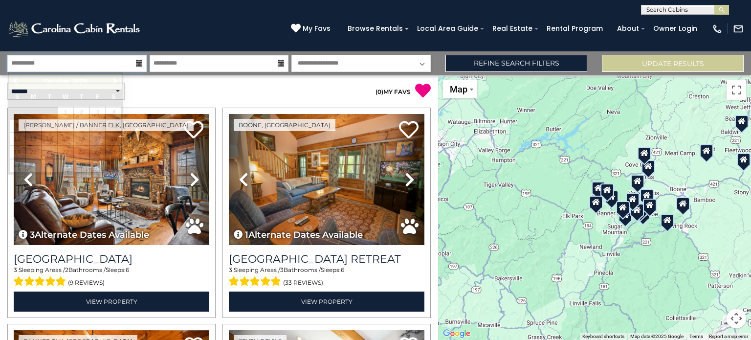
click at [105, 64] on input "**********" at bounding box center [76, 63] width 139 height 17
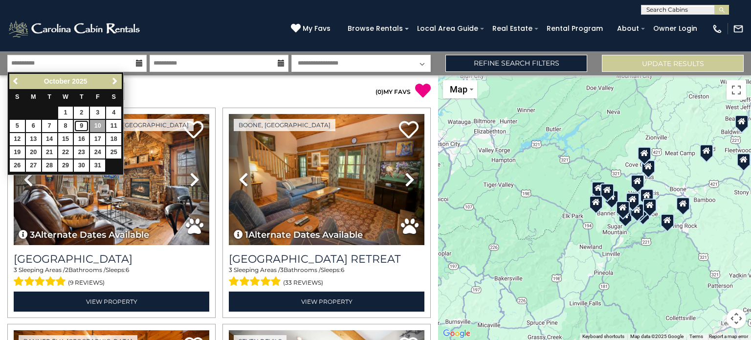
click at [83, 124] on link "9" at bounding box center [81, 126] width 15 height 12
type input "*******"
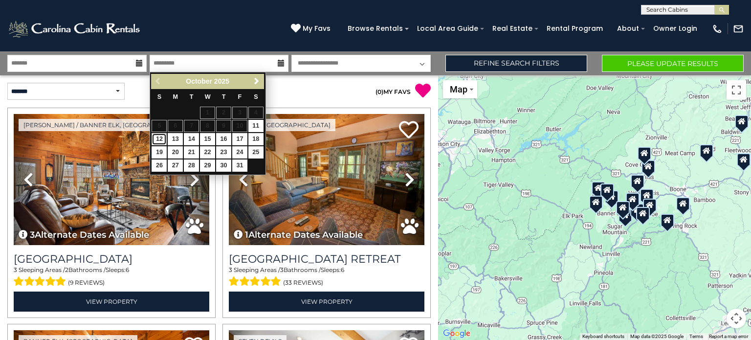
click at [159, 138] on link "12" at bounding box center [159, 139] width 15 height 12
type input "********"
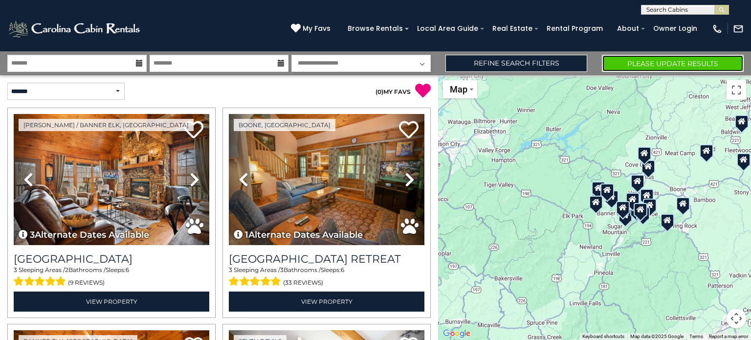
click at [635, 61] on button "Please Update Results" at bounding box center [673, 63] width 142 height 17
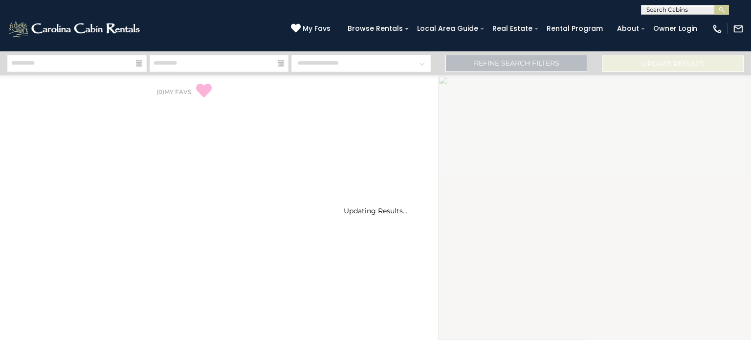
select select "*"
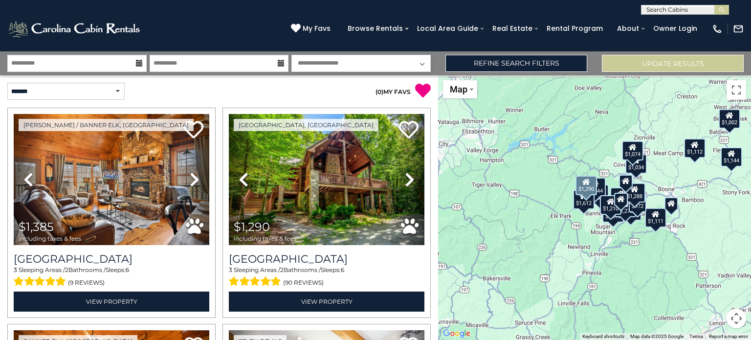
click at [426, 150] on div "Beech Mountain, NC Previous" at bounding box center [326, 213] width 215 height 210
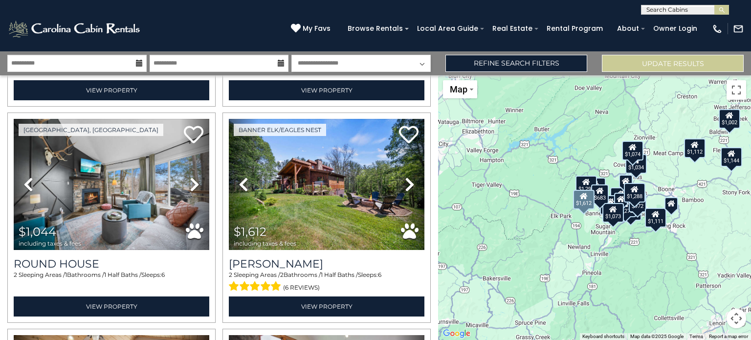
scroll to position [1467, 0]
